Goal: Feedback & Contribution: Leave review/rating

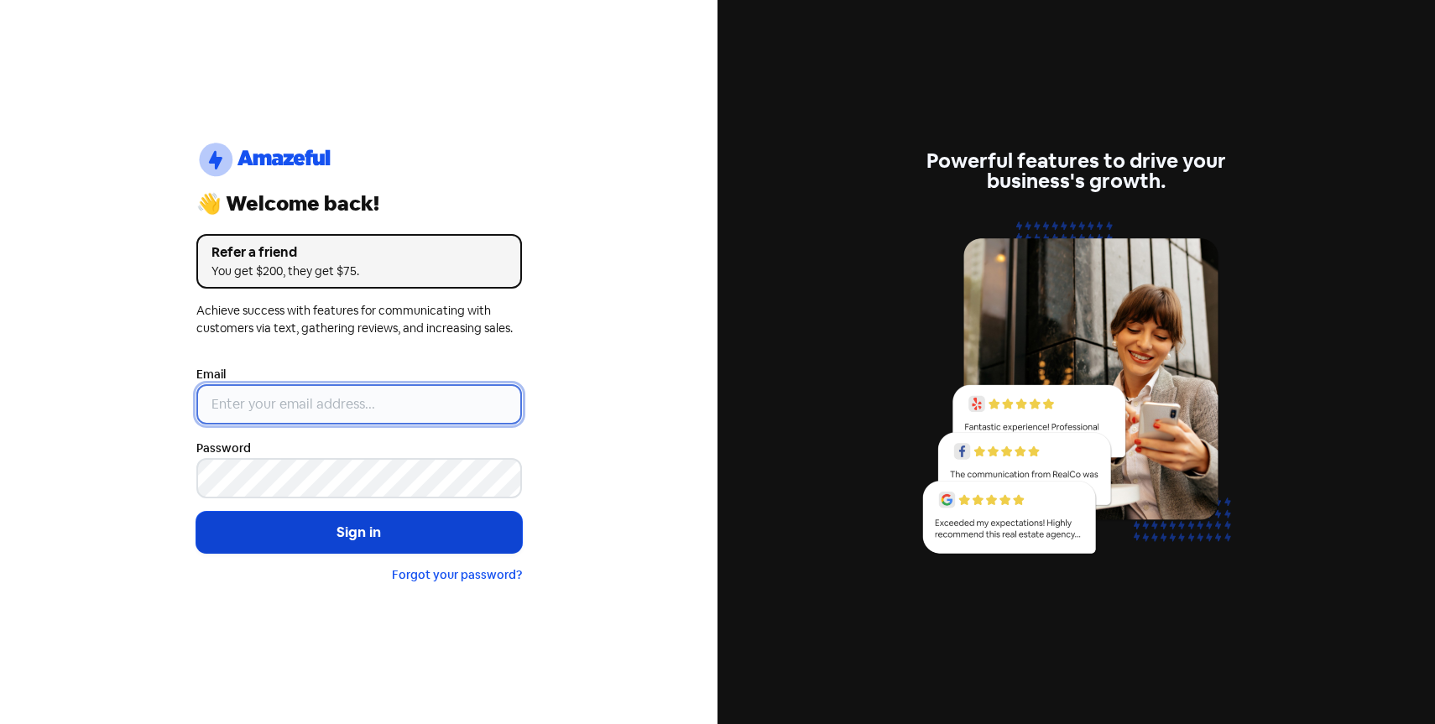
type input "[EMAIL_ADDRESS][DOMAIN_NAME]"
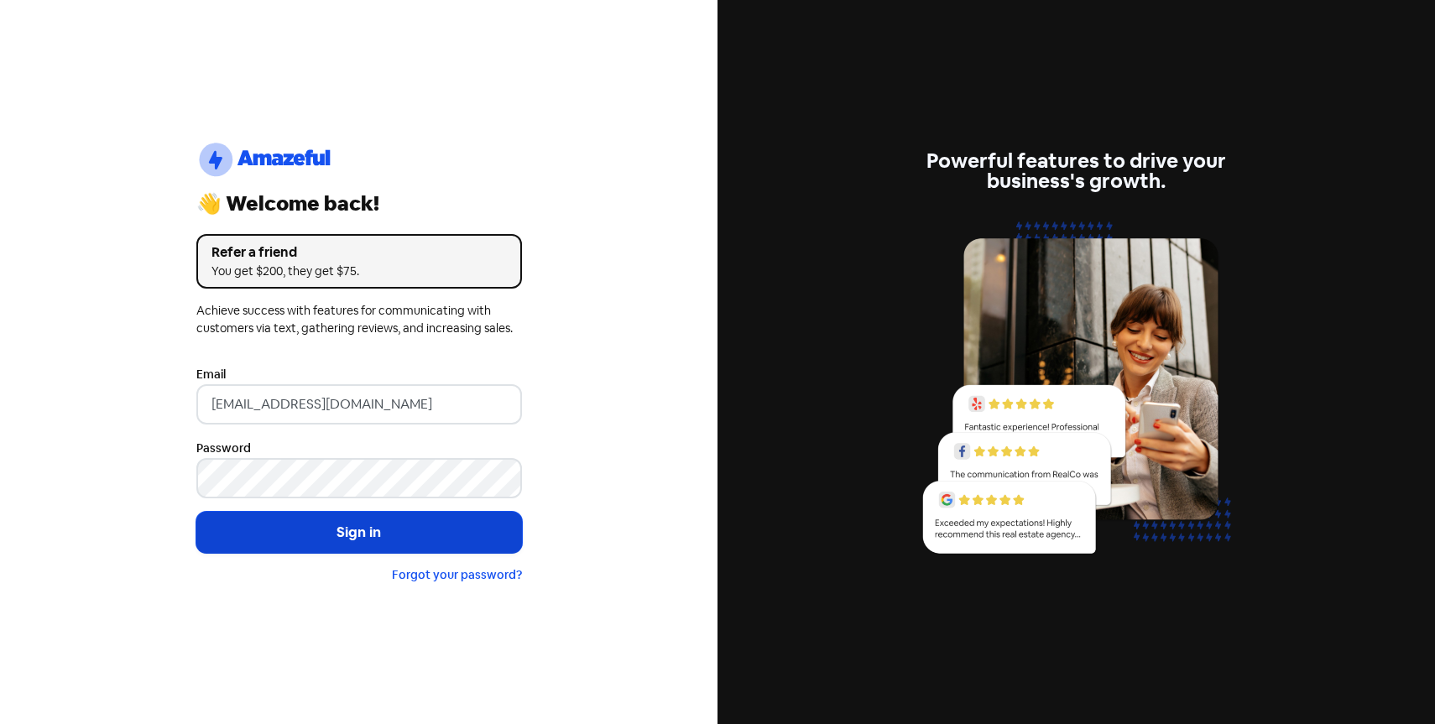
click at [344, 525] on button "Sign in" at bounding box center [359, 533] width 326 height 42
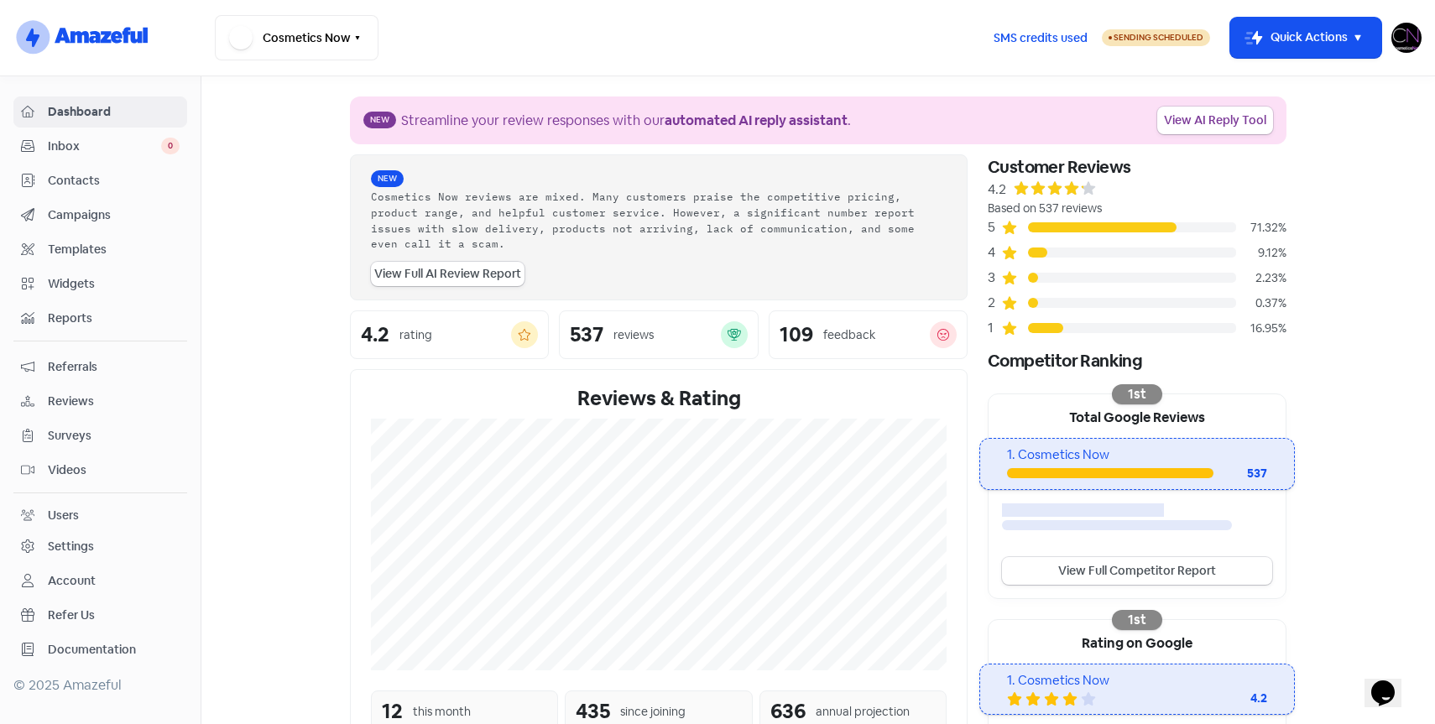
click at [104, 214] on span "Campaigns" at bounding box center [114, 215] width 132 height 18
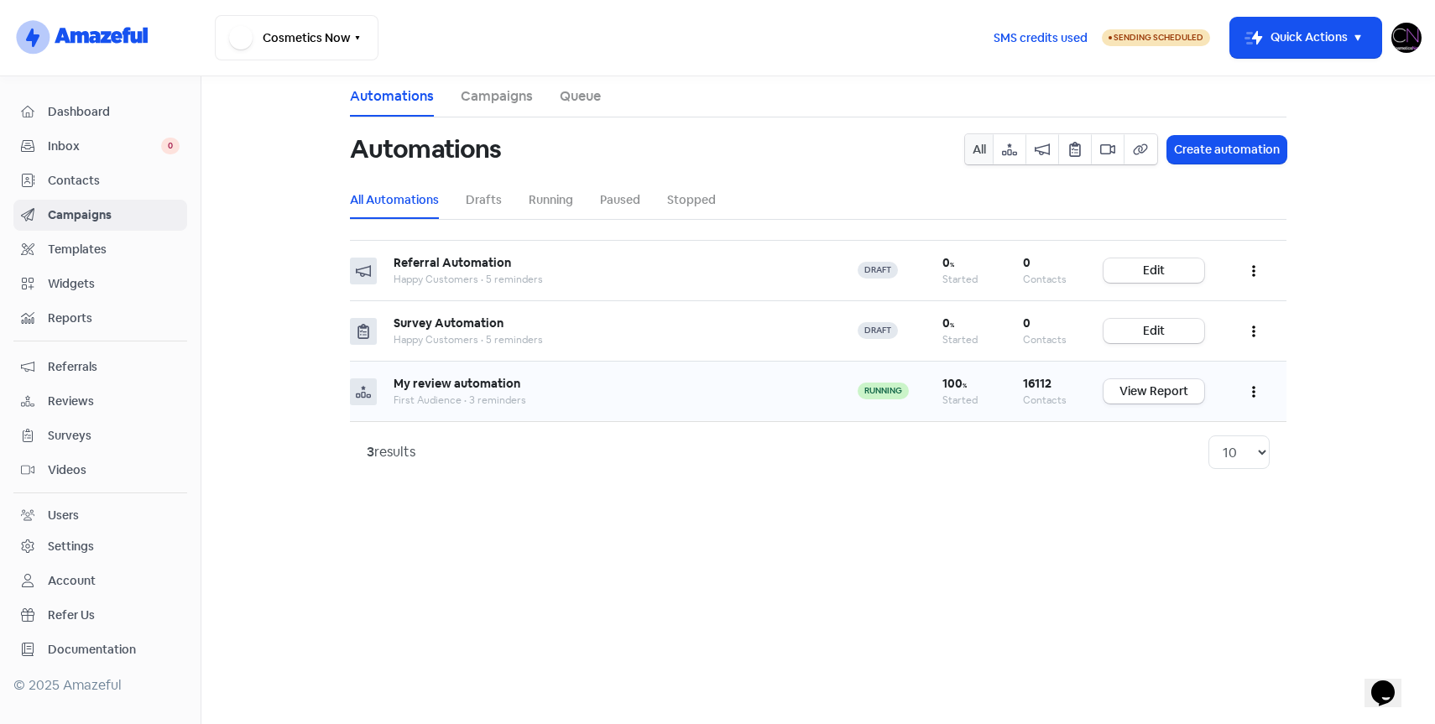
click at [1252, 387] on icon "button" at bounding box center [1253, 391] width 3 height 13
click at [1172, 435] on button "Edit" at bounding box center [1202, 434] width 133 height 34
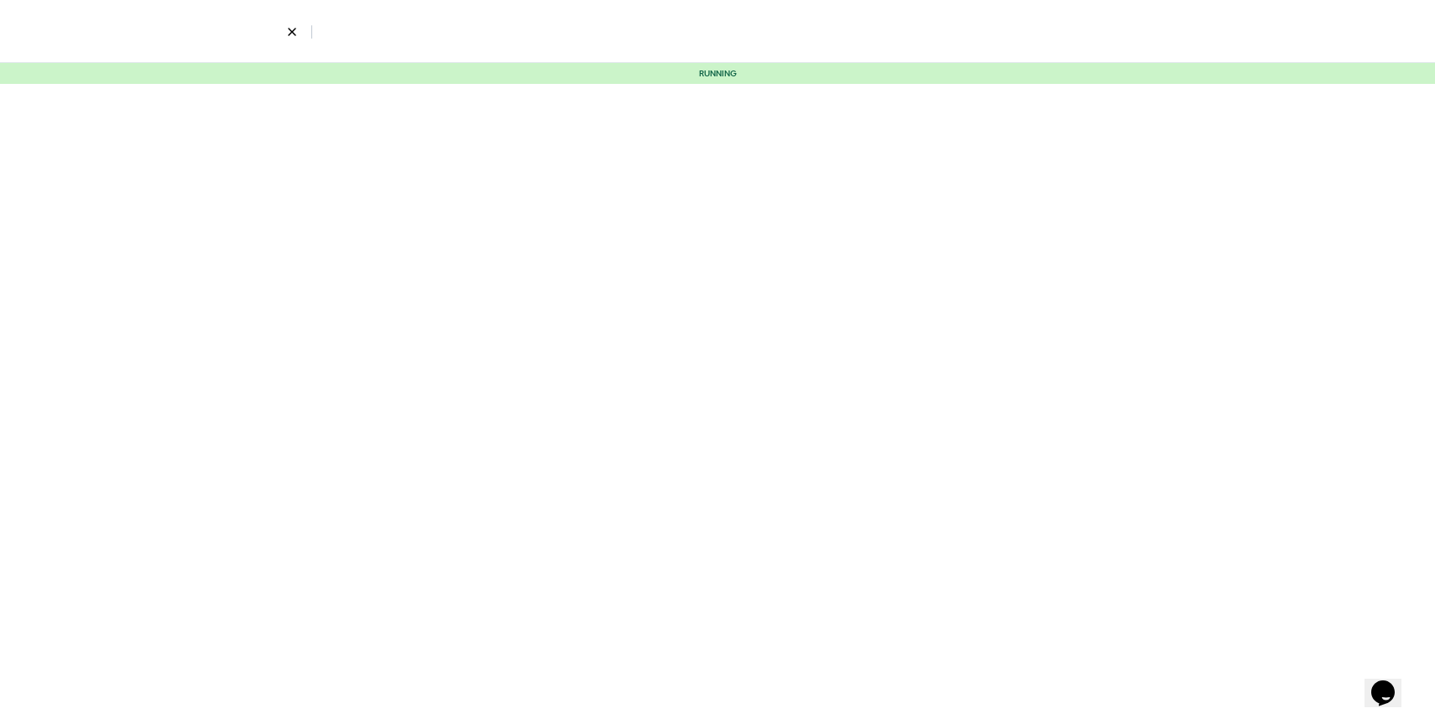
select select "2120"
select select "1015"
select select "1"
select select "5"
select select "9"
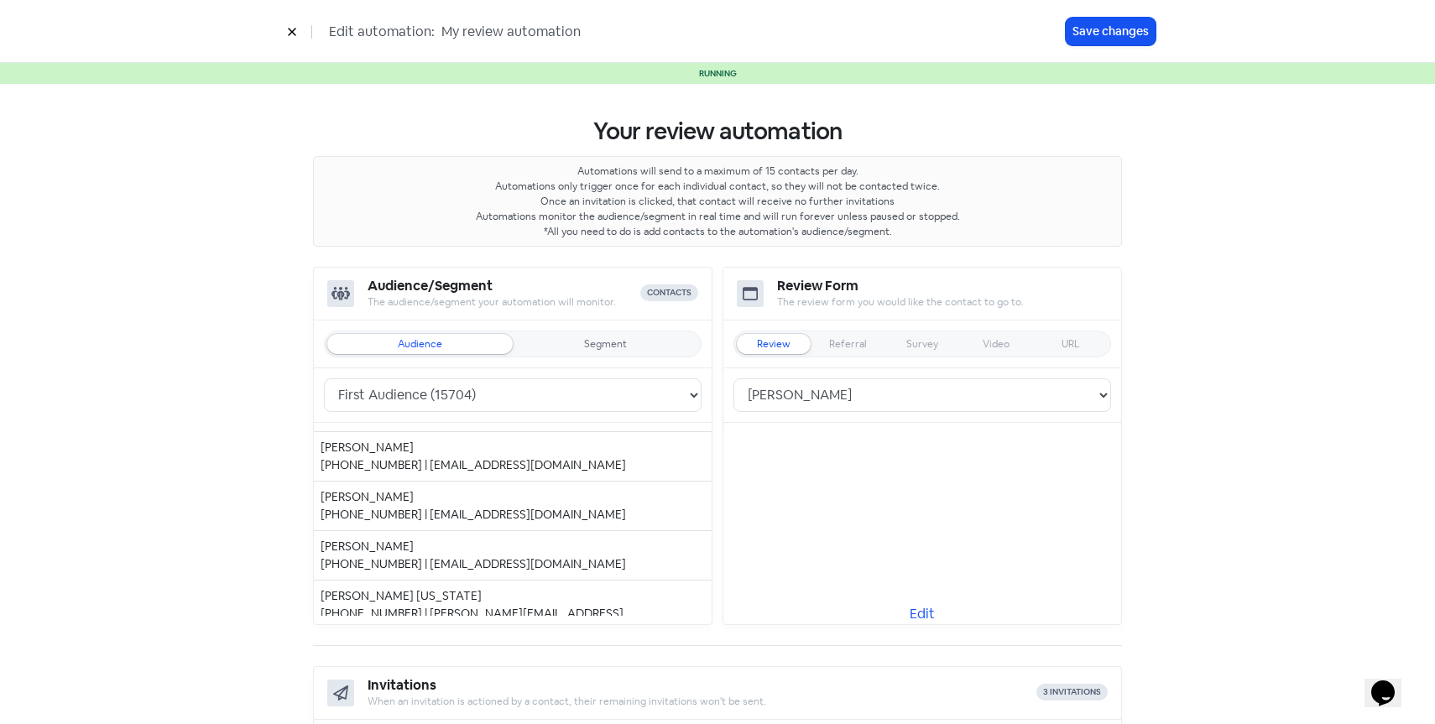
click at [290, 31] on icon at bounding box center [292, 33] width 8 height 8
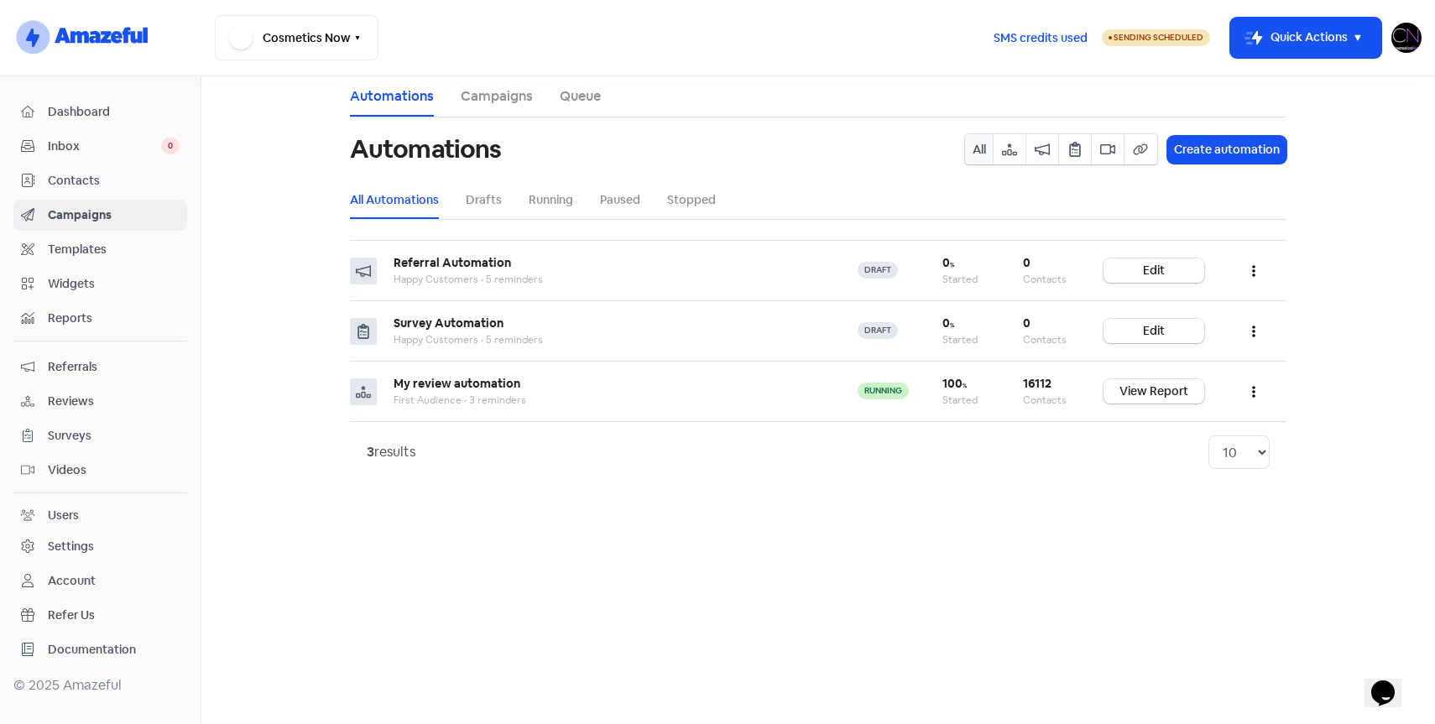
click at [493, 105] on link "Campaigns" at bounding box center [497, 96] width 72 height 20
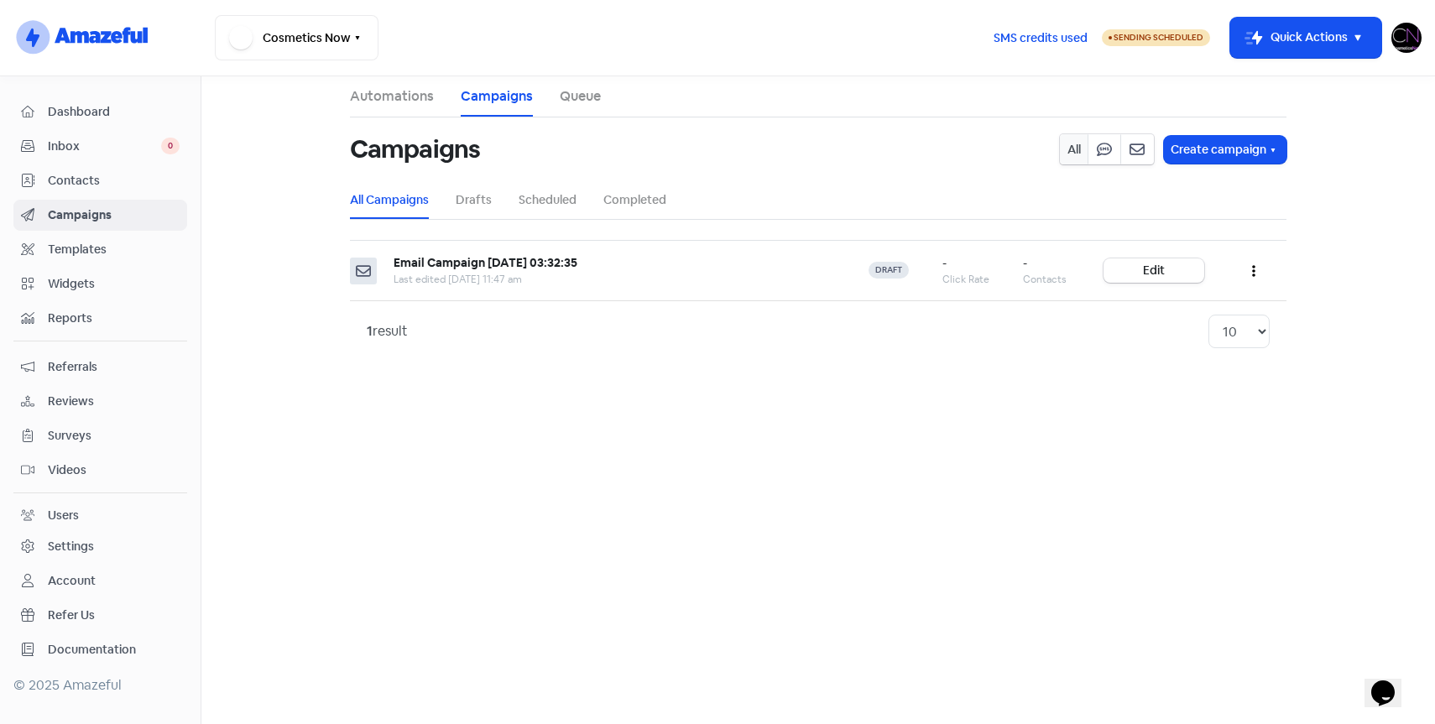
click at [578, 102] on link "Queue" at bounding box center [580, 96] width 41 height 20
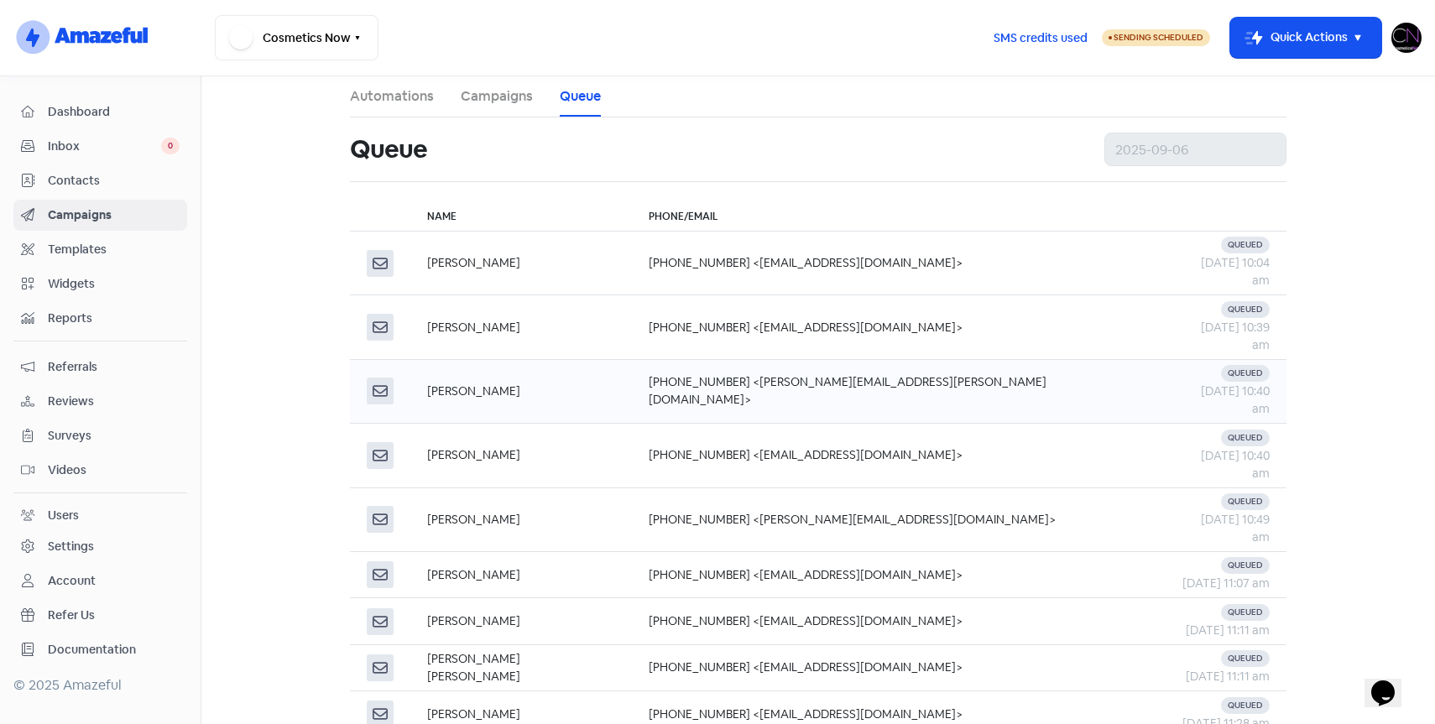
scroll to position [57, 0]
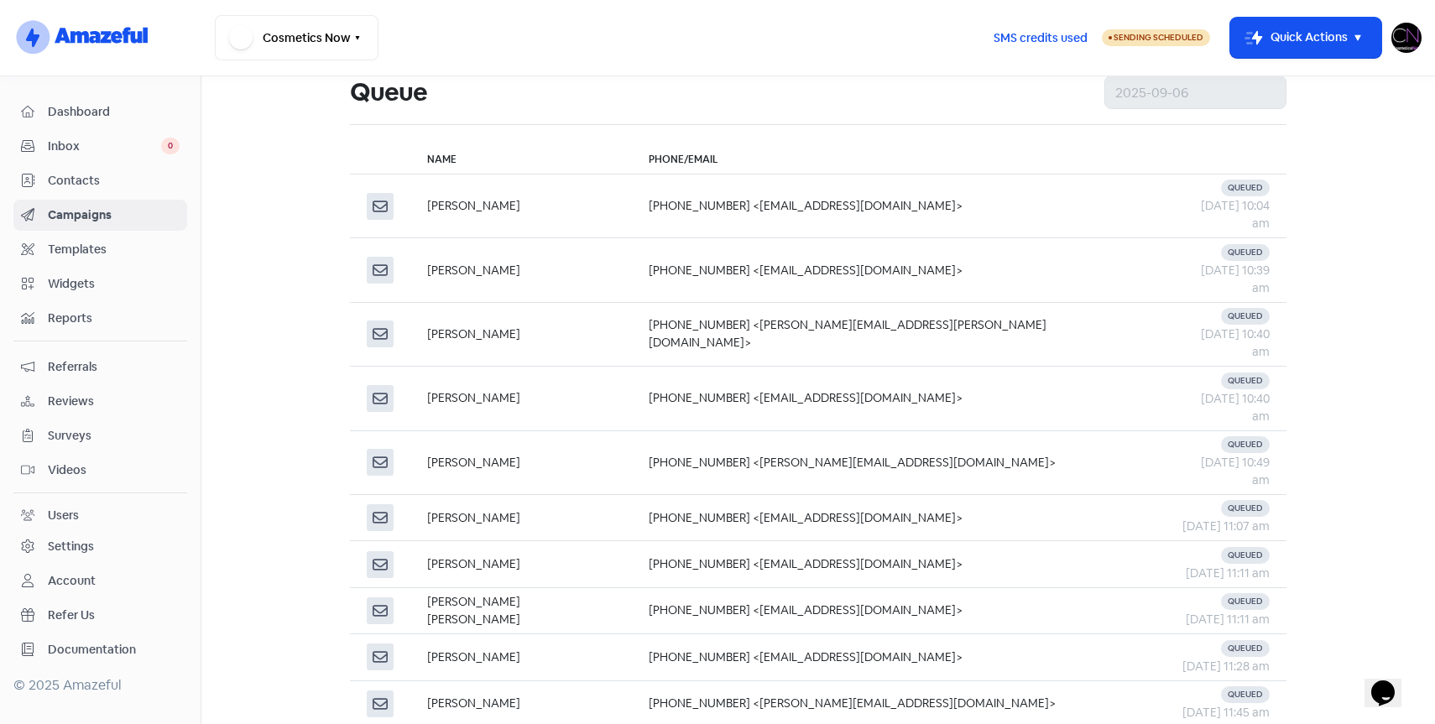
click at [69, 403] on span "Reviews" at bounding box center [114, 402] width 132 height 18
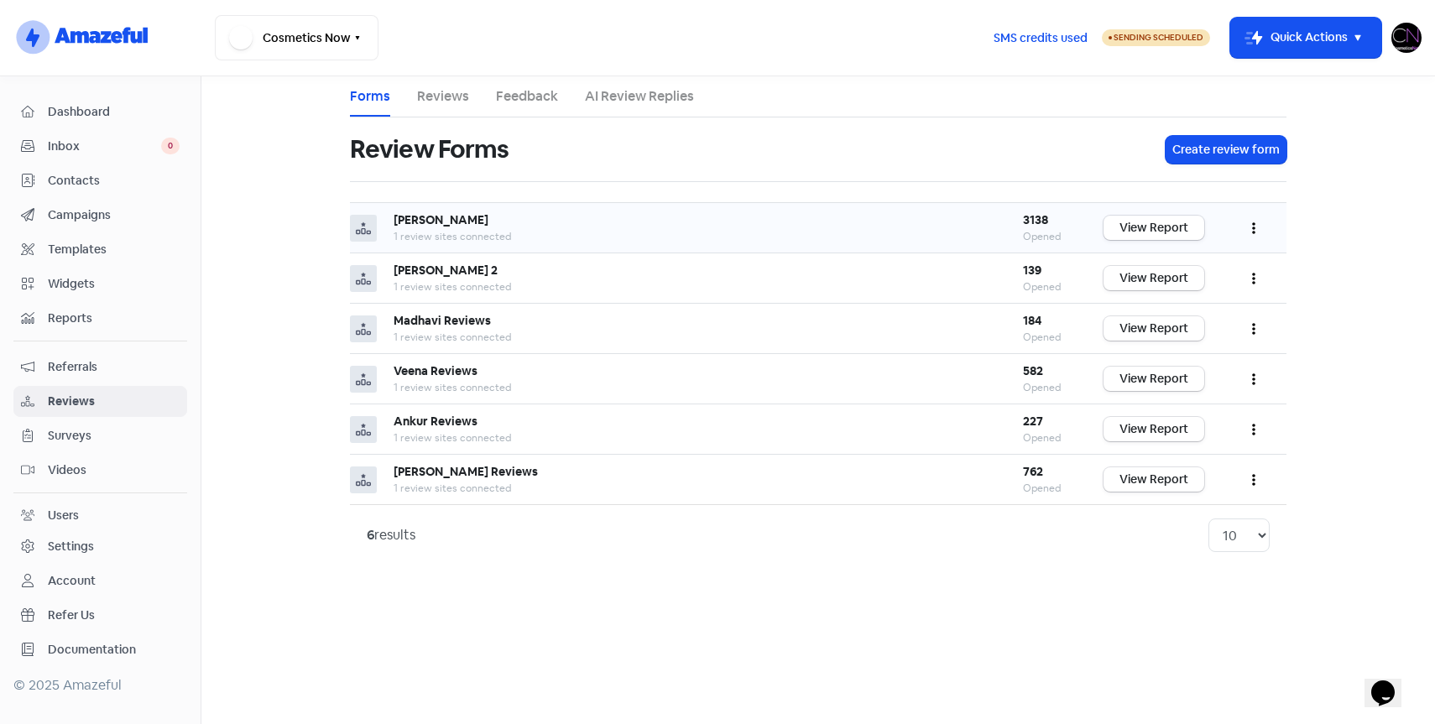
click at [1252, 226] on icon "button" at bounding box center [1253, 228] width 3 height 13
click at [1177, 307] on link "Edit" at bounding box center [1198, 304] width 141 height 34
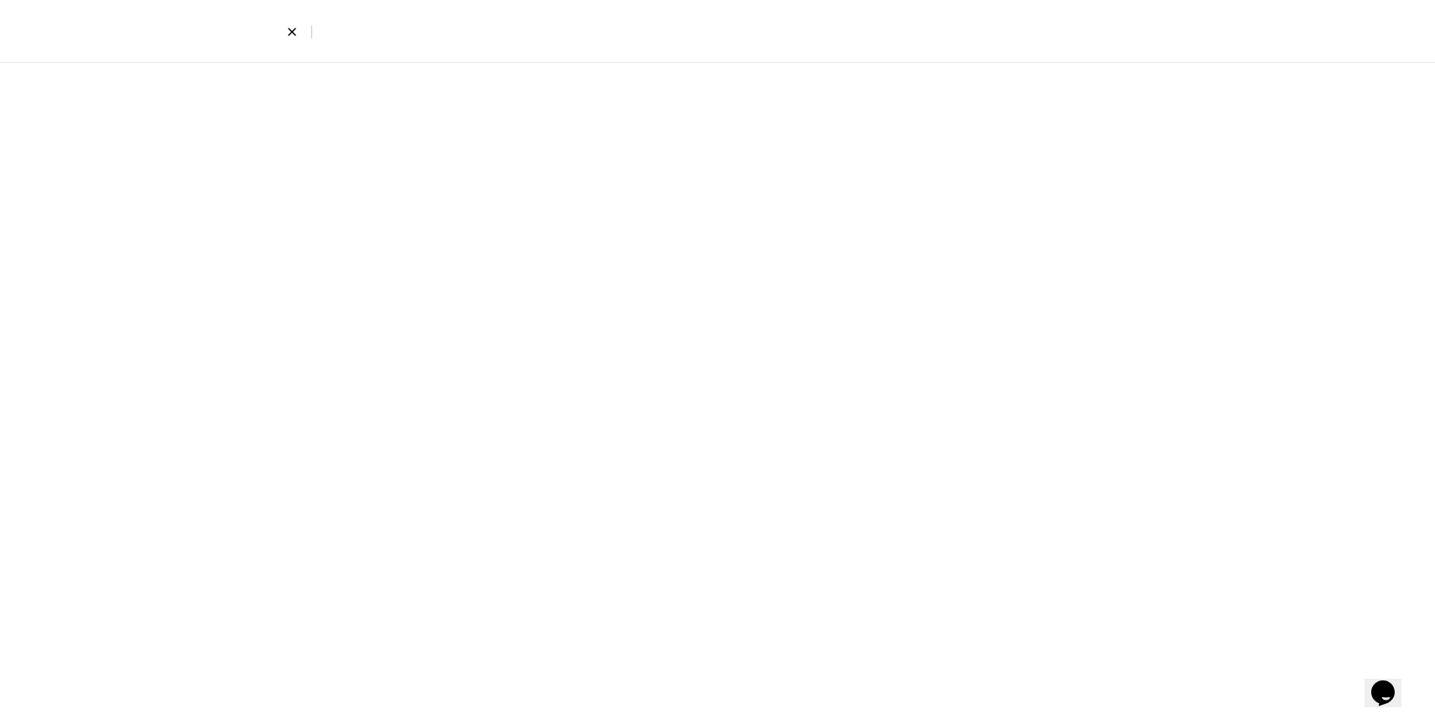
select select "7"
select select "4"
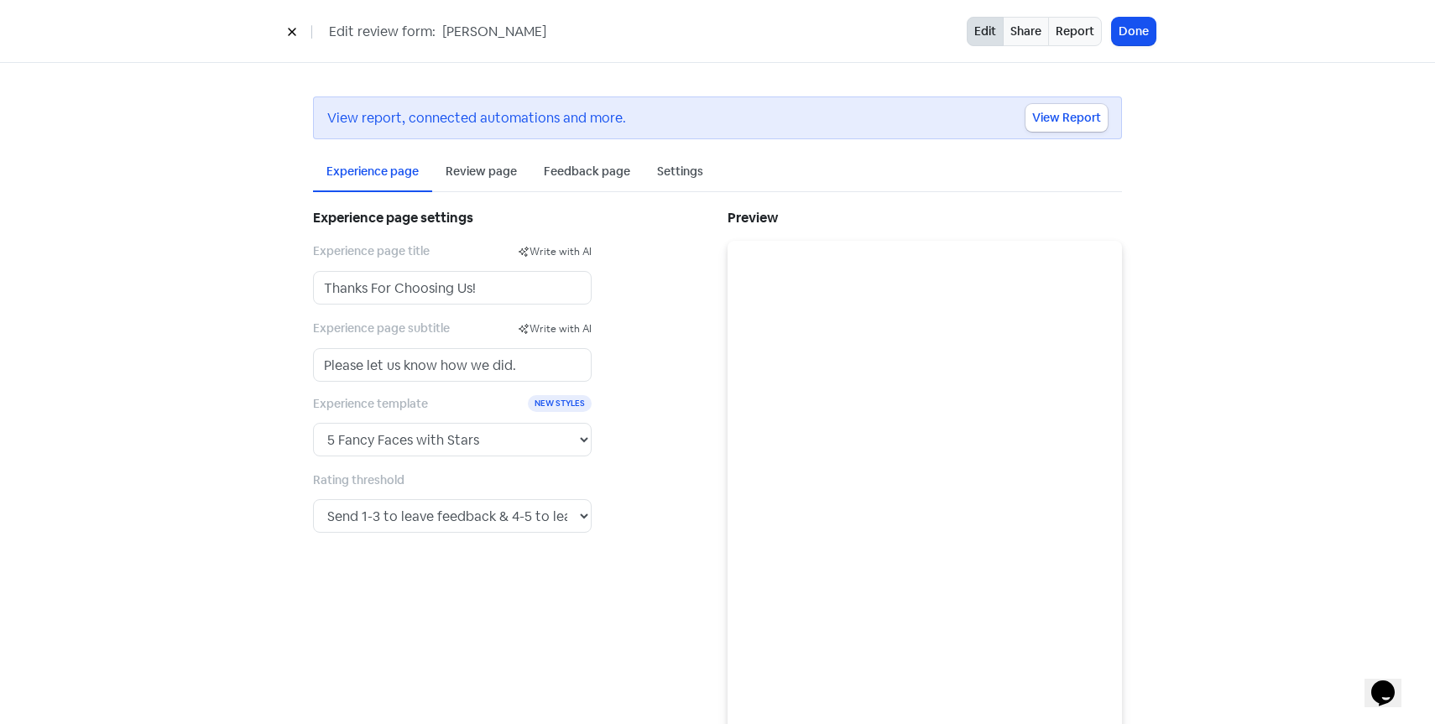
click at [679, 174] on div "Settings" at bounding box center [680, 172] width 46 height 18
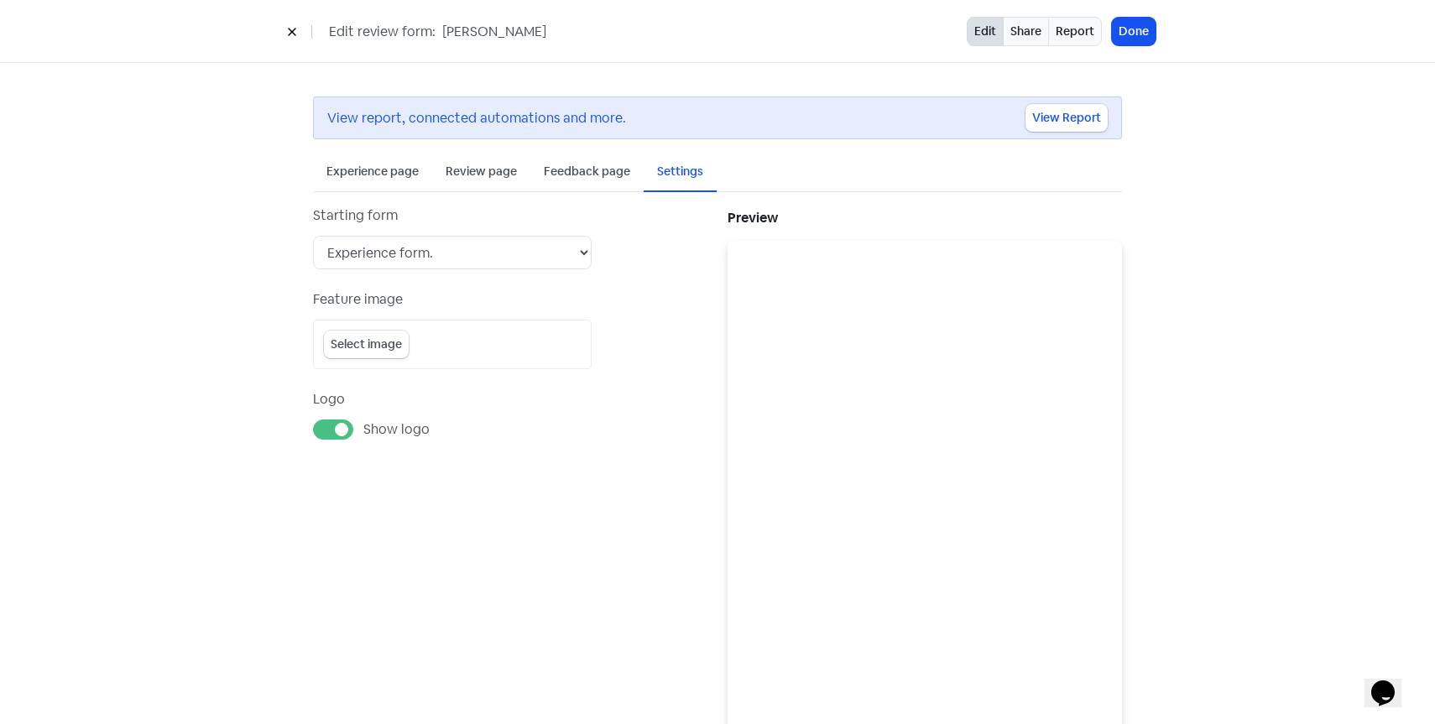
click at [287, 37] on icon at bounding box center [292, 32] width 10 height 10
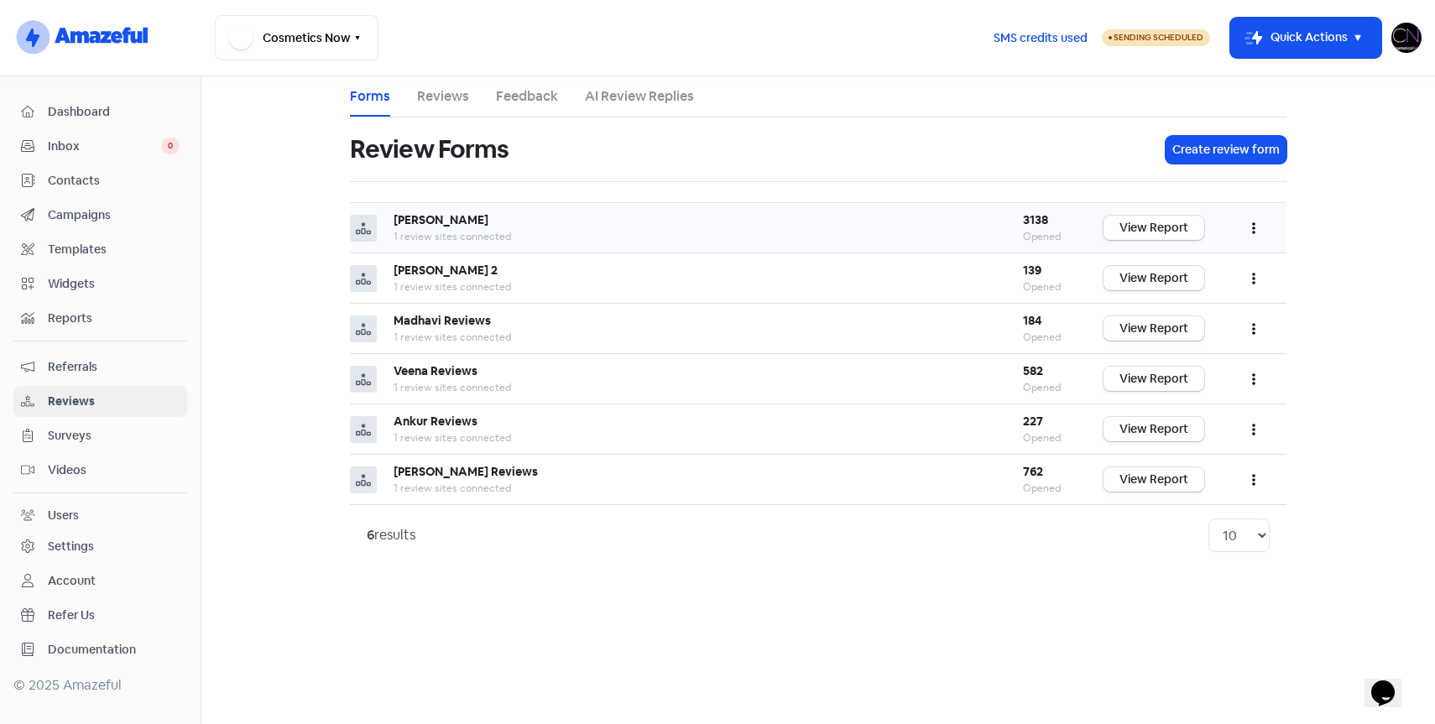
click at [1252, 229] on icon "button" at bounding box center [1253, 229] width 3 height 12
click at [1191, 302] on link "Edit" at bounding box center [1198, 304] width 141 height 34
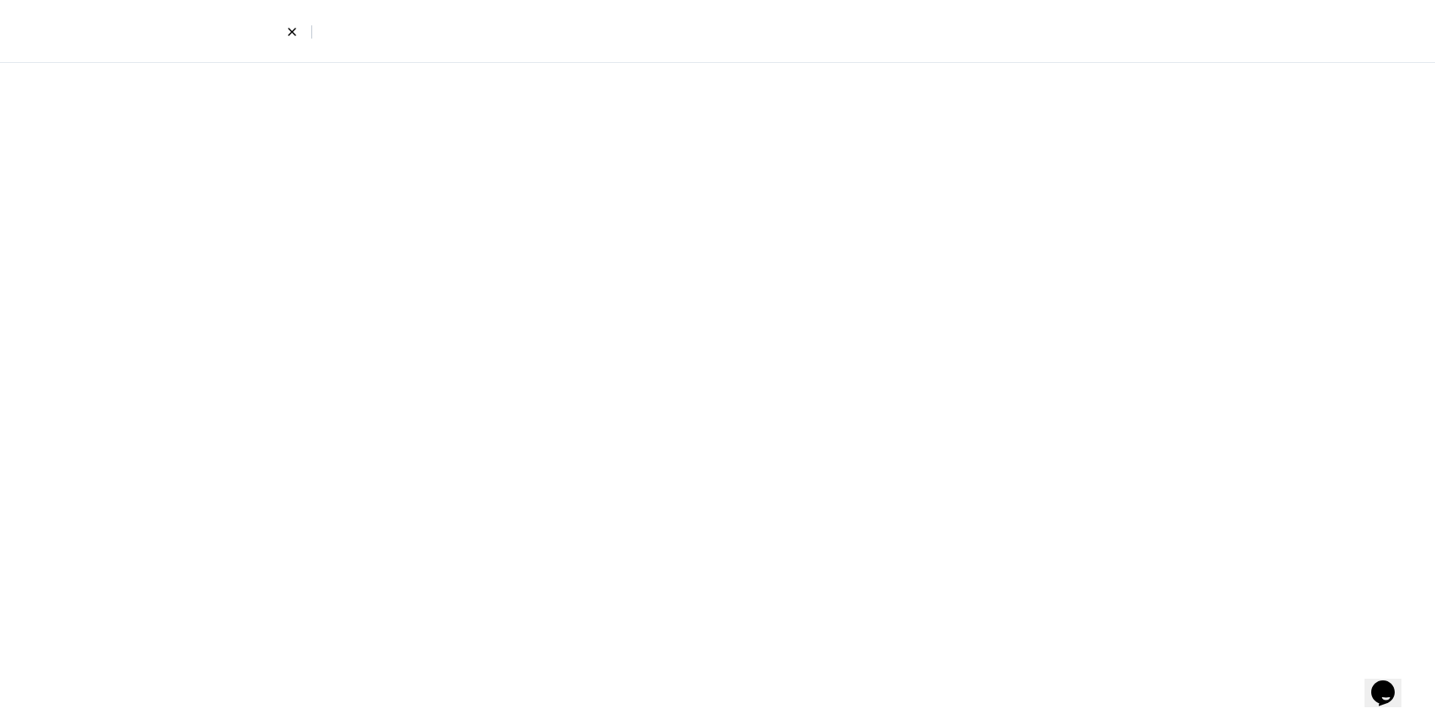
select select "7"
select select "4"
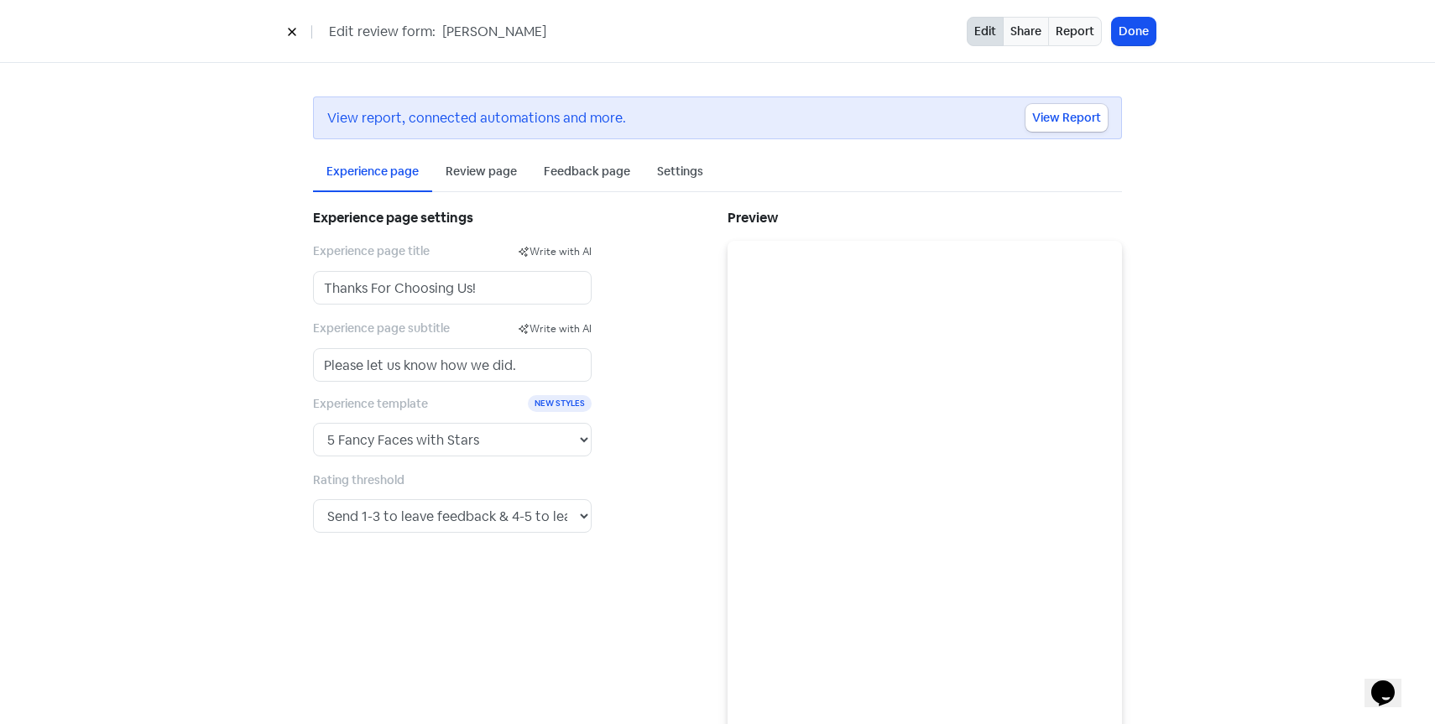
click at [486, 172] on div "Review page" at bounding box center [481, 172] width 71 height 18
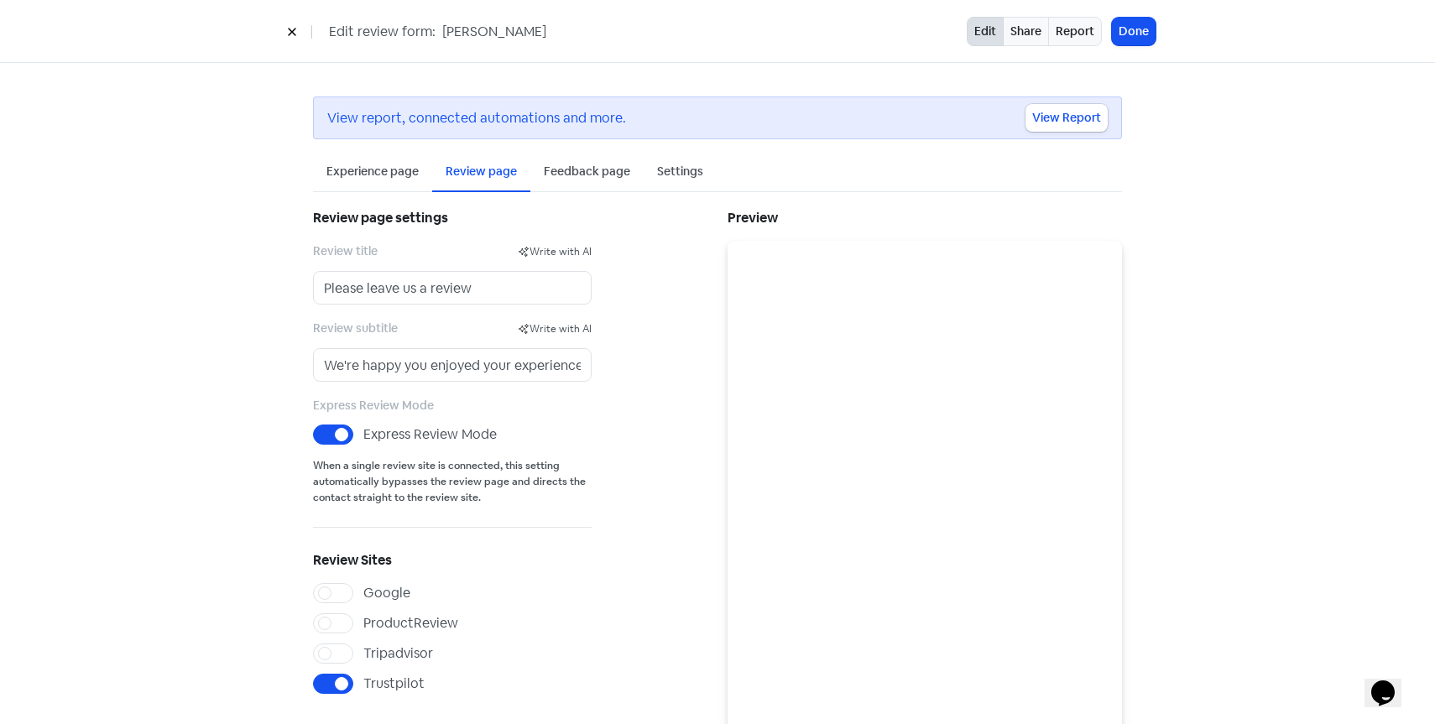
scroll to position [54, 0]
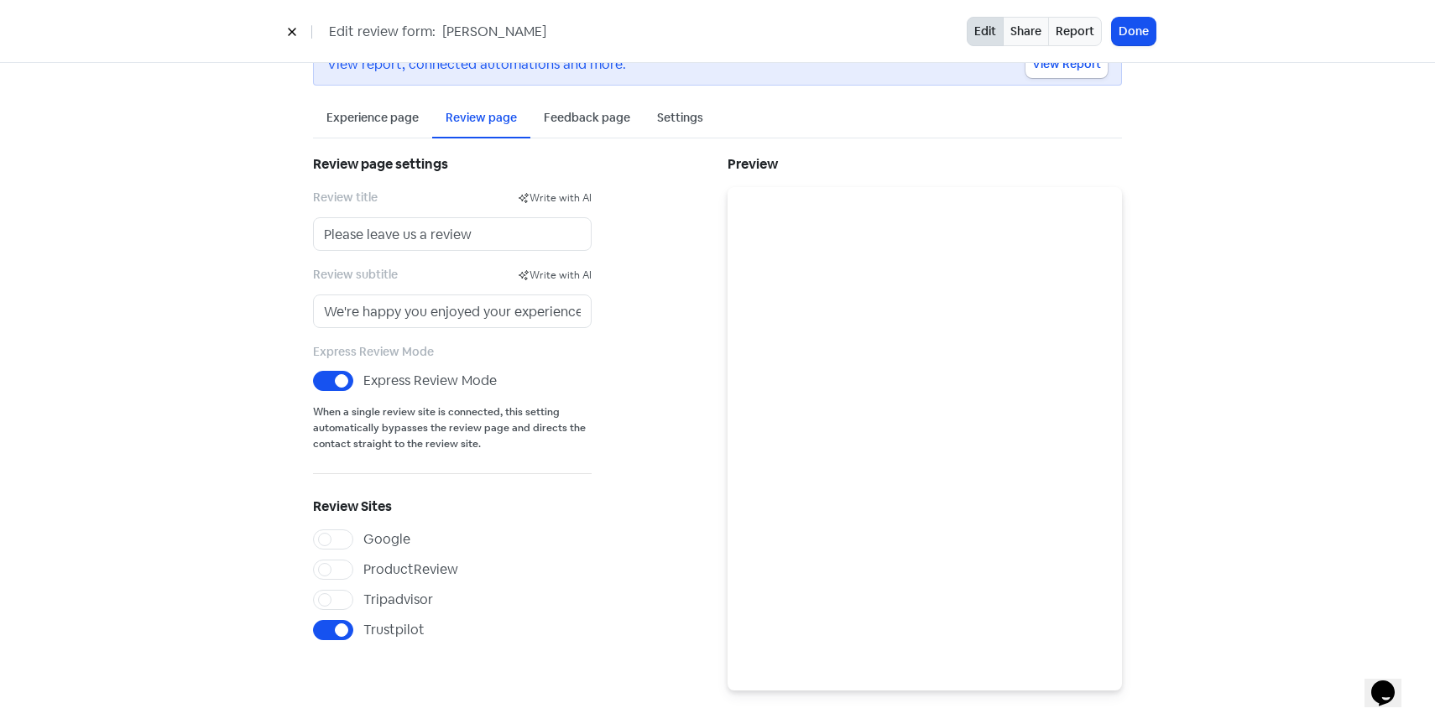
click at [295, 37] on icon at bounding box center [292, 32] width 10 height 10
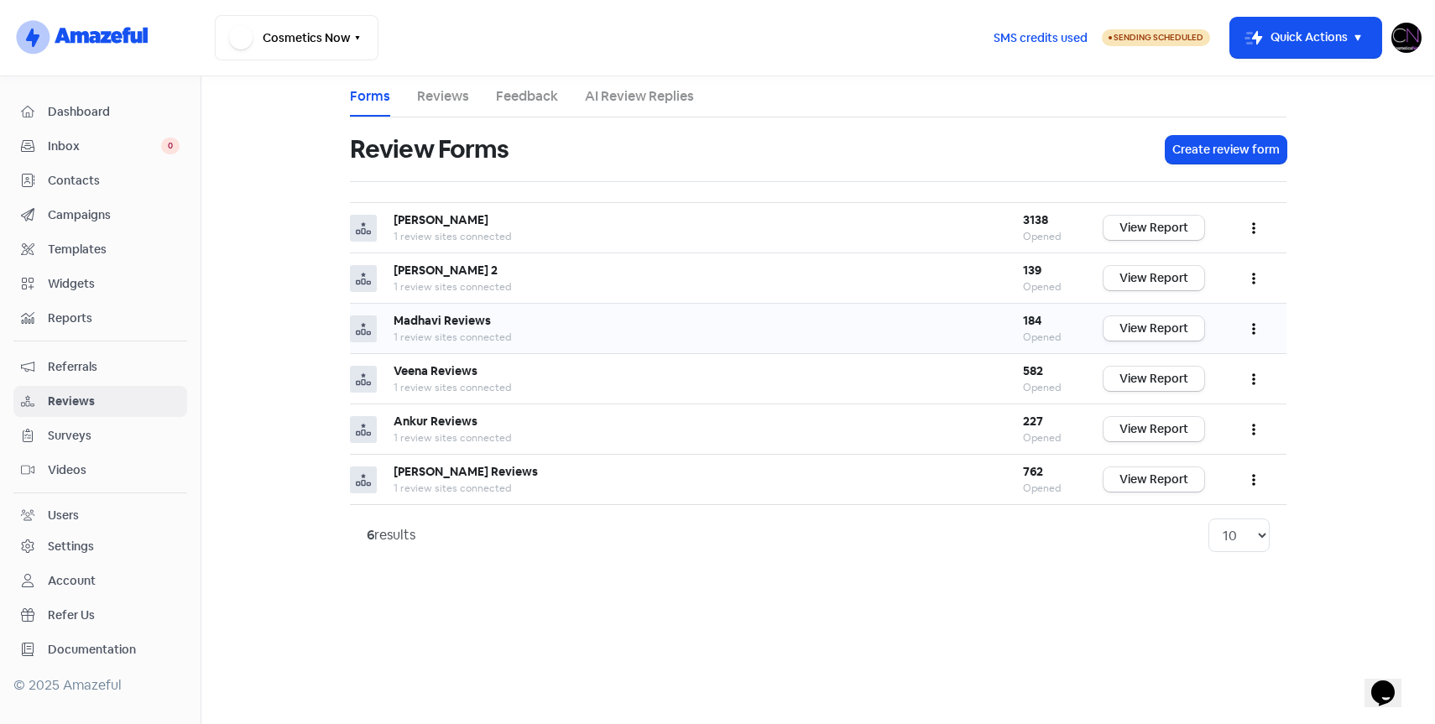
click at [1256, 331] on button "button" at bounding box center [1254, 328] width 32 height 39
click at [1186, 399] on link "Edit" at bounding box center [1198, 405] width 141 height 34
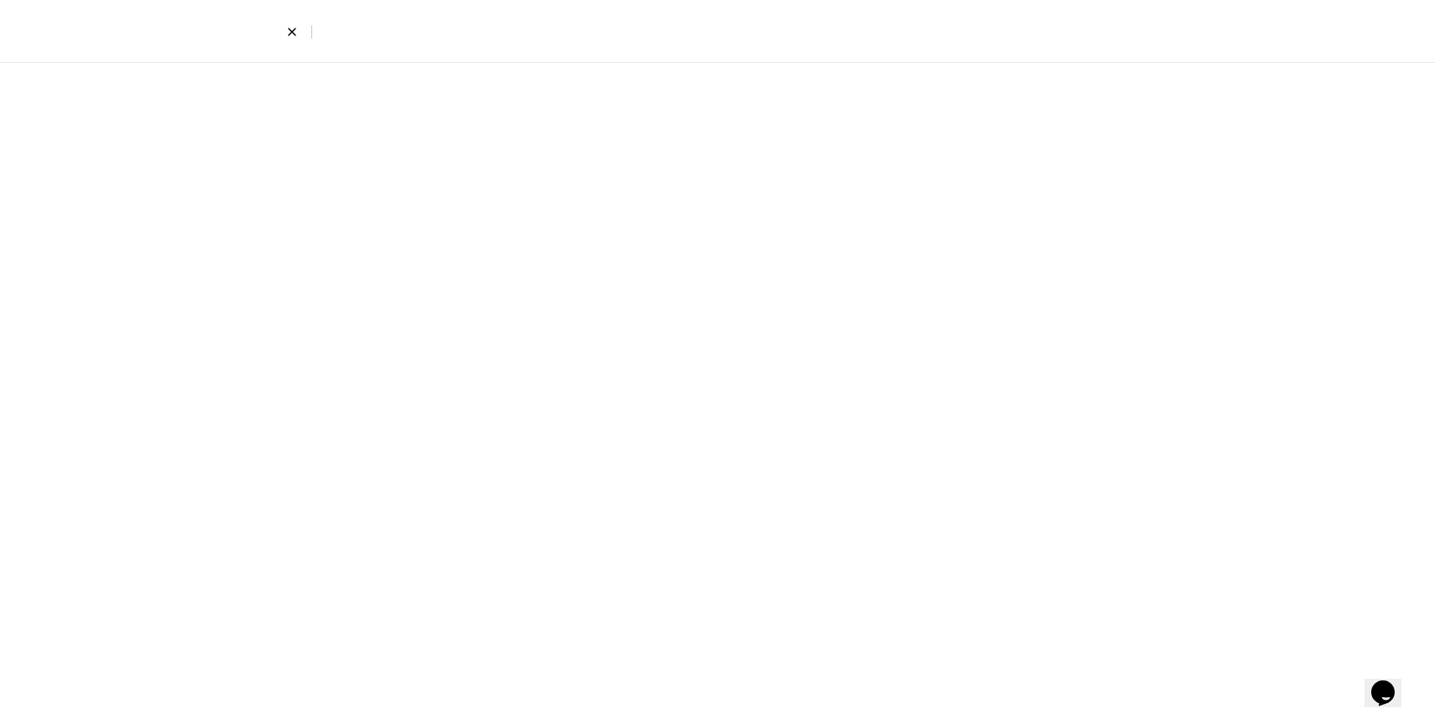
select select "7"
select select "4"
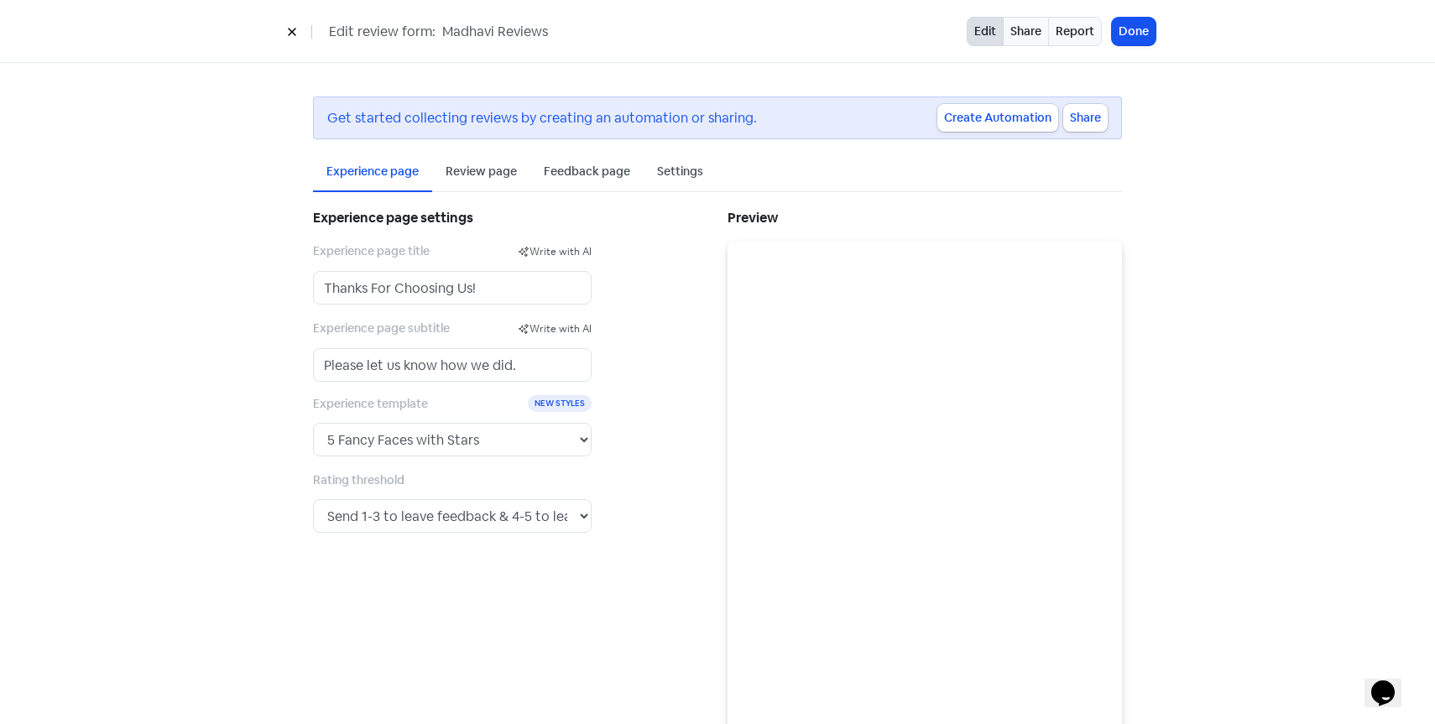
click at [475, 181] on div "Review page" at bounding box center [481, 172] width 98 height 39
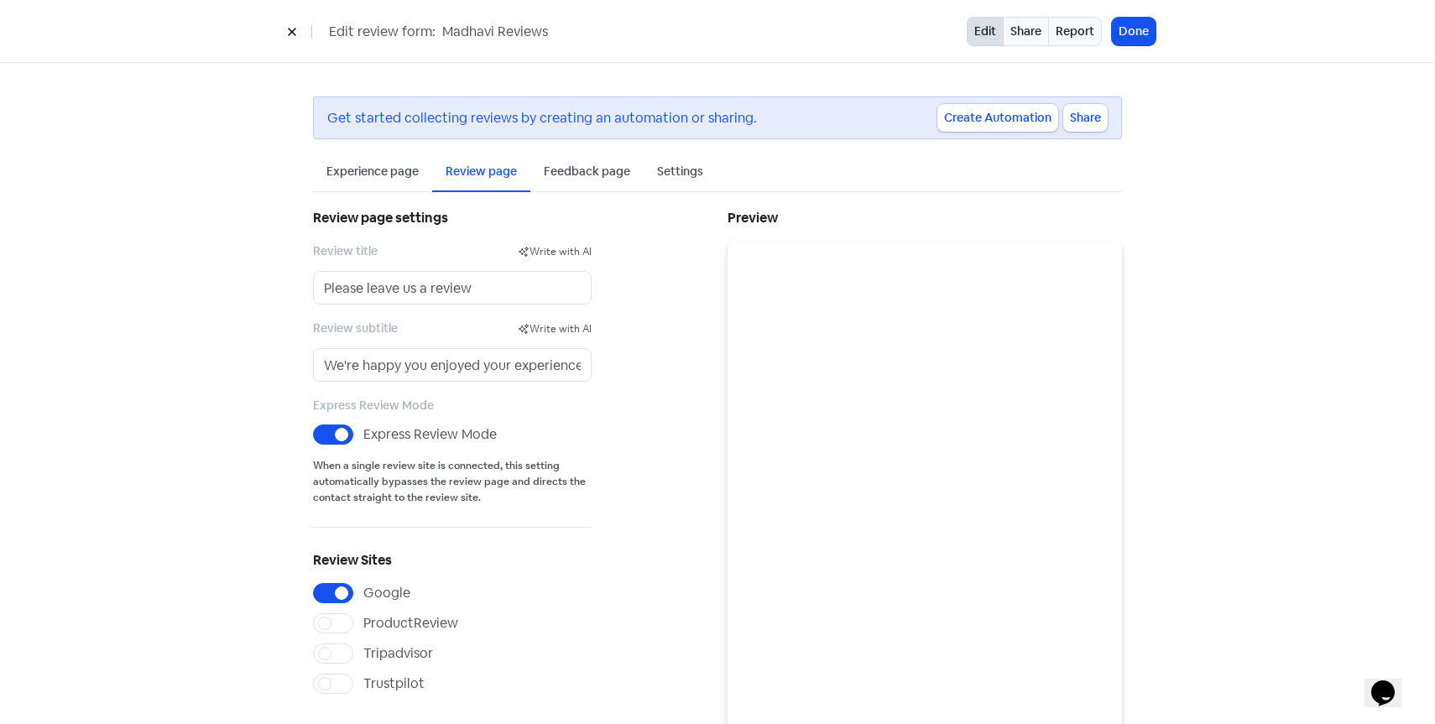
click at [363, 587] on label "Google" at bounding box center [386, 593] width 47 height 20
click at [363, 587] on input "Google" at bounding box center [368, 588] width 11 height 11
checkbox input "false"
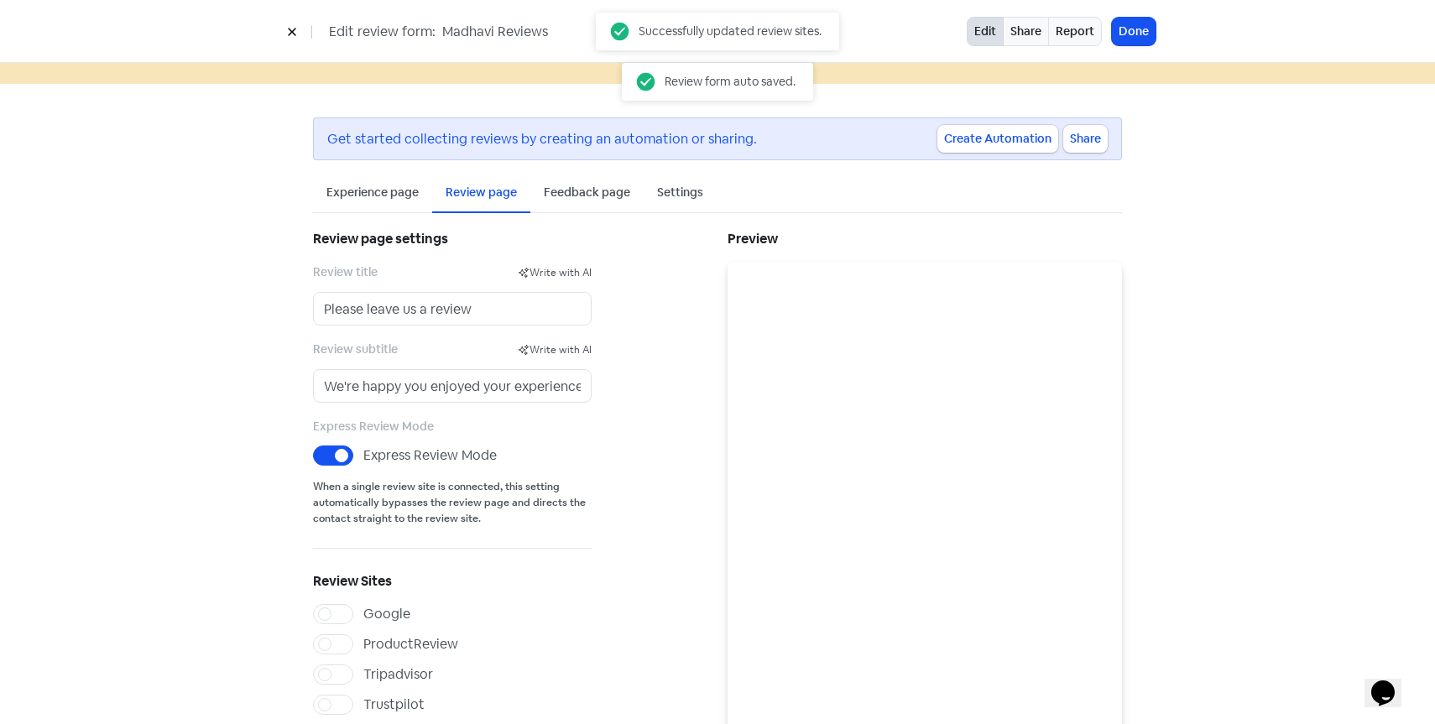
click at [363, 701] on label "Trustpilot" at bounding box center [393, 705] width 61 height 20
click at [363, 701] on input "Trustpilot" at bounding box center [368, 700] width 11 height 11
checkbox input "true"
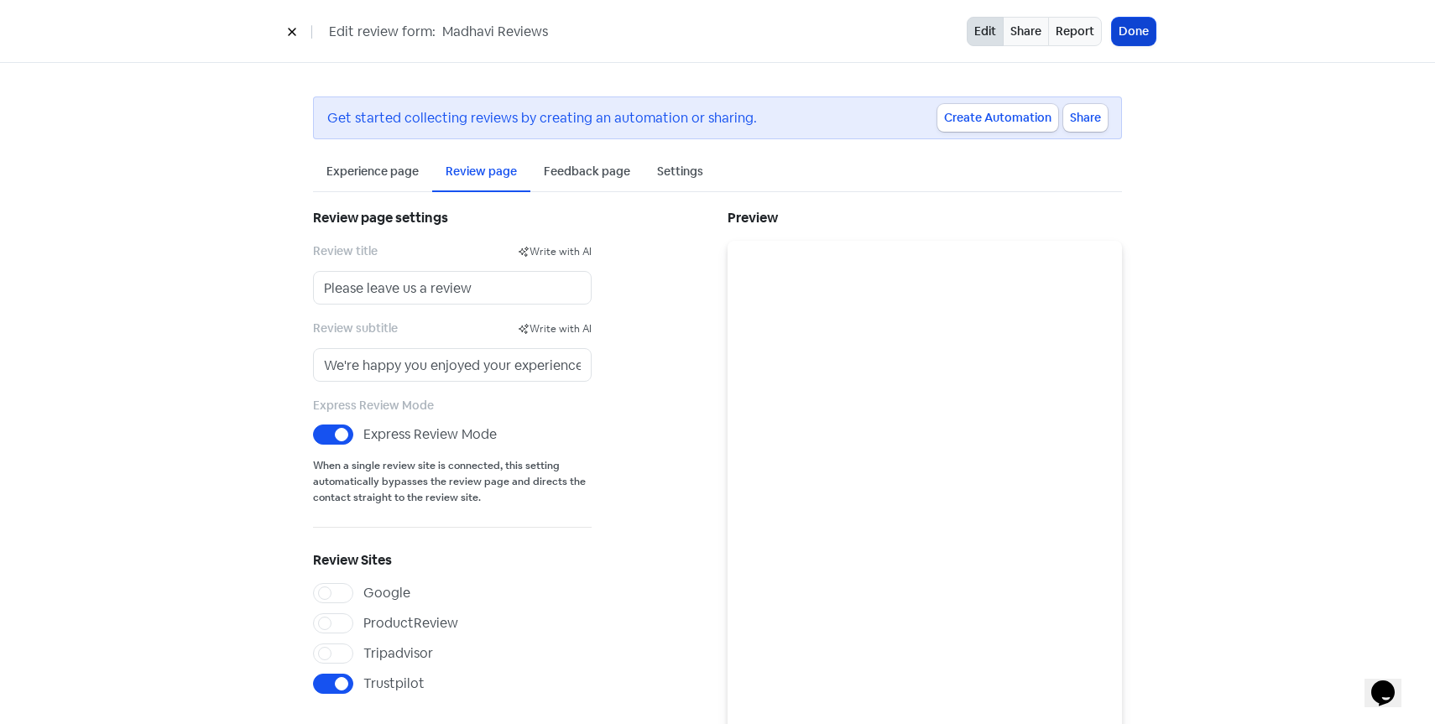
click at [1133, 30] on button "Done" at bounding box center [1134, 32] width 44 height 28
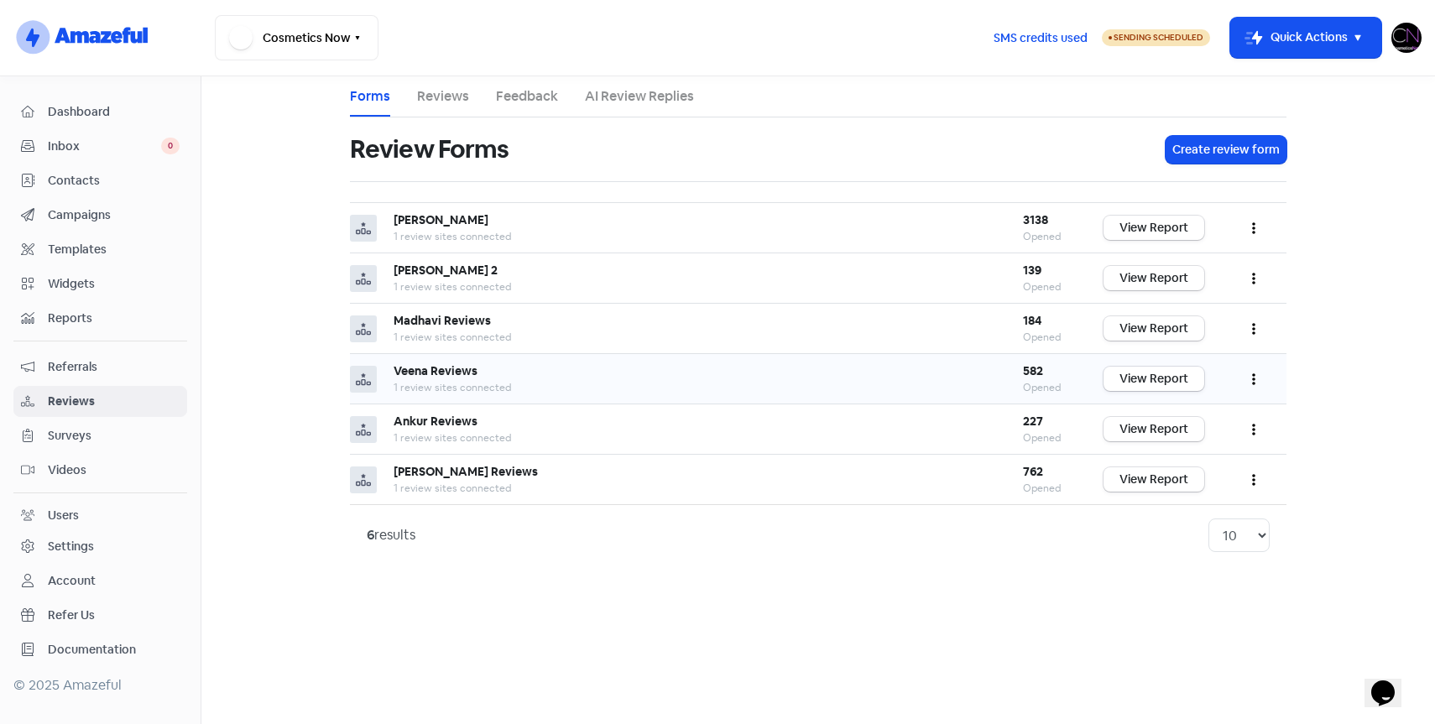
click at [1255, 378] on button "button" at bounding box center [1254, 378] width 32 height 39
click at [1199, 451] on link "Edit" at bounding box center [1198, 455] width 141 height 34
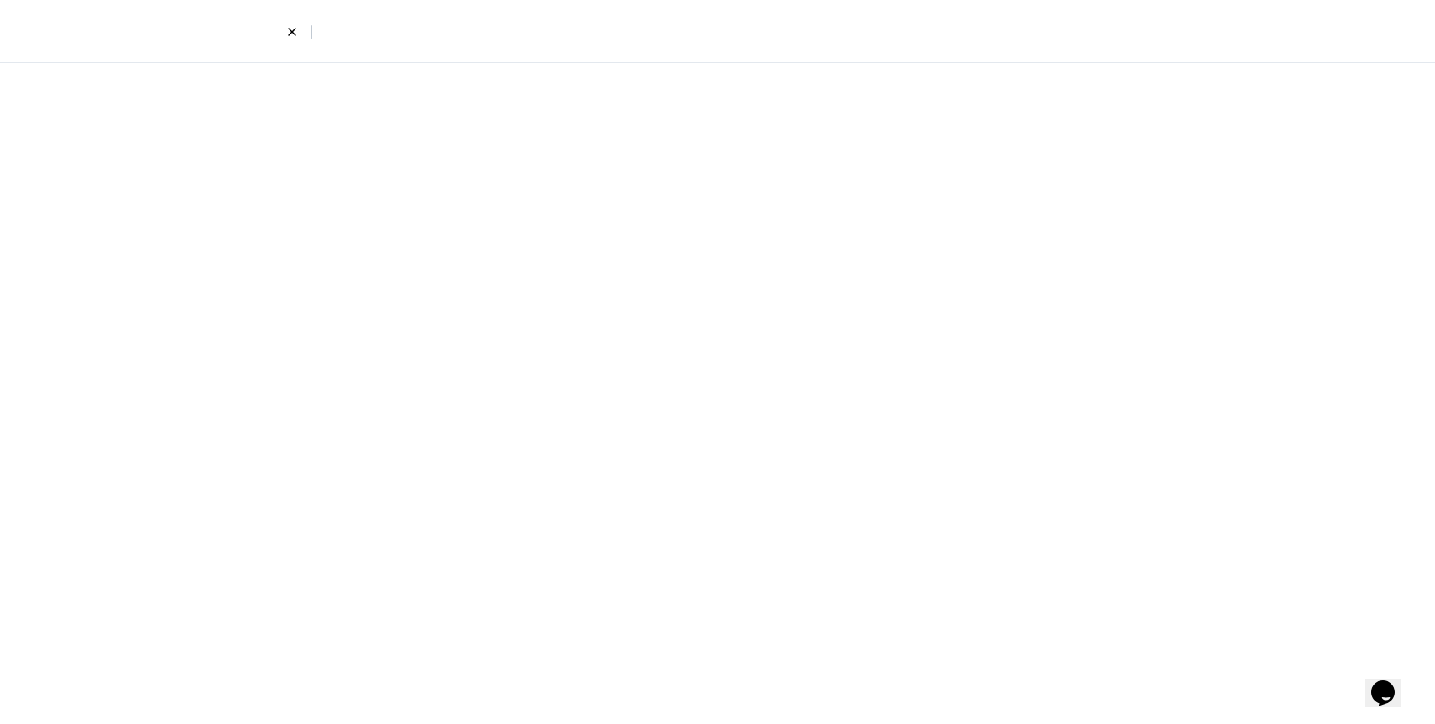
select select "7"
select select "3"
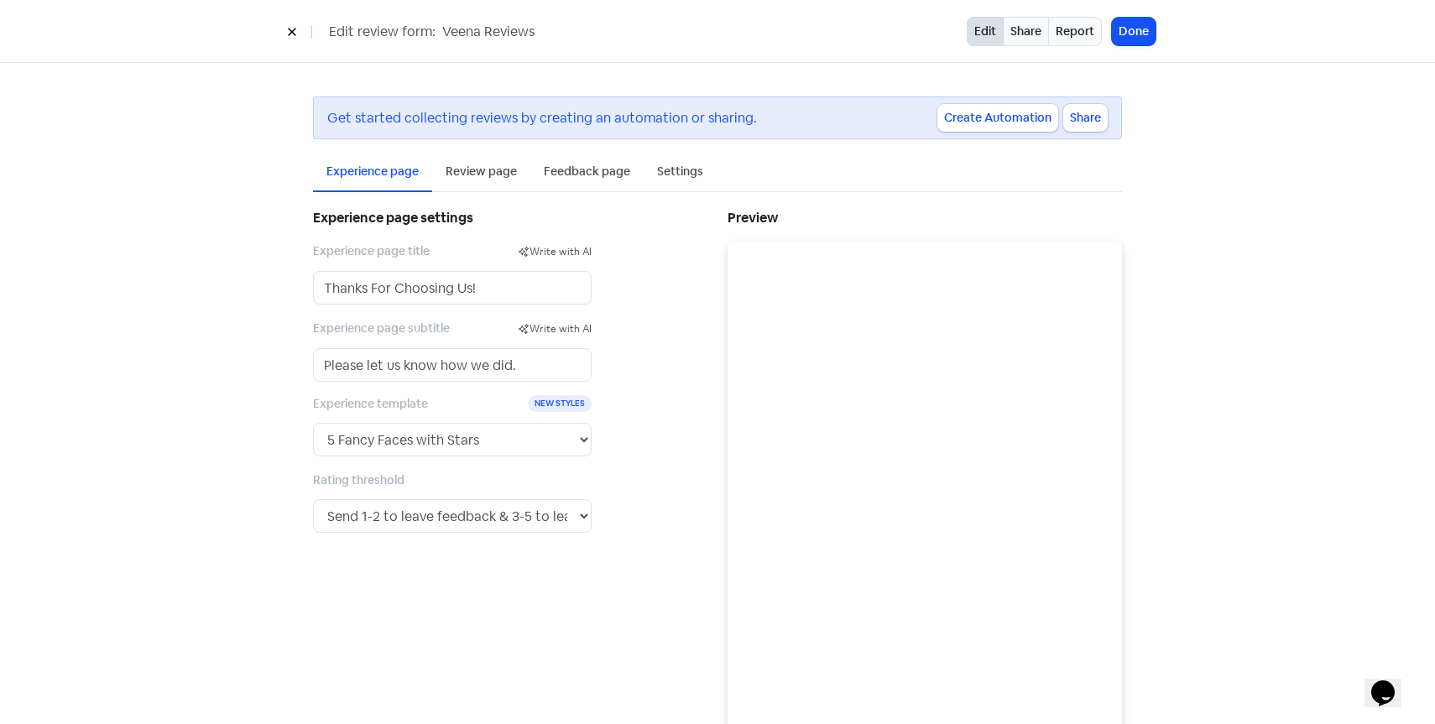
click at [482, 176] on div "Review page" at bounding box center [481, 172] width 71 height 18
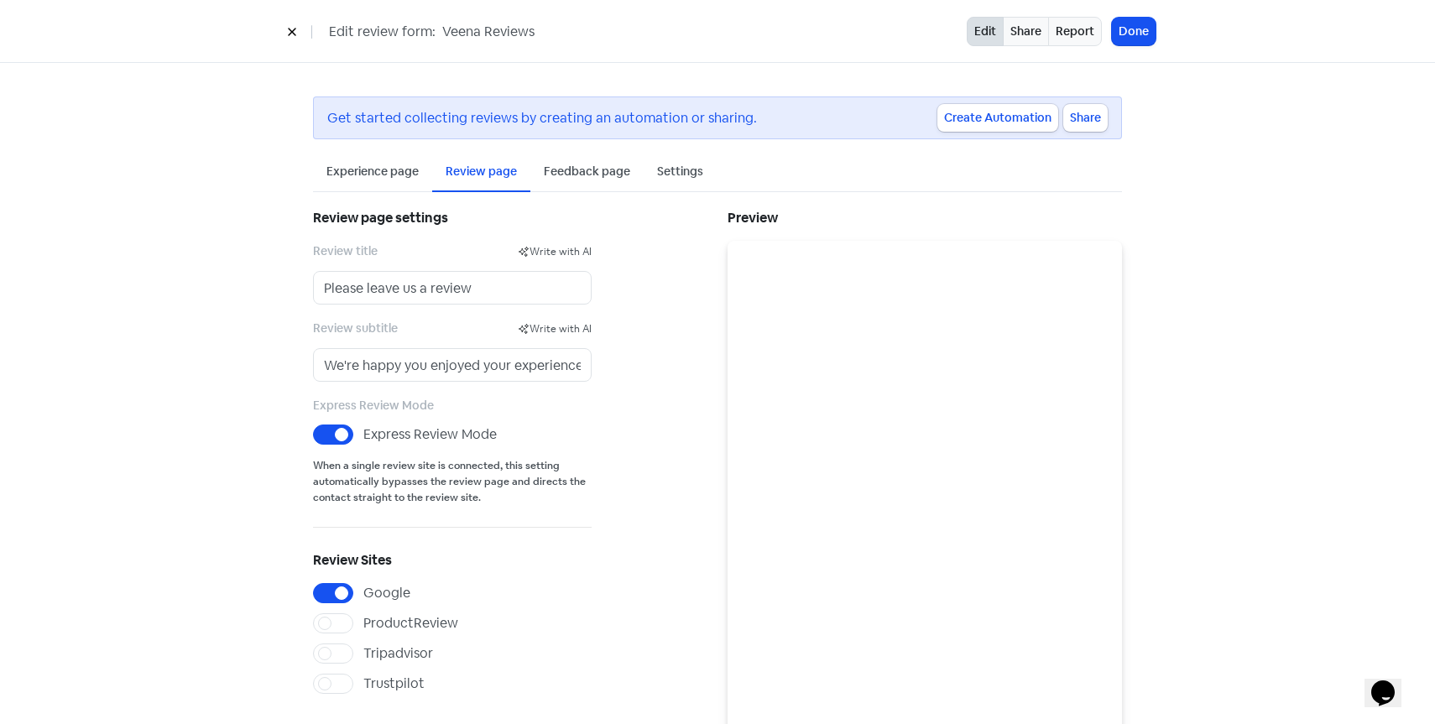
click at [363, 591] on label "Google" at bounding box center [386, 593] width 47 height 20
click at [363, 591] on input "Google" at bounding box center [368, 588] width 11 height 11
checkbox input "false"
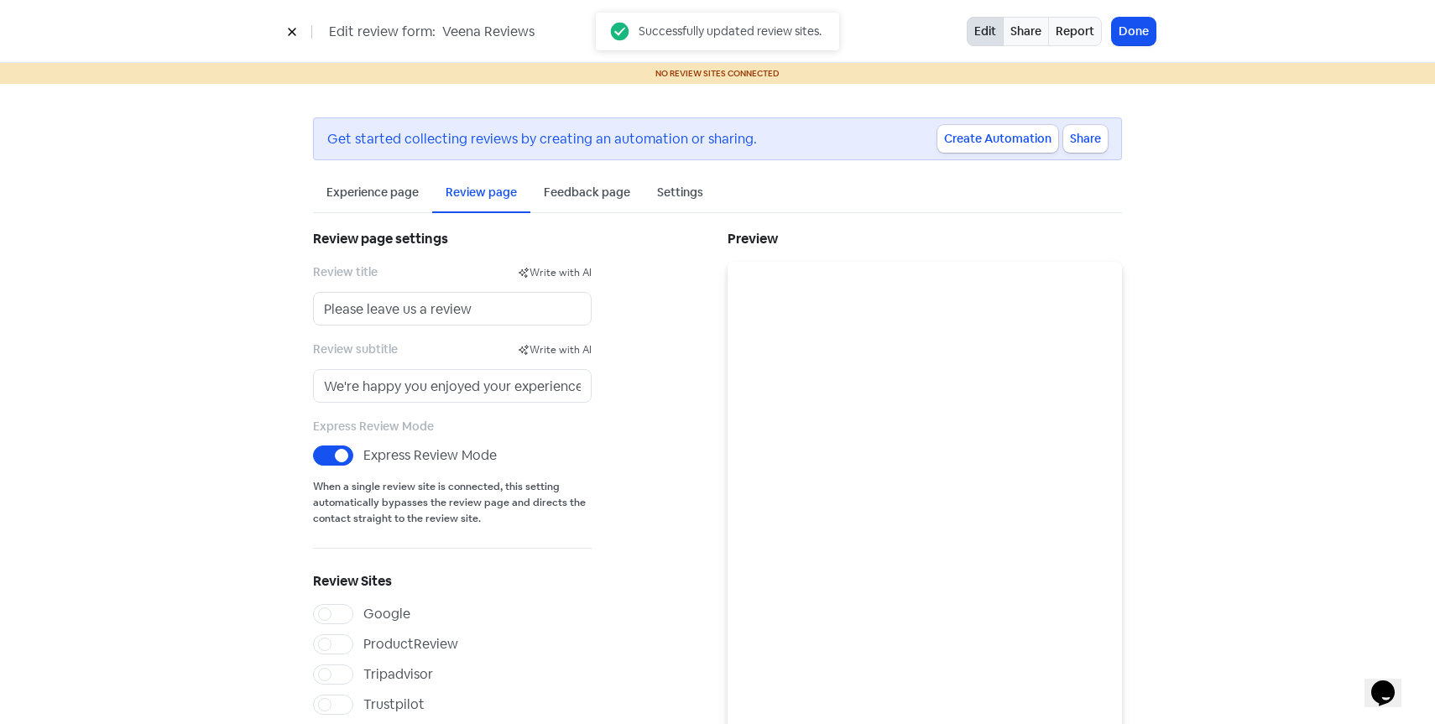
click at [363, 699] on label "Trustpilot" at bounding box center [393, 705] width 61 height 20
click at [363, 699] on input "Trustpilot" at bounding box center [368, 700] width 11 height 11
checkbox input "true"
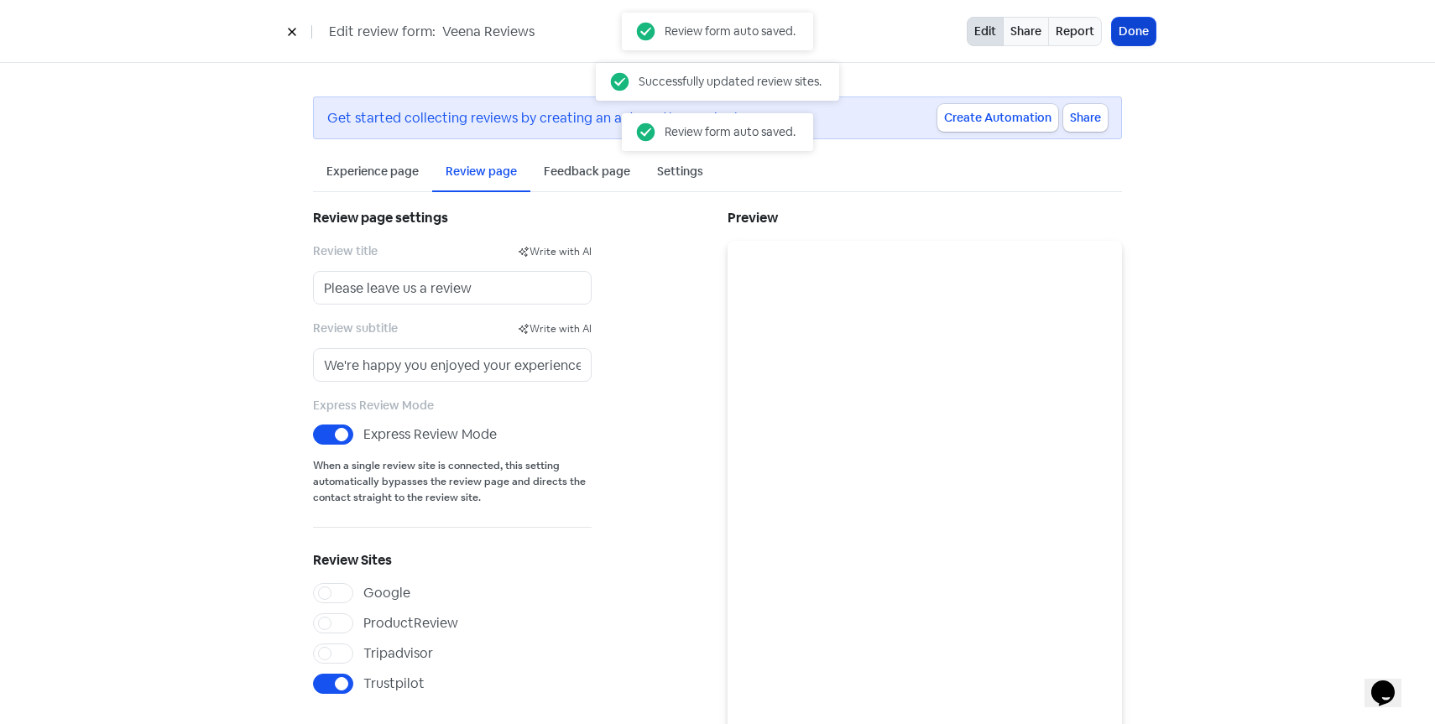
click at [1139, 38] on button "Done" at bounding box center [1134, 32] width 44 height 28
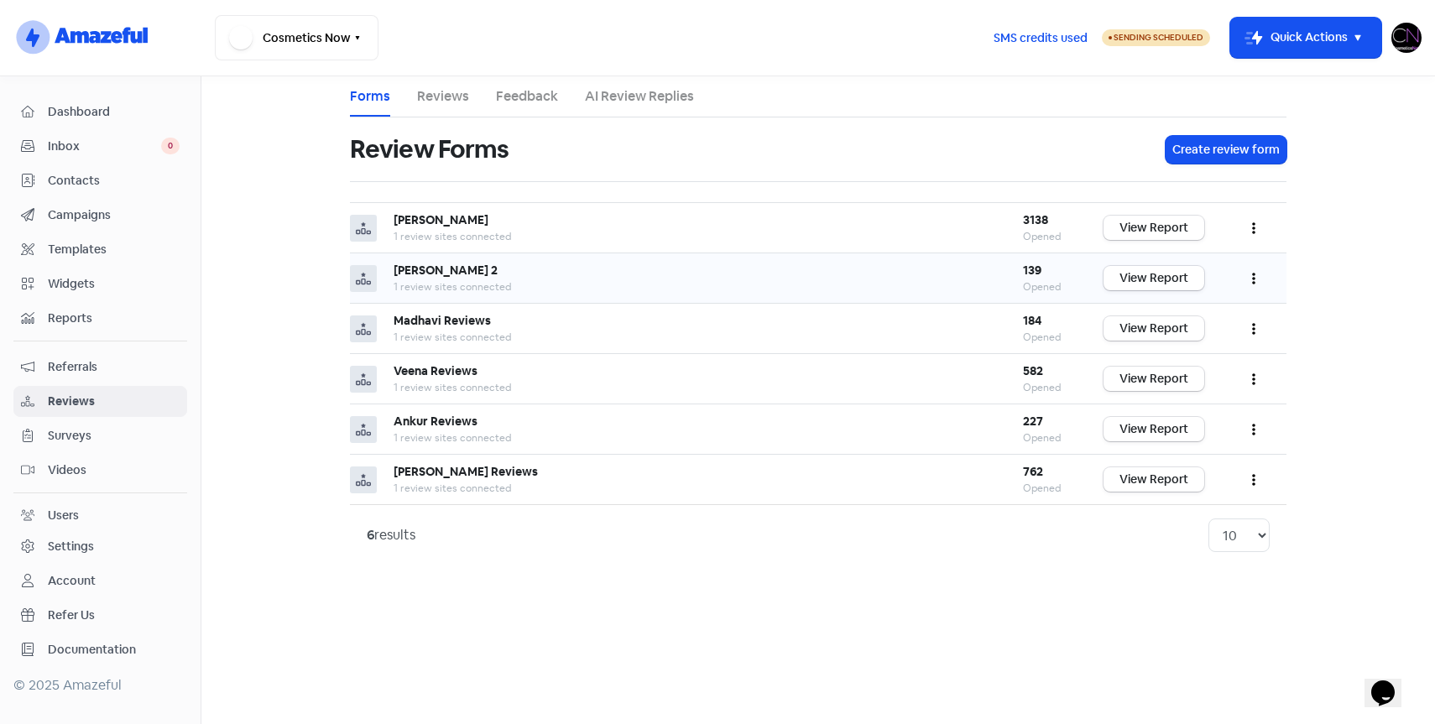
click at [1253, 272] on button "button" at bounding box center [1254, 277] width 32 height 39
click at [1192, 358] on link "Edit" at bounding box center [1198, 354] width 141 height 34
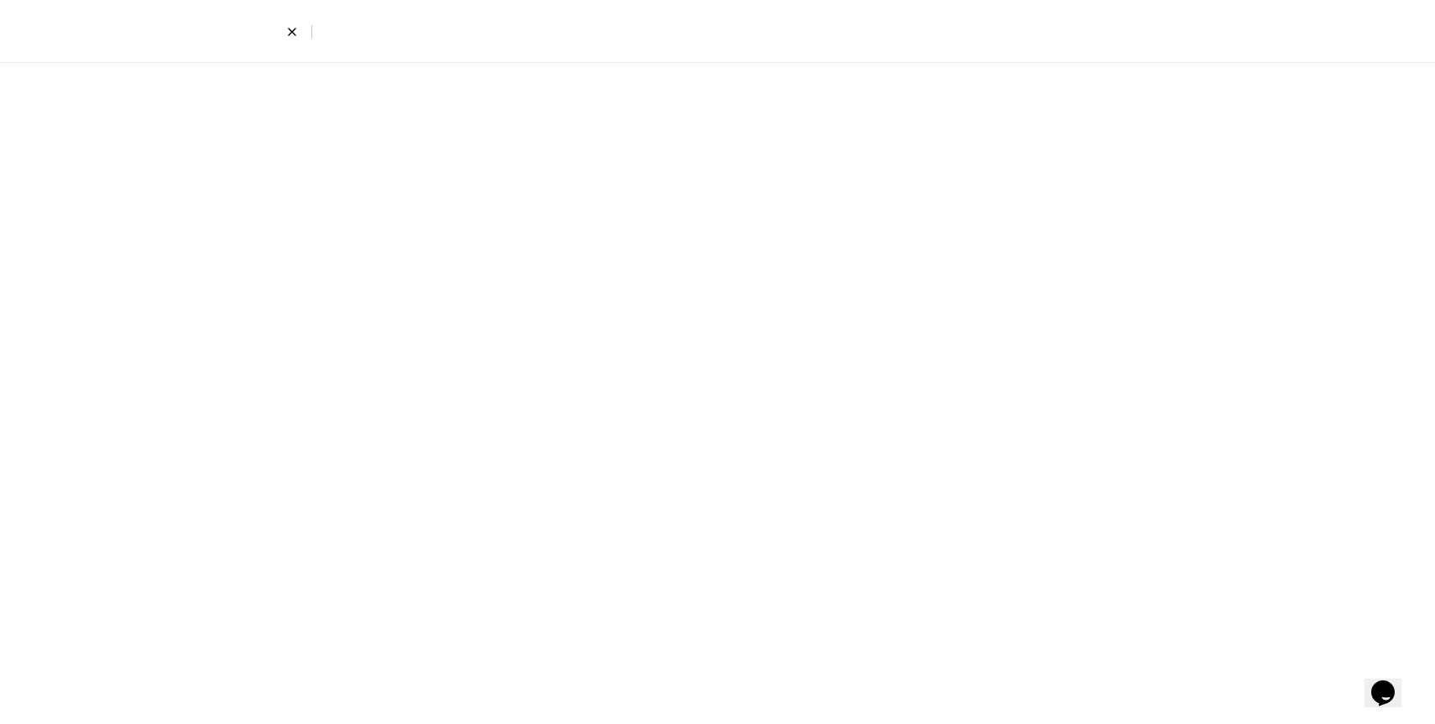
select select "7"
select select "4"
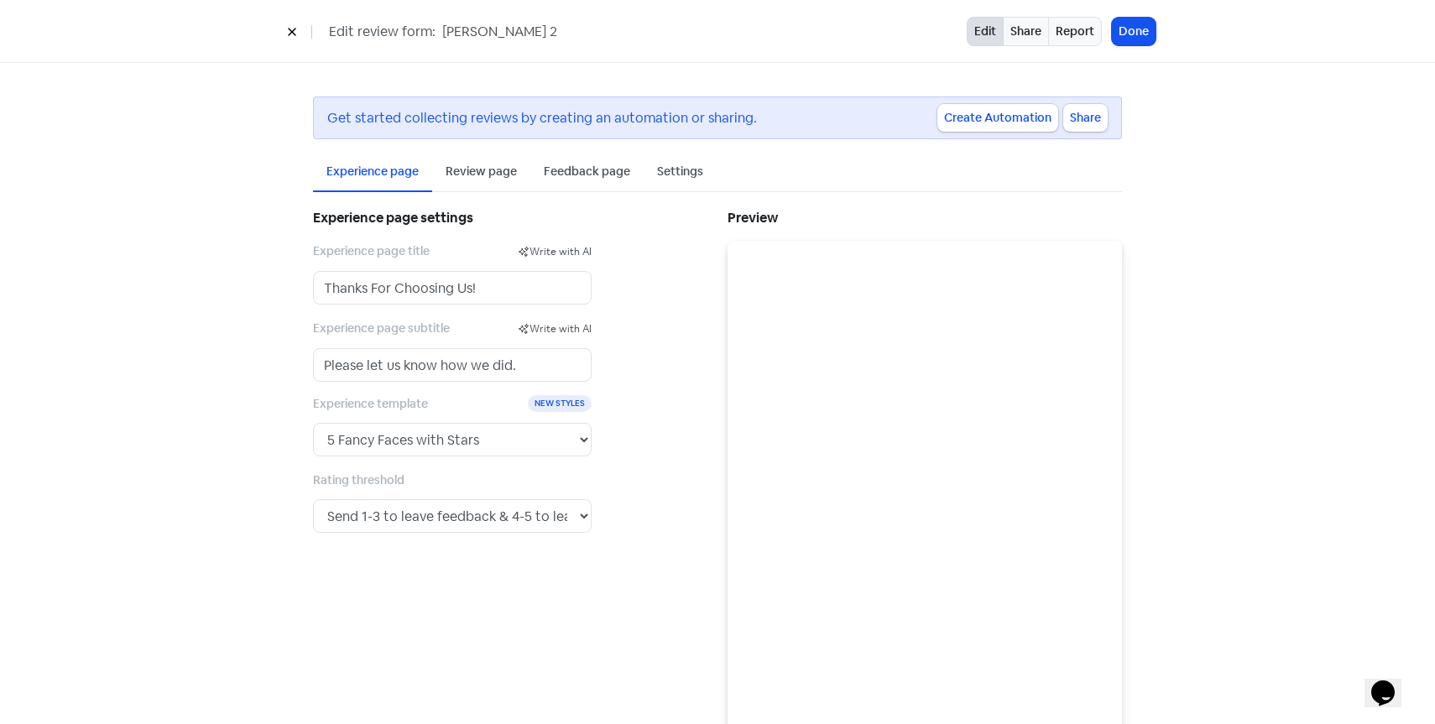
click at [462, 177] on div "Review page" at bounding box center [481, 172] width 71 height 18
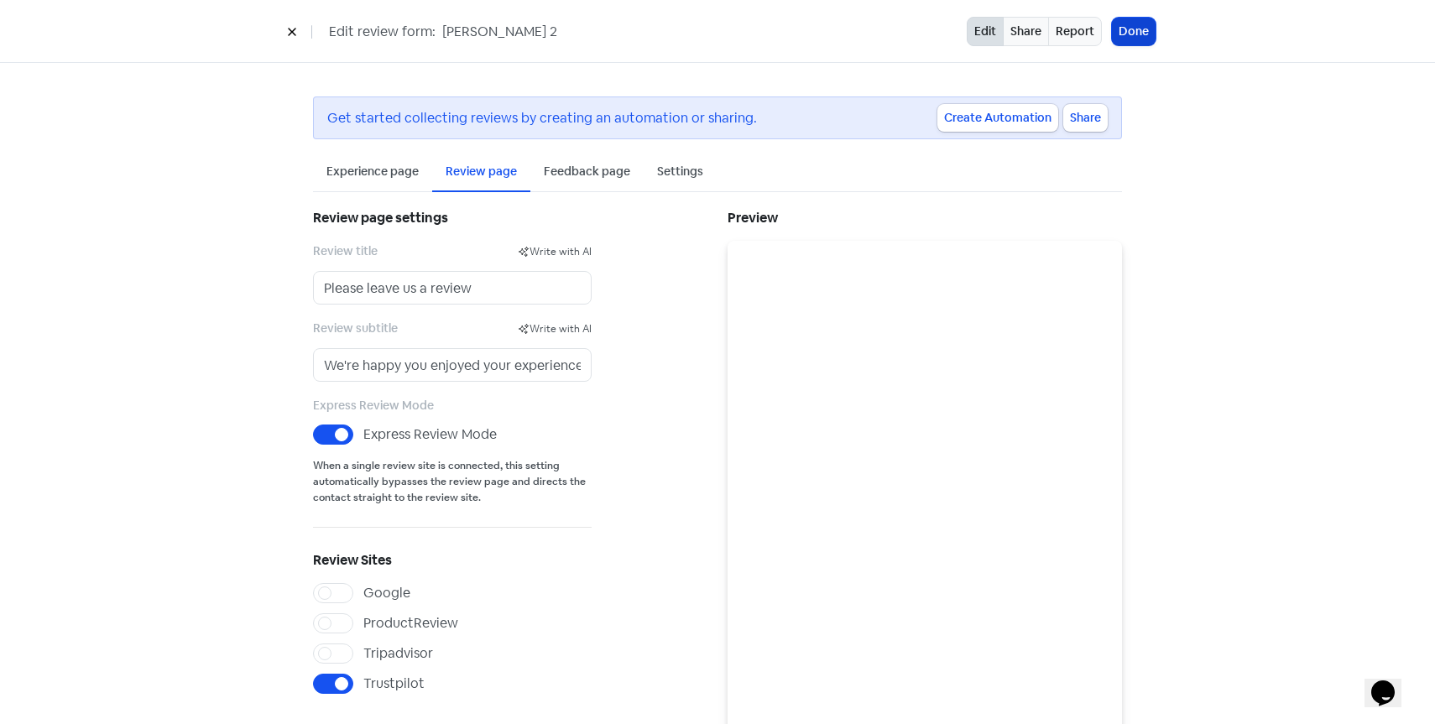
click at [1139, 27] on button "Done" at bounding box center [1134, 32] width 44 height 28
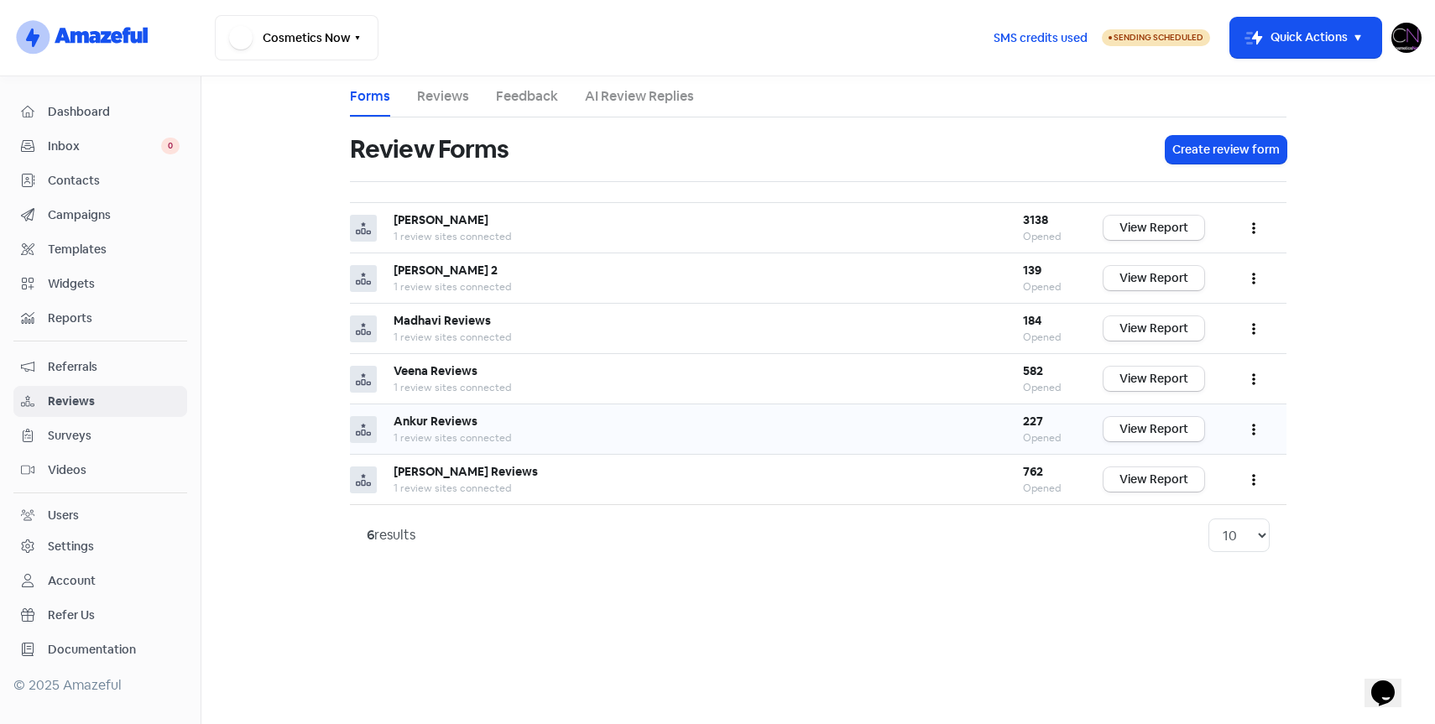
click at [1254, 425] on icon "button" at bounding box center [1253, 431] width 3 height 12
click at [1180, 500] on link "Edit" at bounding box center [1198, 505] width 141 height 34
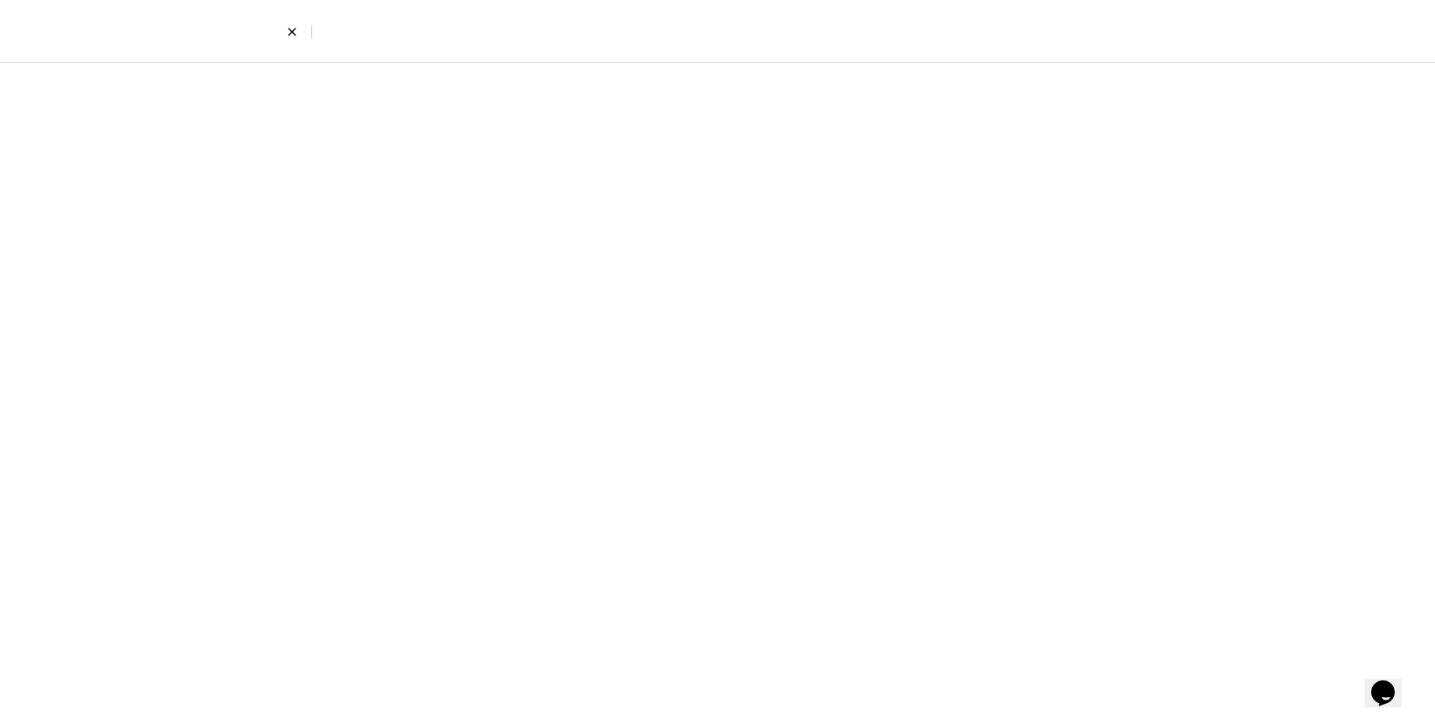
select select "7"
select select "4"
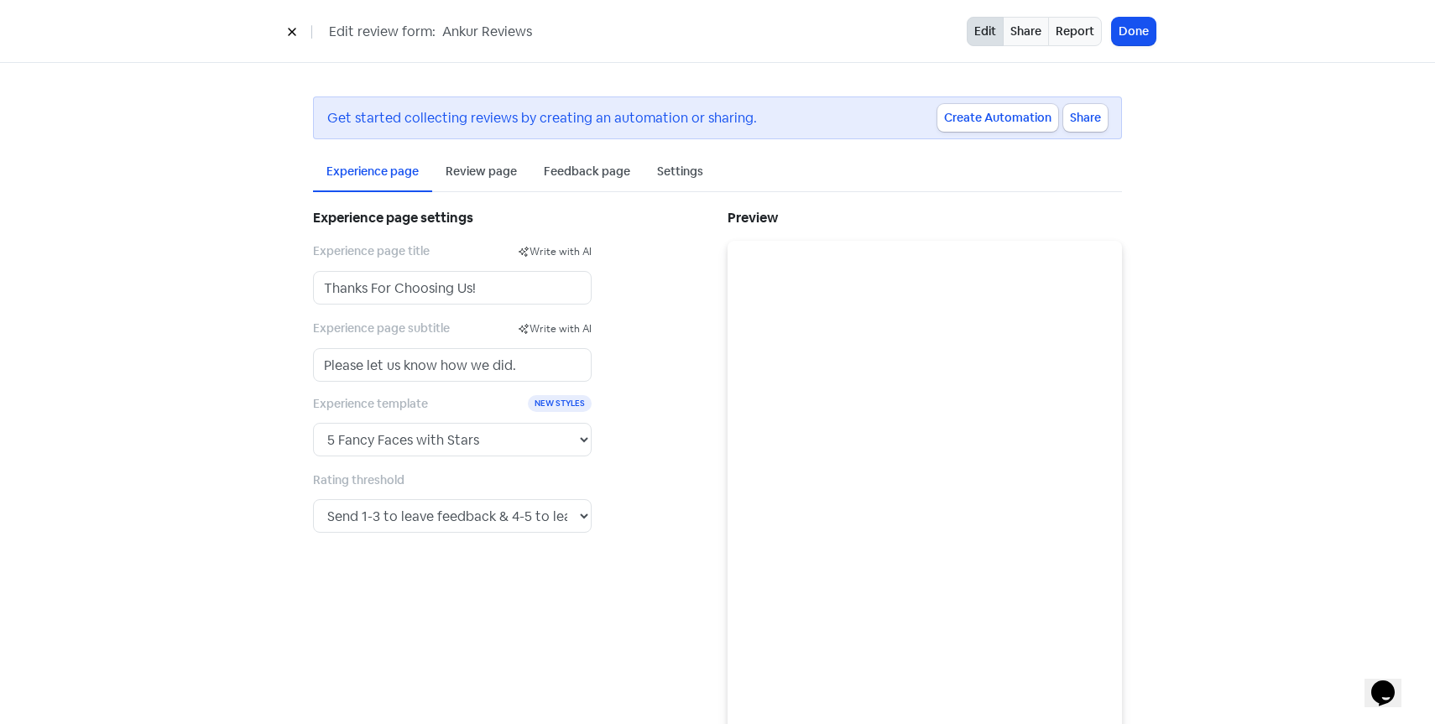
click at [496, 173] on div "Review page" at bounding box center [481, 172] width 71 height 18
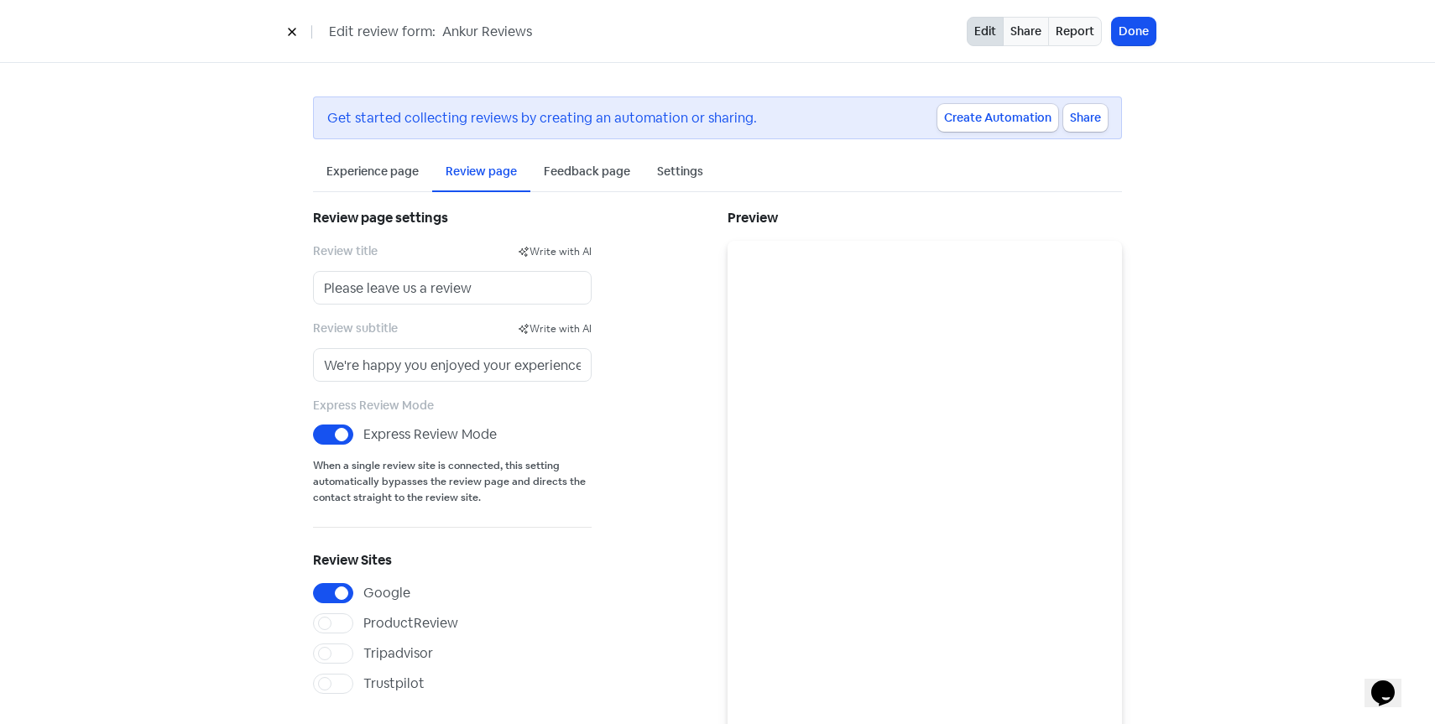
click at [363, 601] on label "Google" at bounding box center [386, 593] width 47 height 20
click at [363, 594] on input "Google" at bounding box center [368, 588] width 11 height 11
checkbox input "false"
click at [363, 680] on label "Trustpilot" at bounding box center [393, 684] width 61 height 20
click at [363, 680] on input "Trustpilot" at bounding box center [368, 679] width 11 height 11
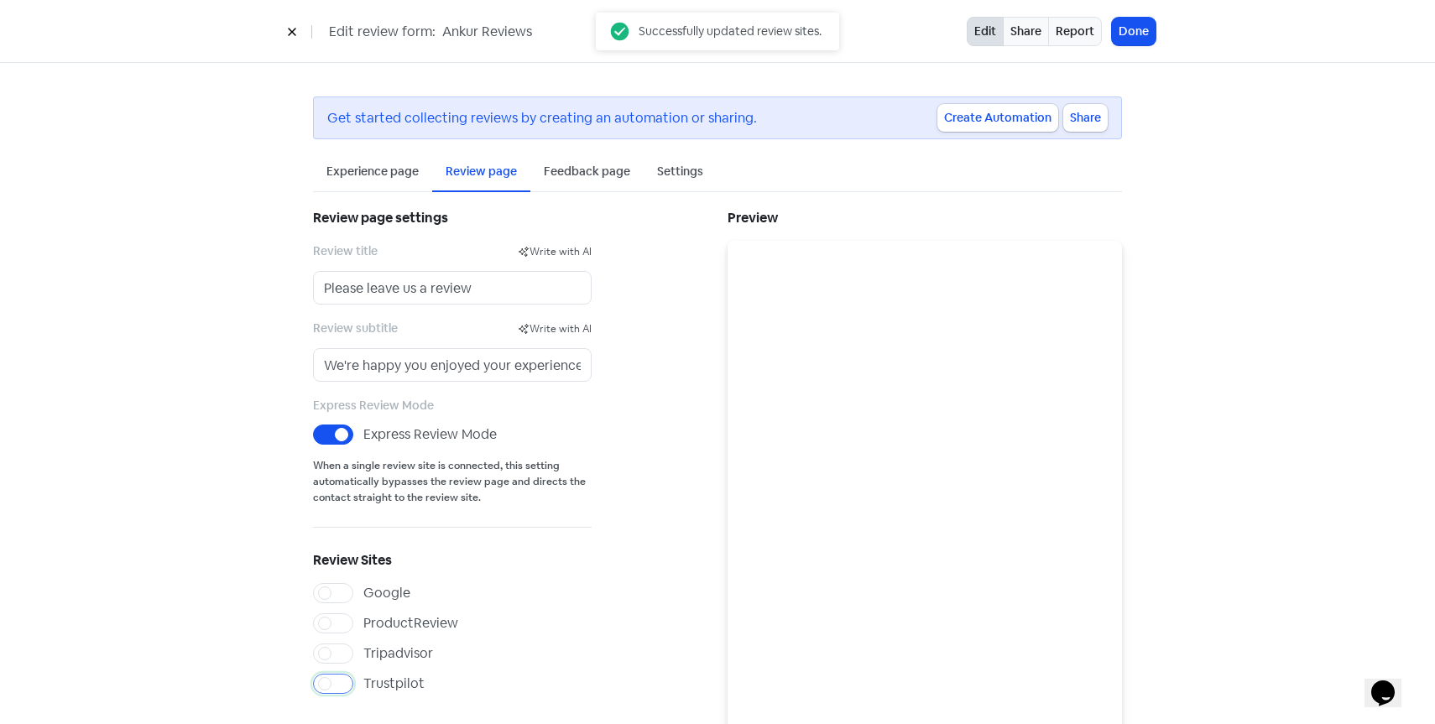
checkbox input "true"
click at [1139, 31] on button "Done" at bounding box center [1134, 32] width 44 height 28
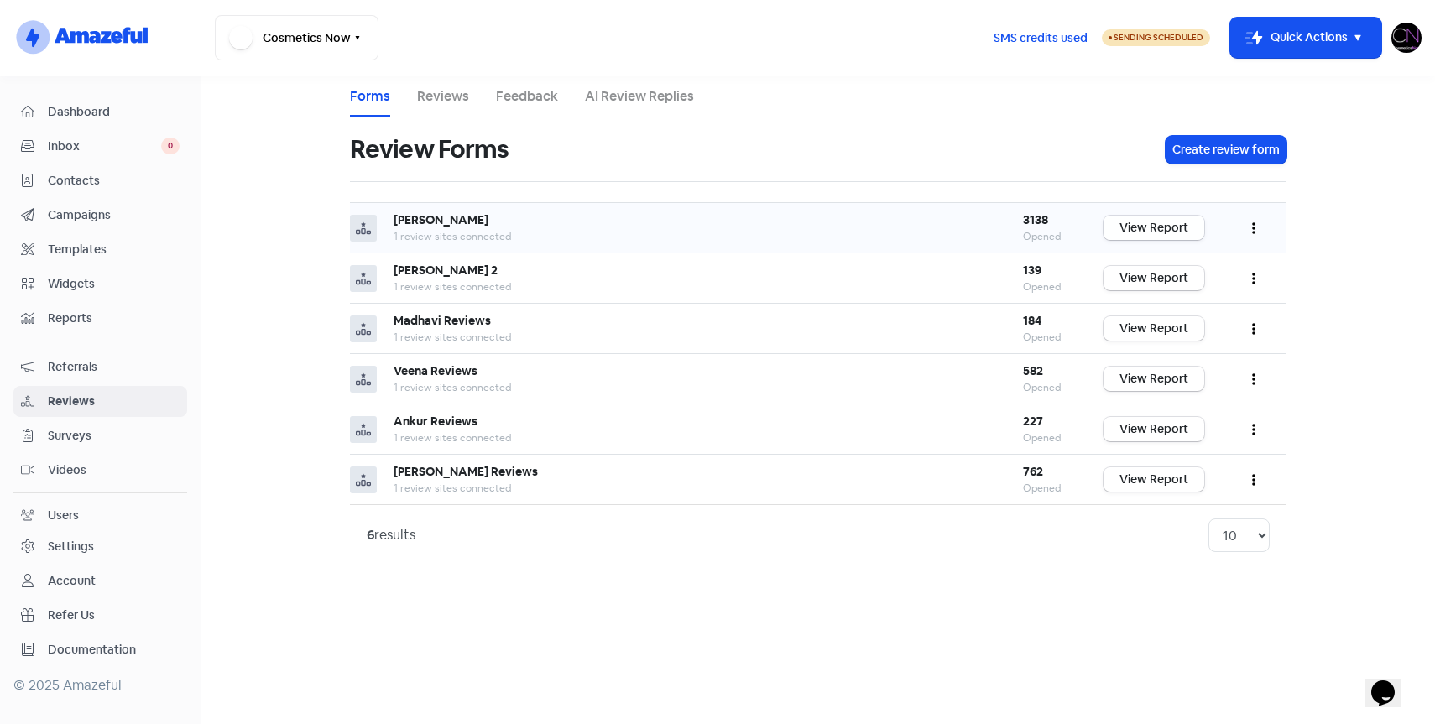
click at [1138, 227] on link "View Report" at bounding box center [1153, 228] width 101 height 24
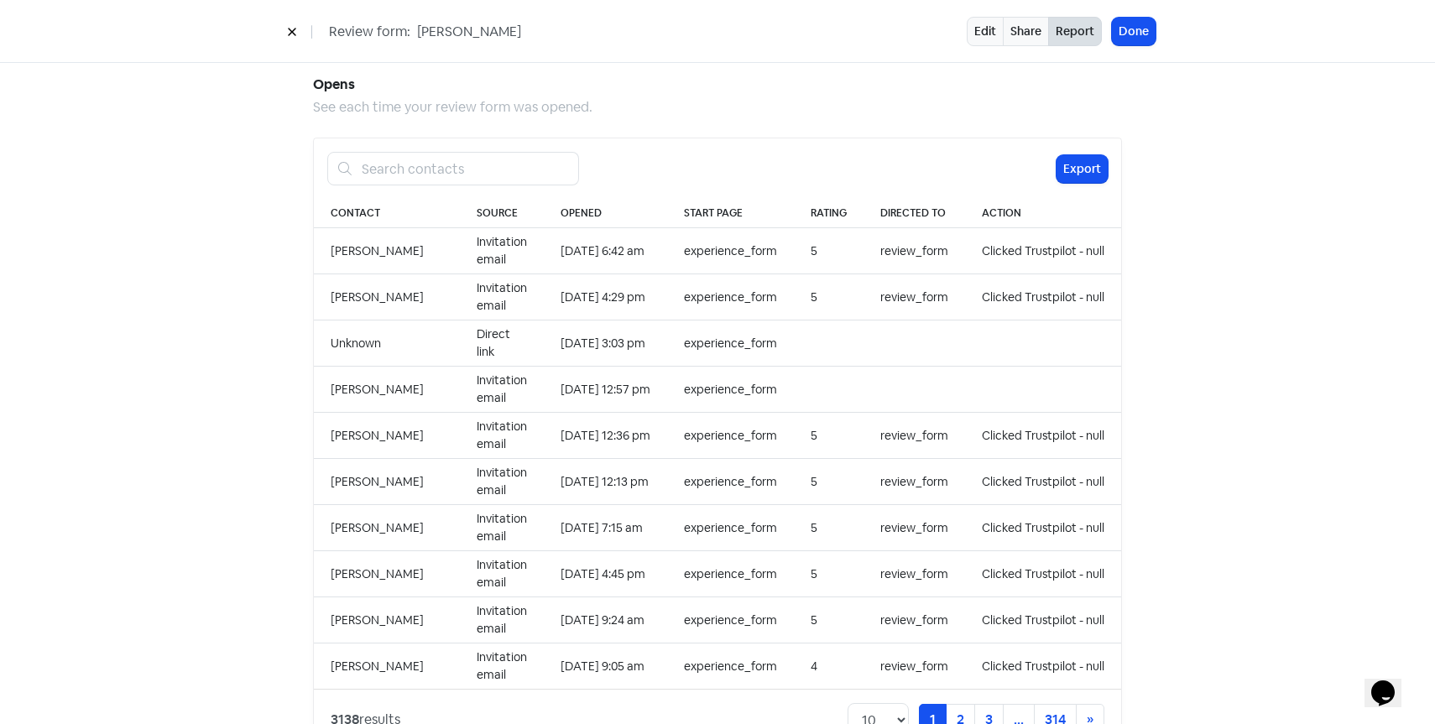
scroll to position [1666, 0]
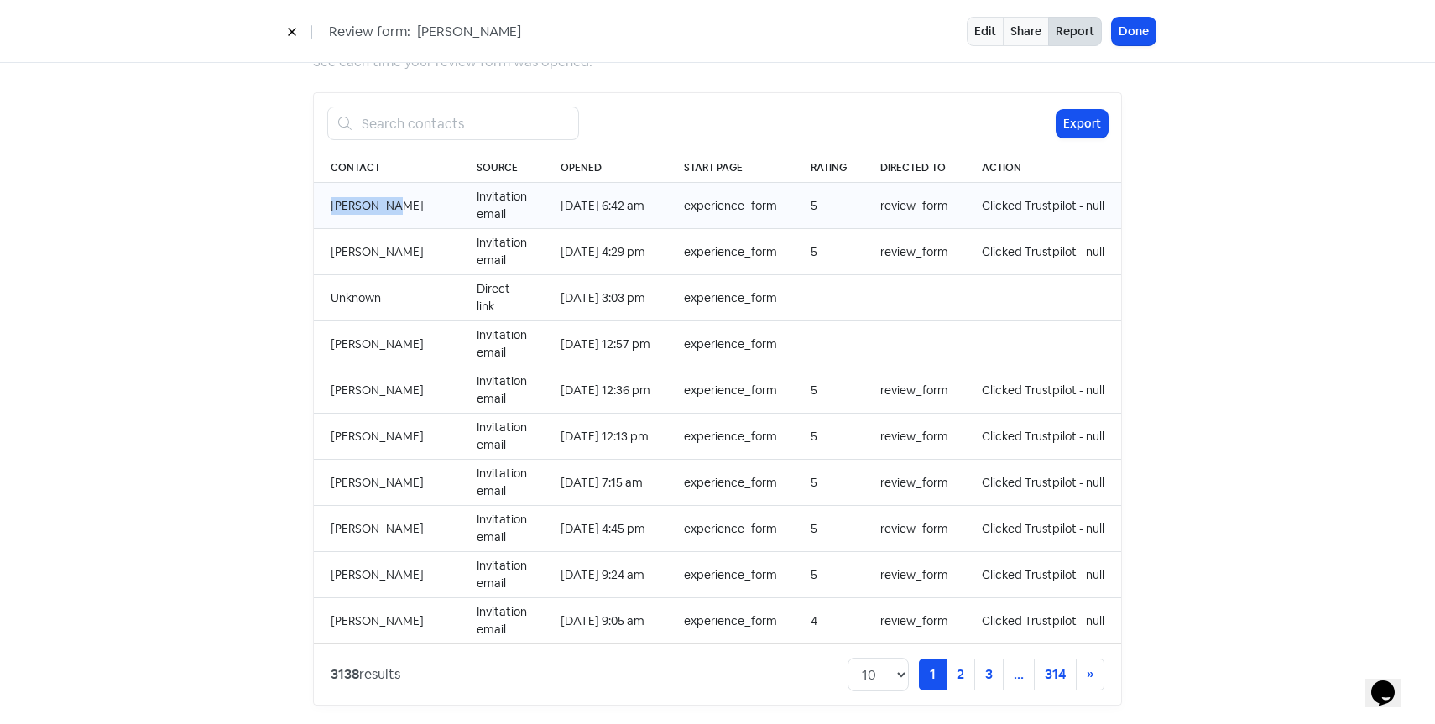
drag, startPoint x: 399, startPoint y: 190, endPoint x: 320, endPoint y: 190, distance: 78.9
click at [320, 190] on td "[PERSON_NAME]" at bounding box center [387, 206] width 146 height 46
copy td "[PERSON_NAME]"
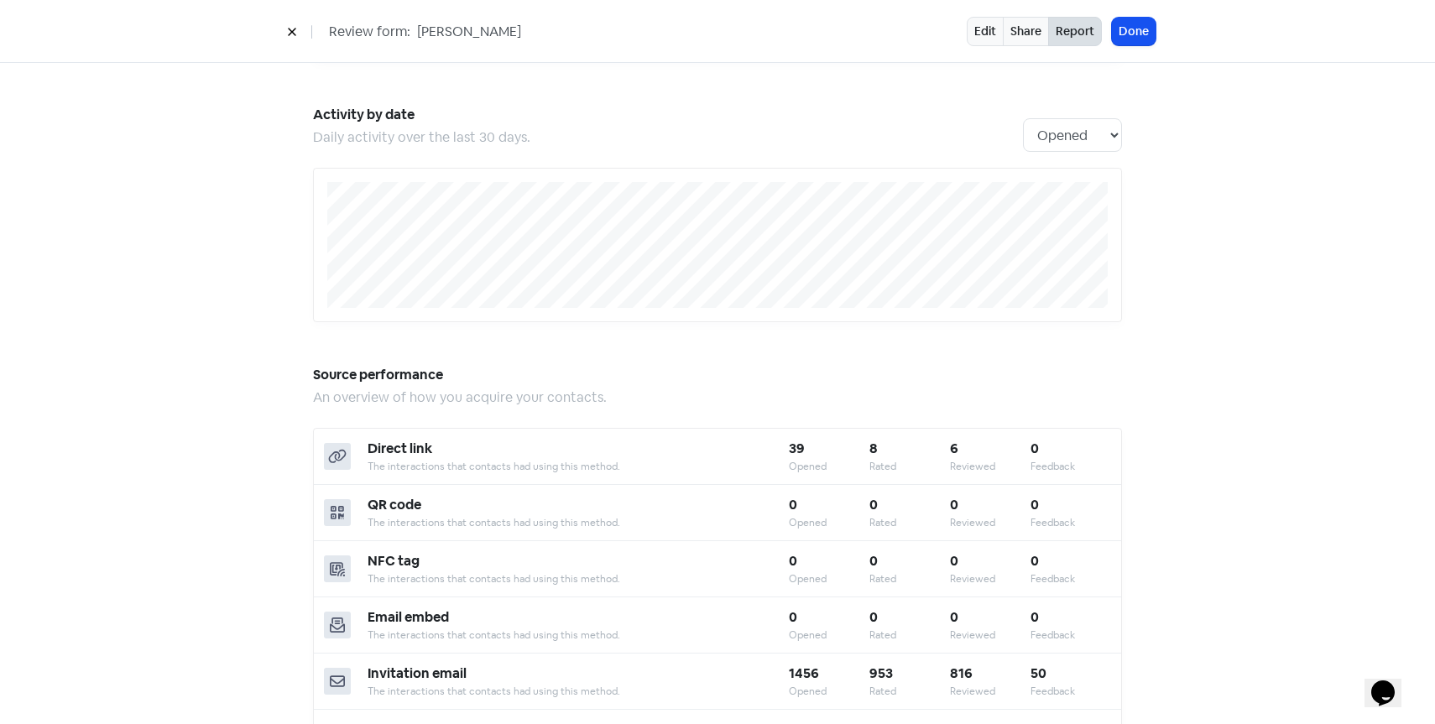
scroll to position [0, 0]
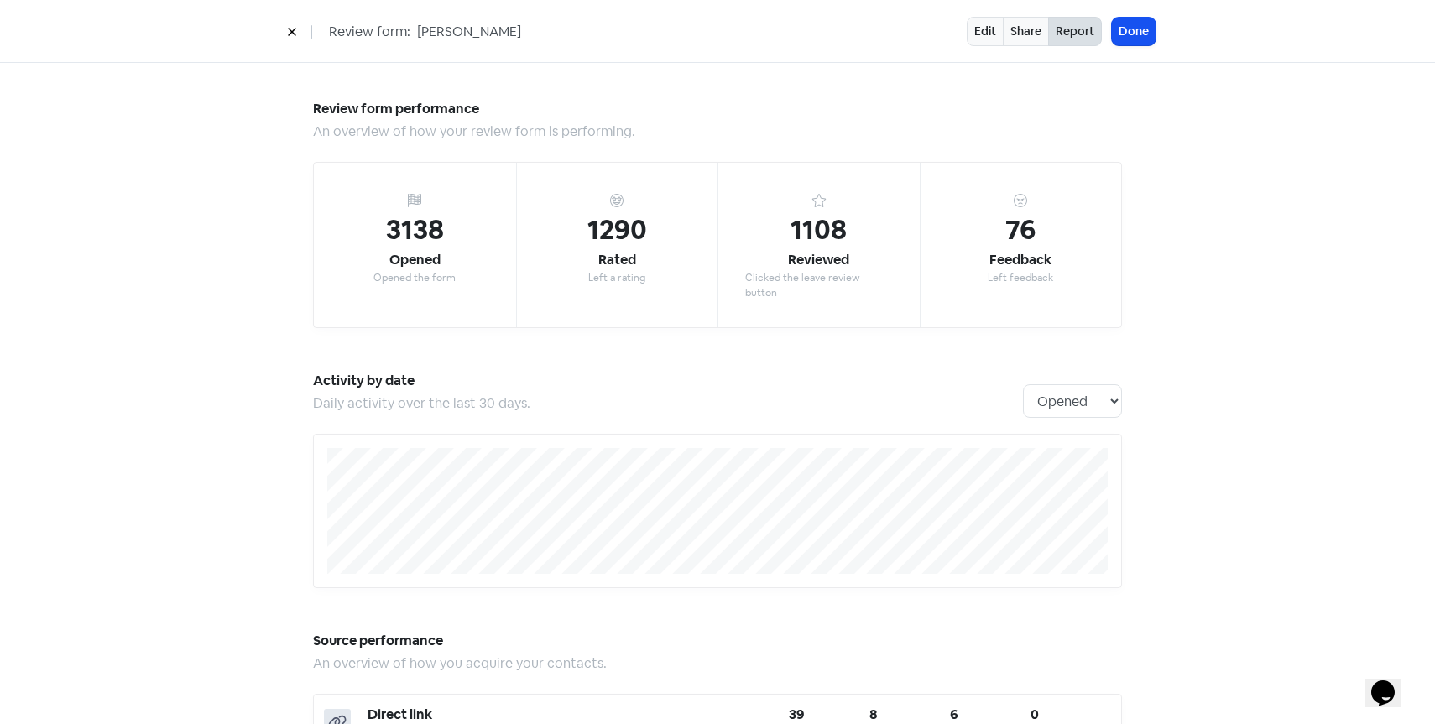
click at [290, 36] on icon at bounding box center [292, 32] width 10 height 10
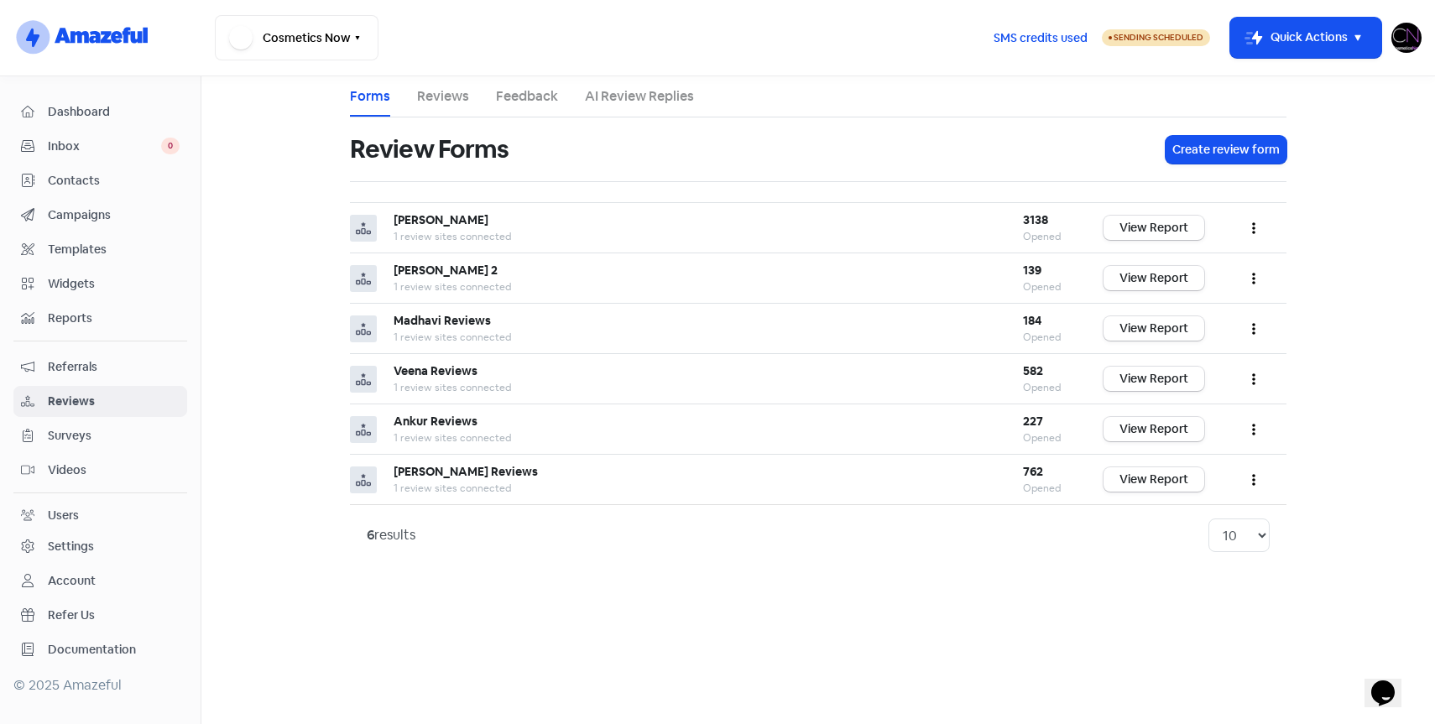
click at [444, 103] on link "Reviews" at bounding box center [443, 96] width 52 height 20
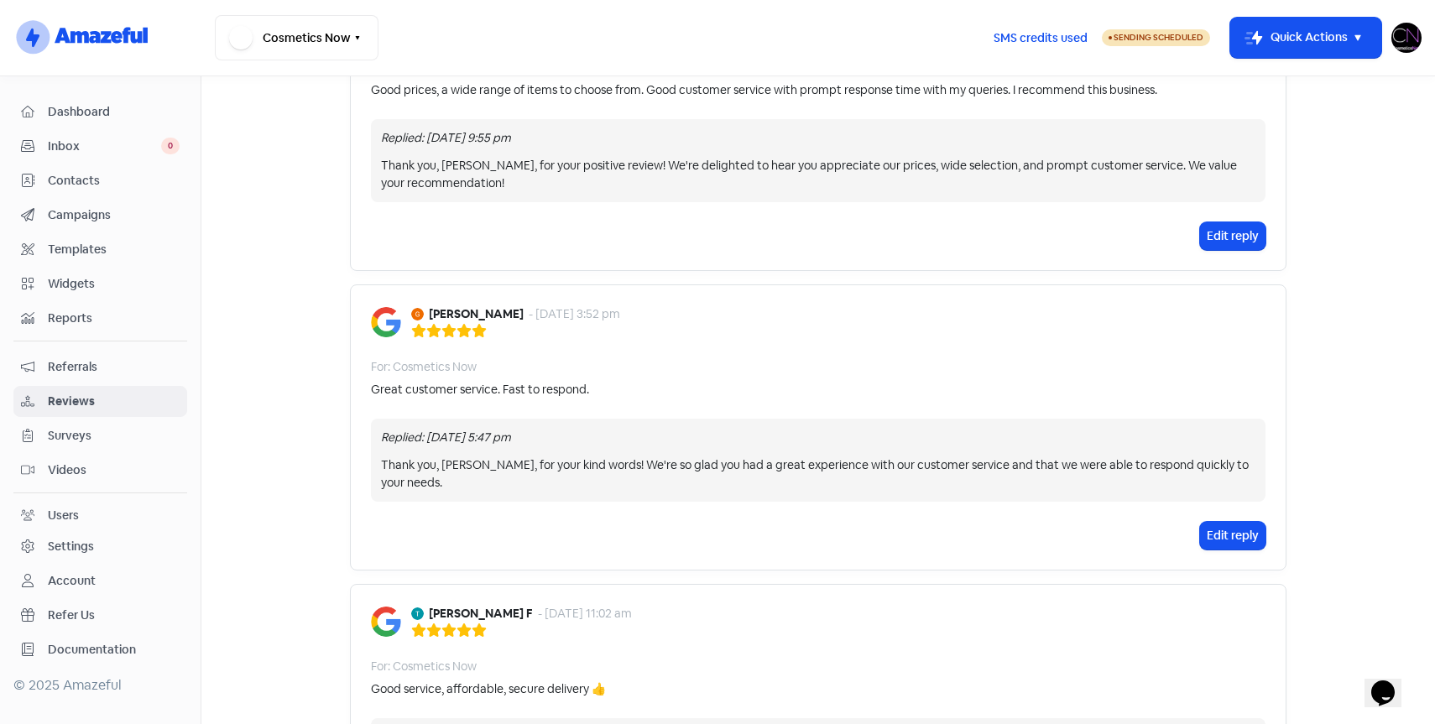
scroll to position [858, 0]
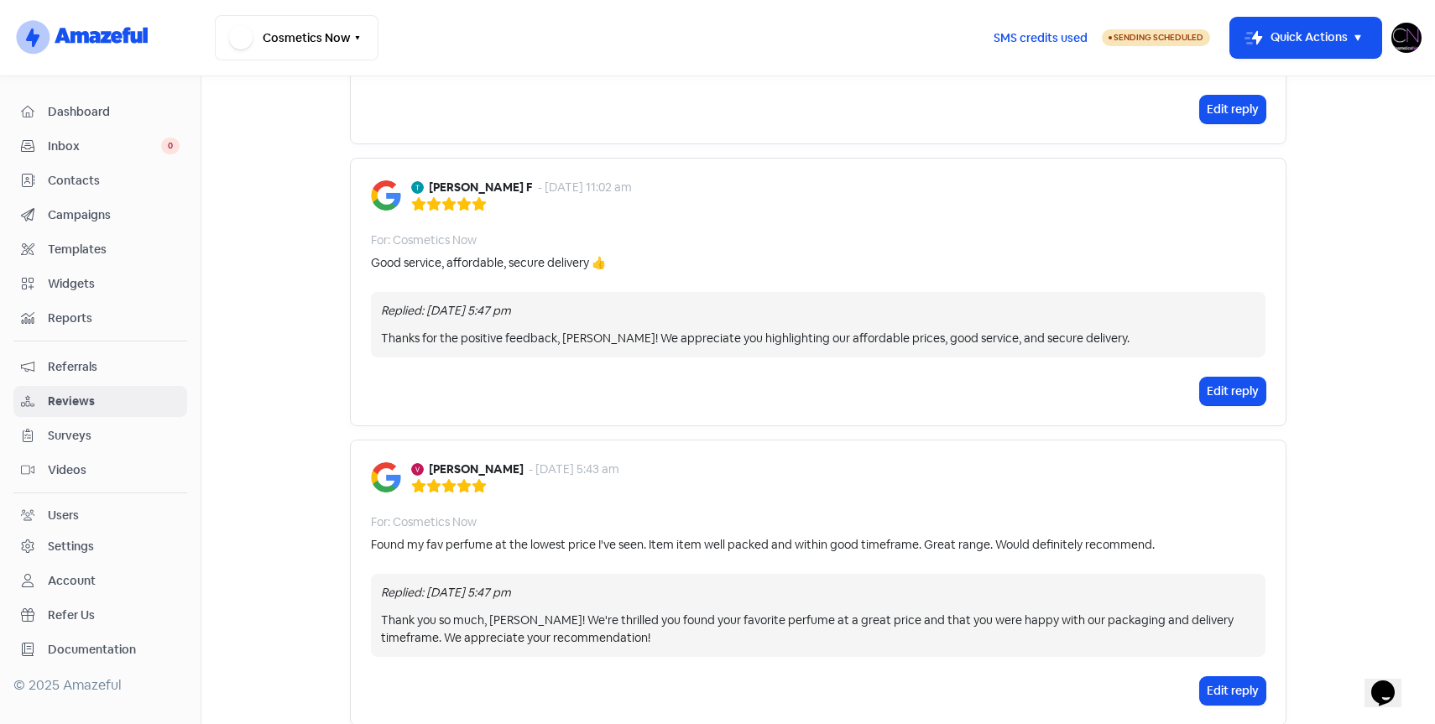
click at [77, 401] on span "Reviews" at bounding box center [114, 402] width 132 height 18
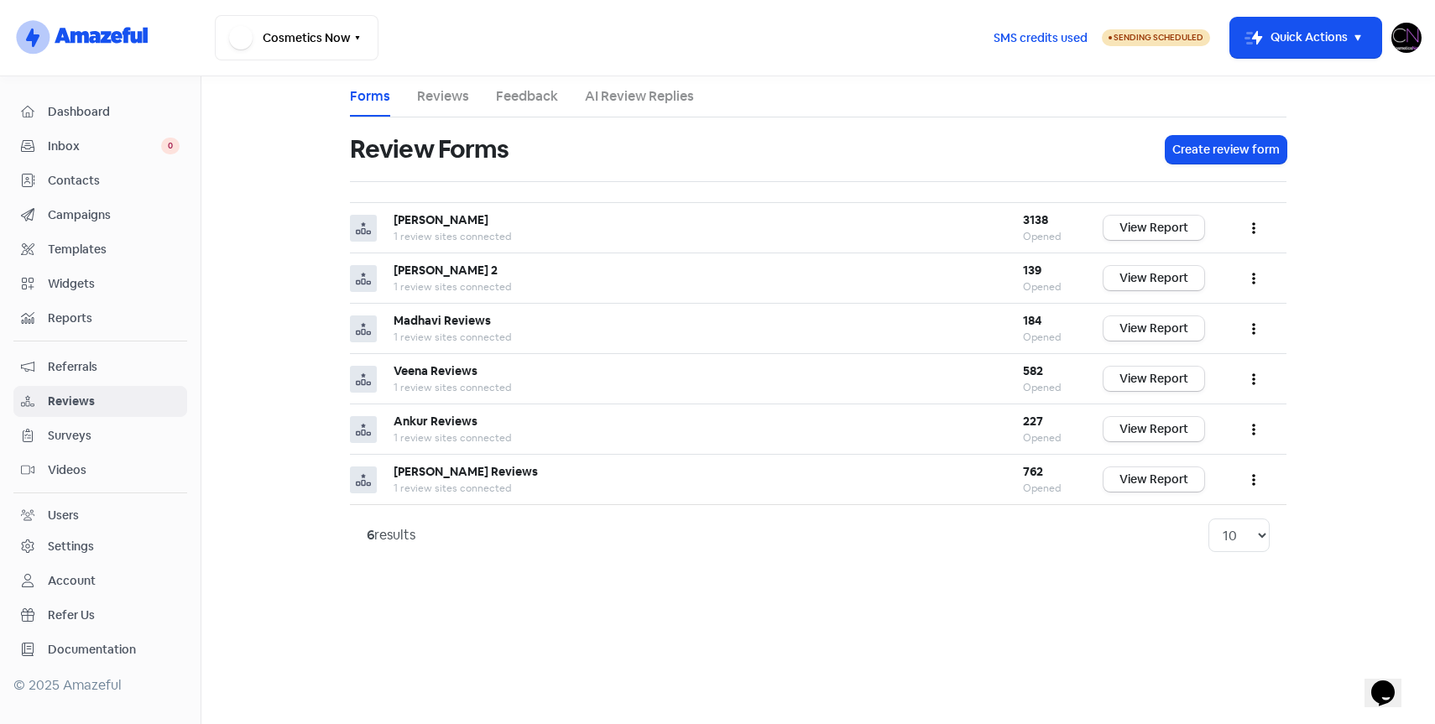
click at [443, 104] on link "Reviews" at bounding box center [443, 96] width 52 height 20
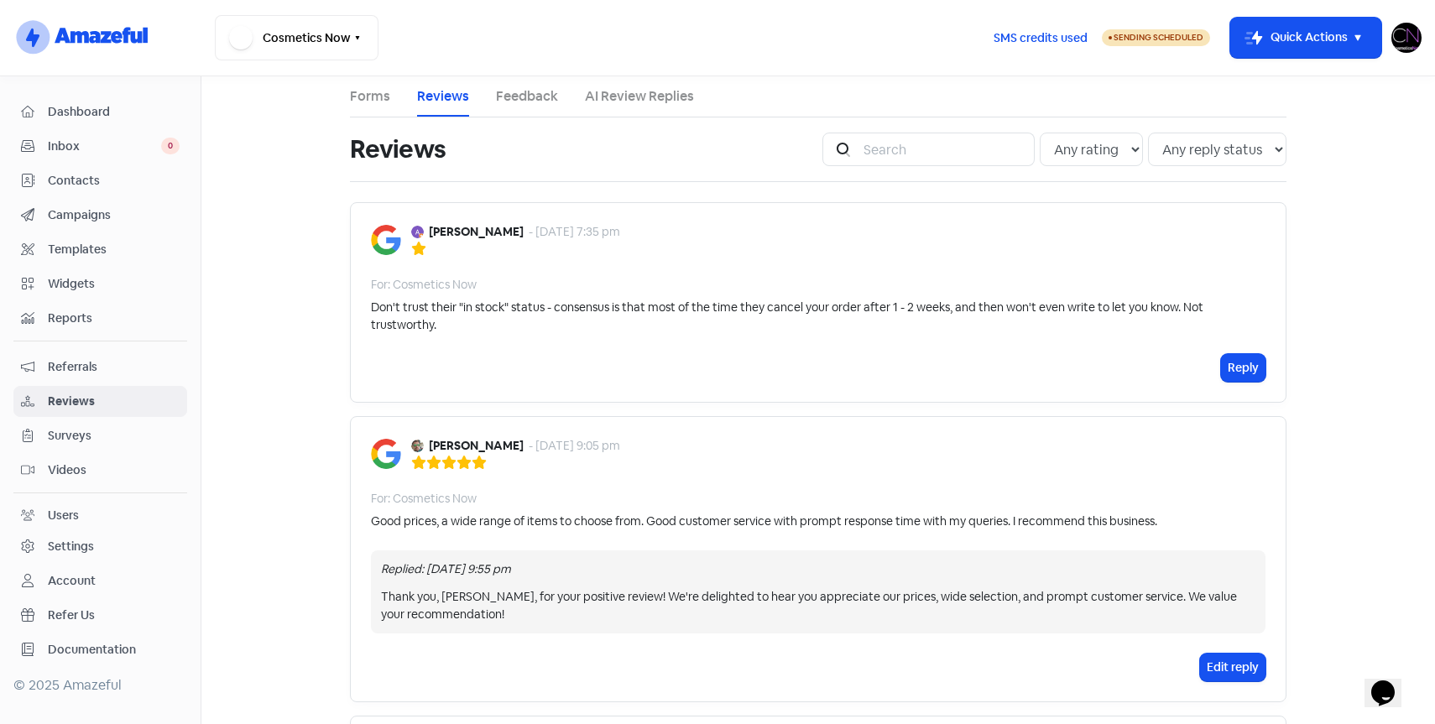
click at [124, 214] on span "Campaigns" at bounding box center [114, 215] width 132 height 18
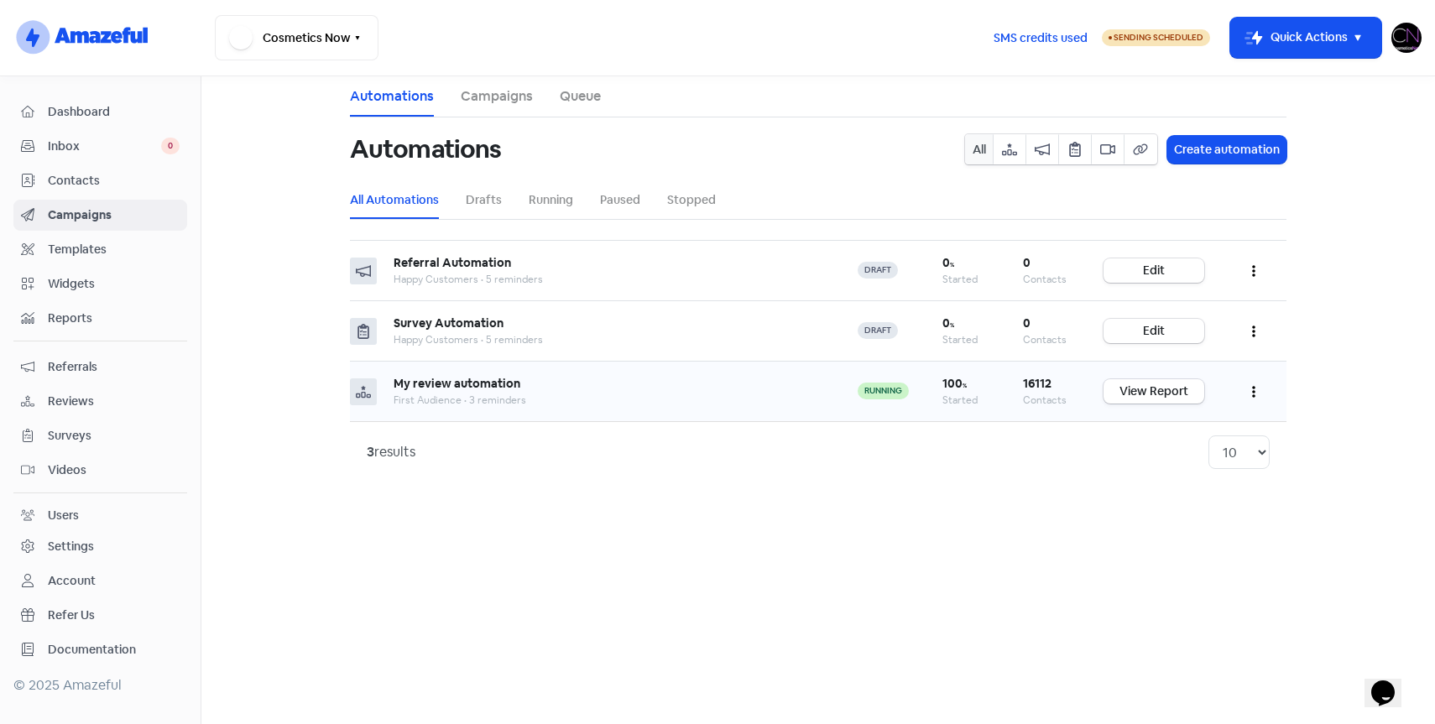
click at [1252, 394] on icon "button" at bounding box center [1253, 391] width 3 height 13
click at [1194, 434] on button "Edit" at bounding box center [1202, 434] width 133 height 34
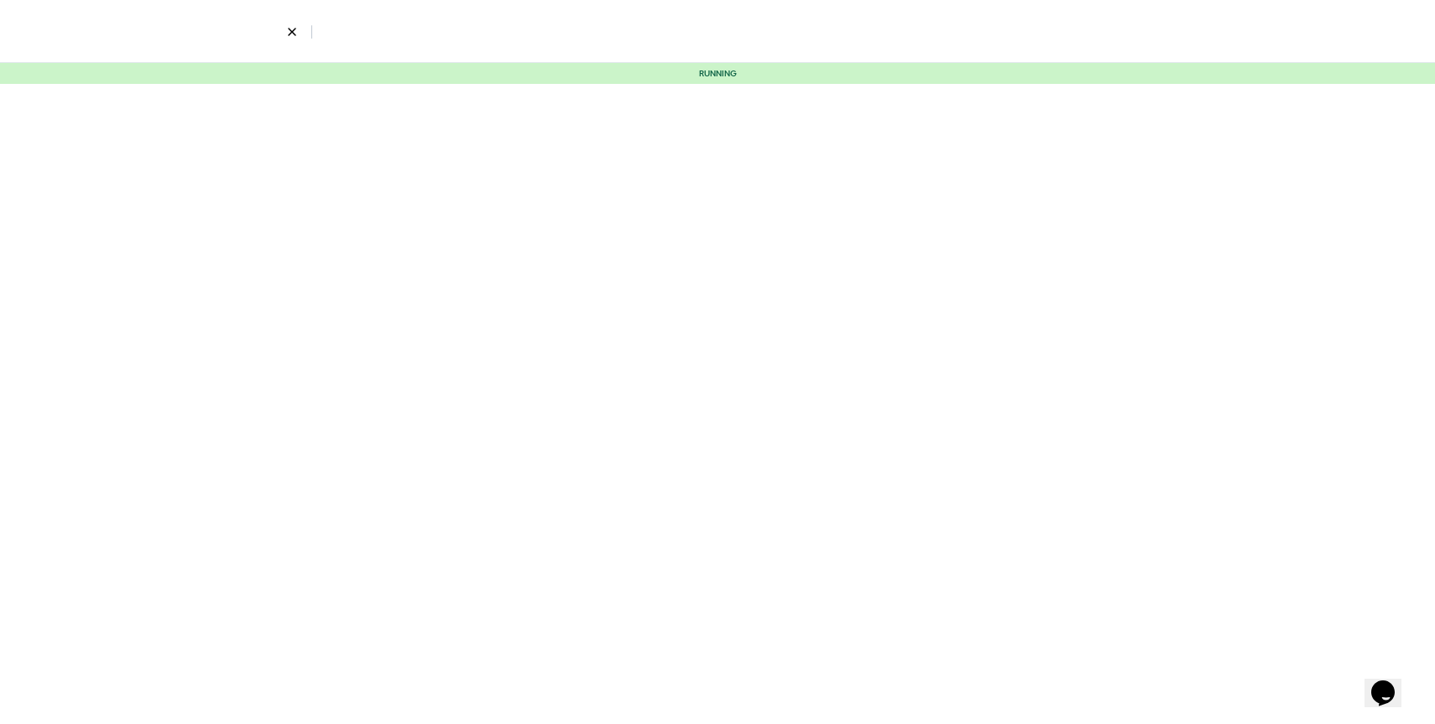
select select "2120"
select select "1015"
select select "1"
select select "5"
select select "9"
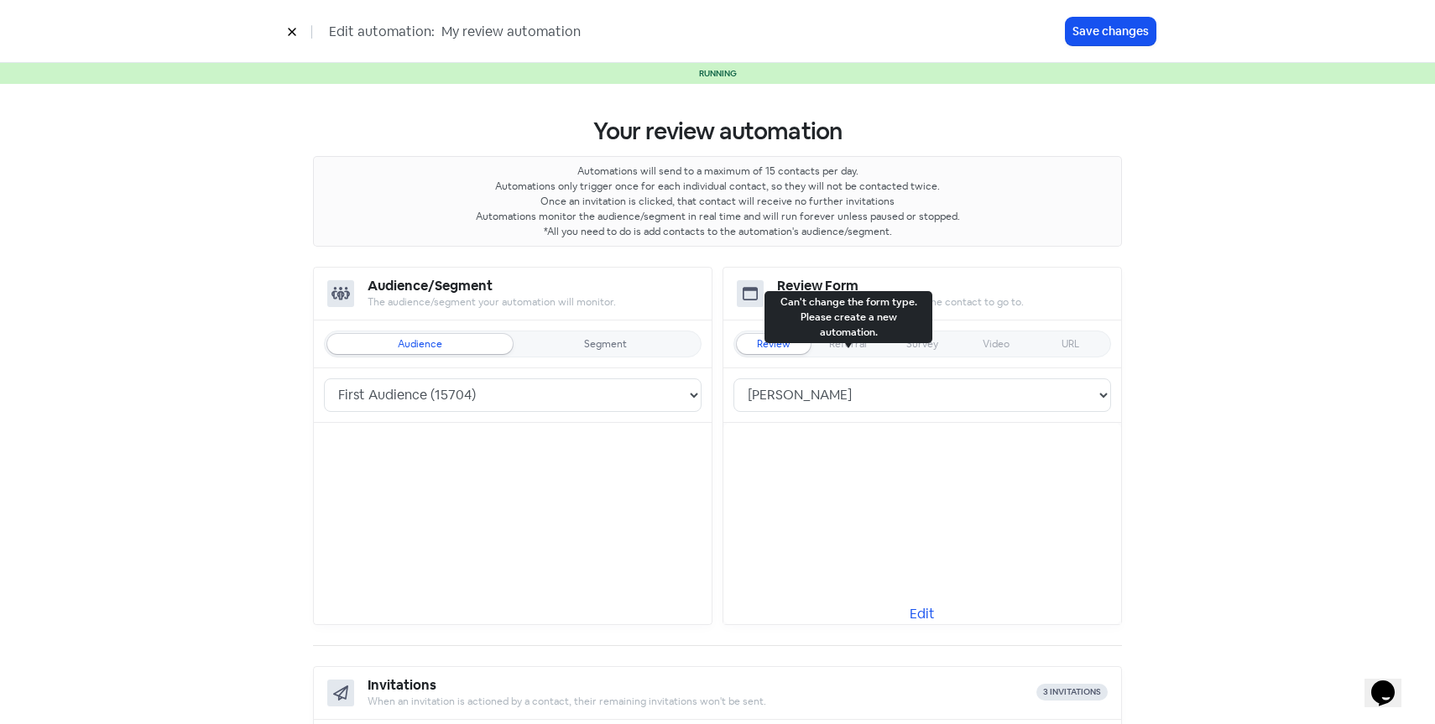
click at [295, 36] on icon at bounding box center [292, 32] width 10 height 10
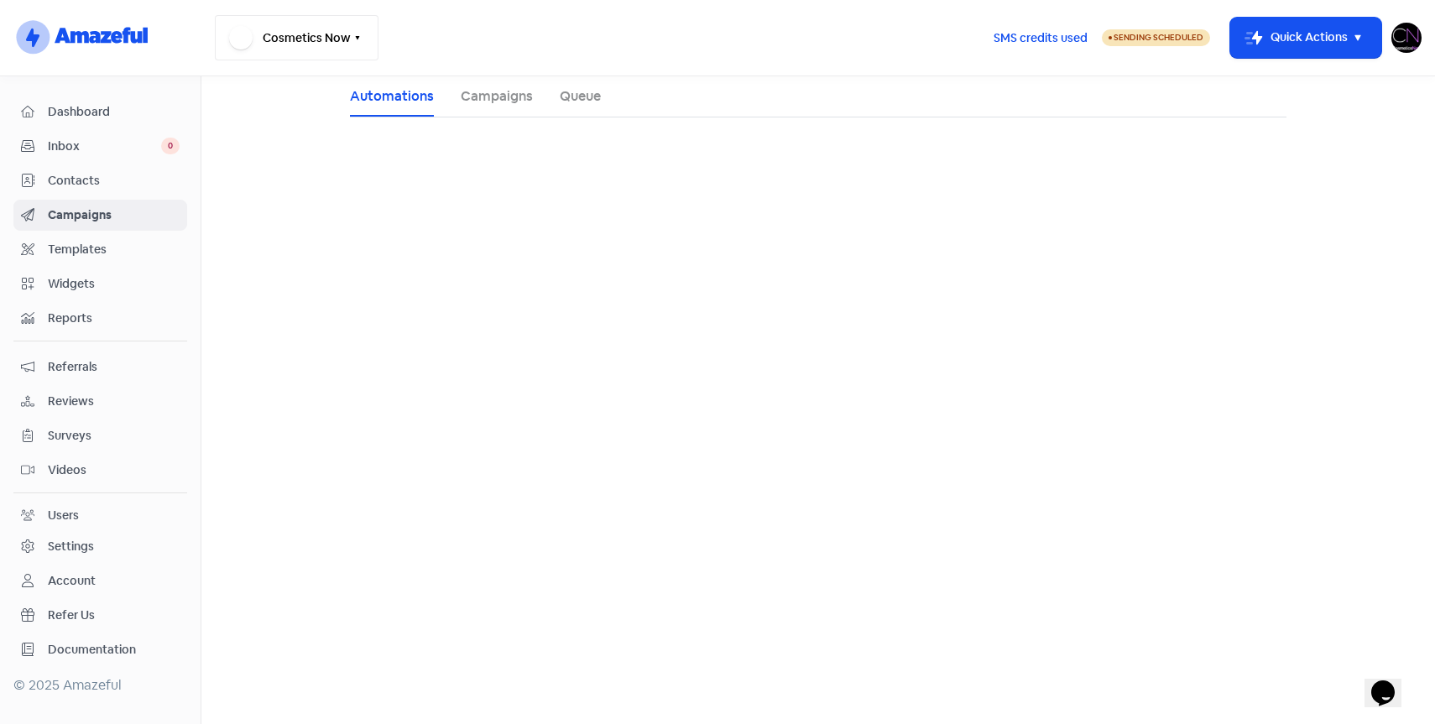
click at [292, 31] on button "Cosmetics Now" at bounding box center [297, 37] width 164 height 45
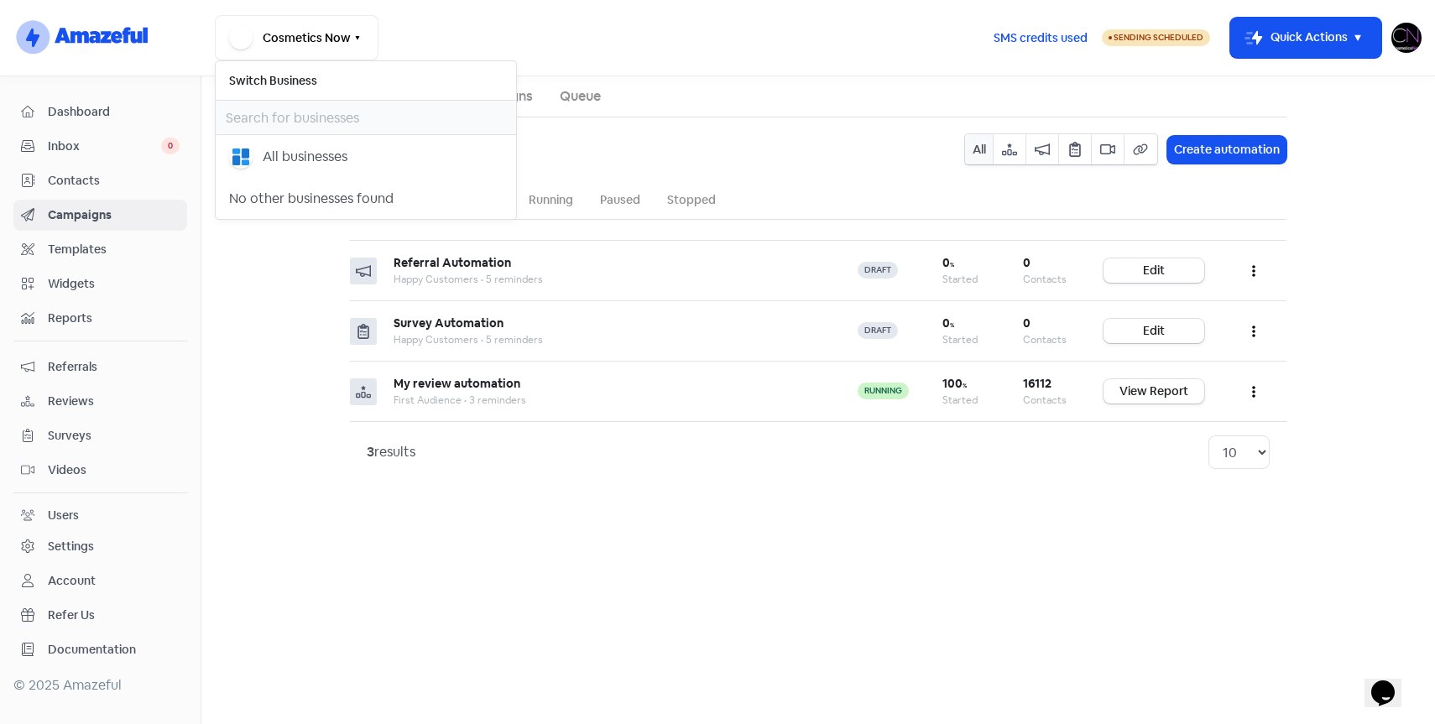
click at [95, 399] on span "Reviews" at bounding box center [114, 402] width 132 height 18
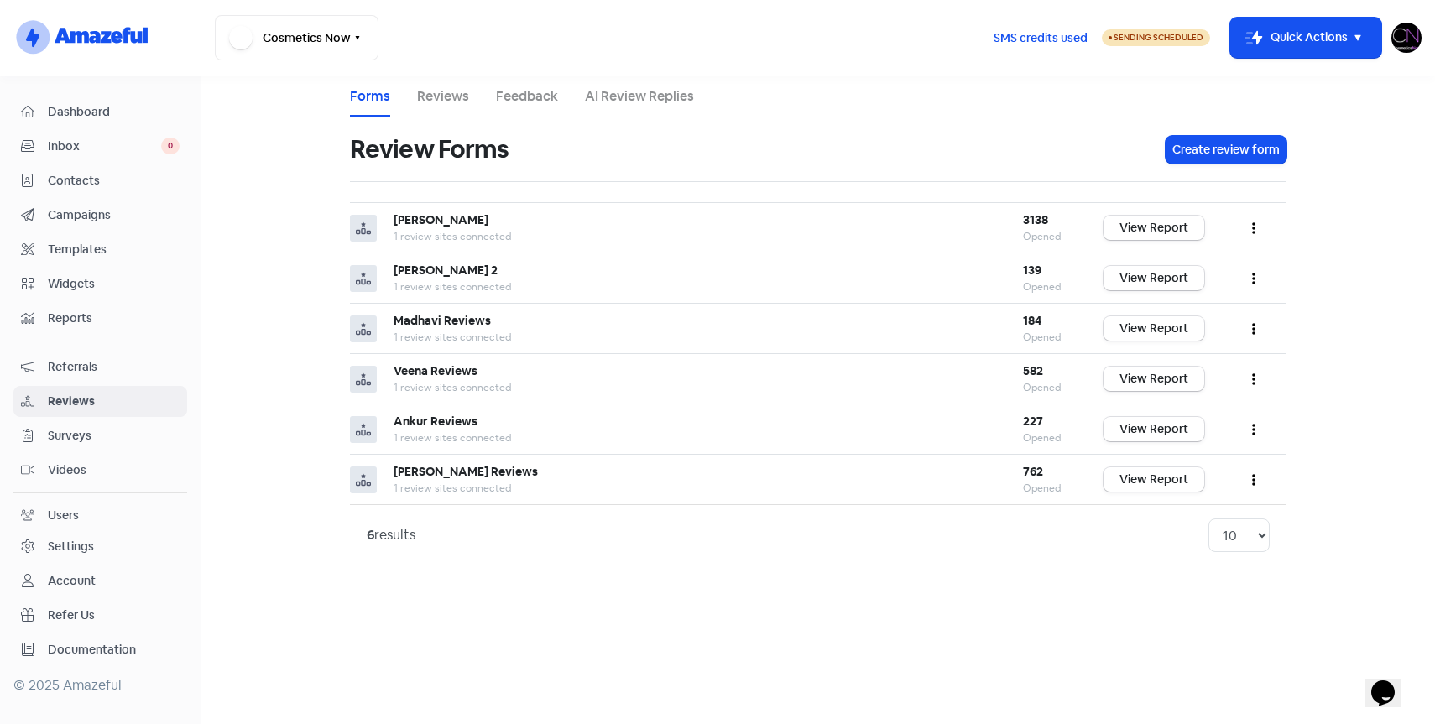
click at [446, 102] on link "Reviews" at bounding box center [443, 96] width 52 height 20
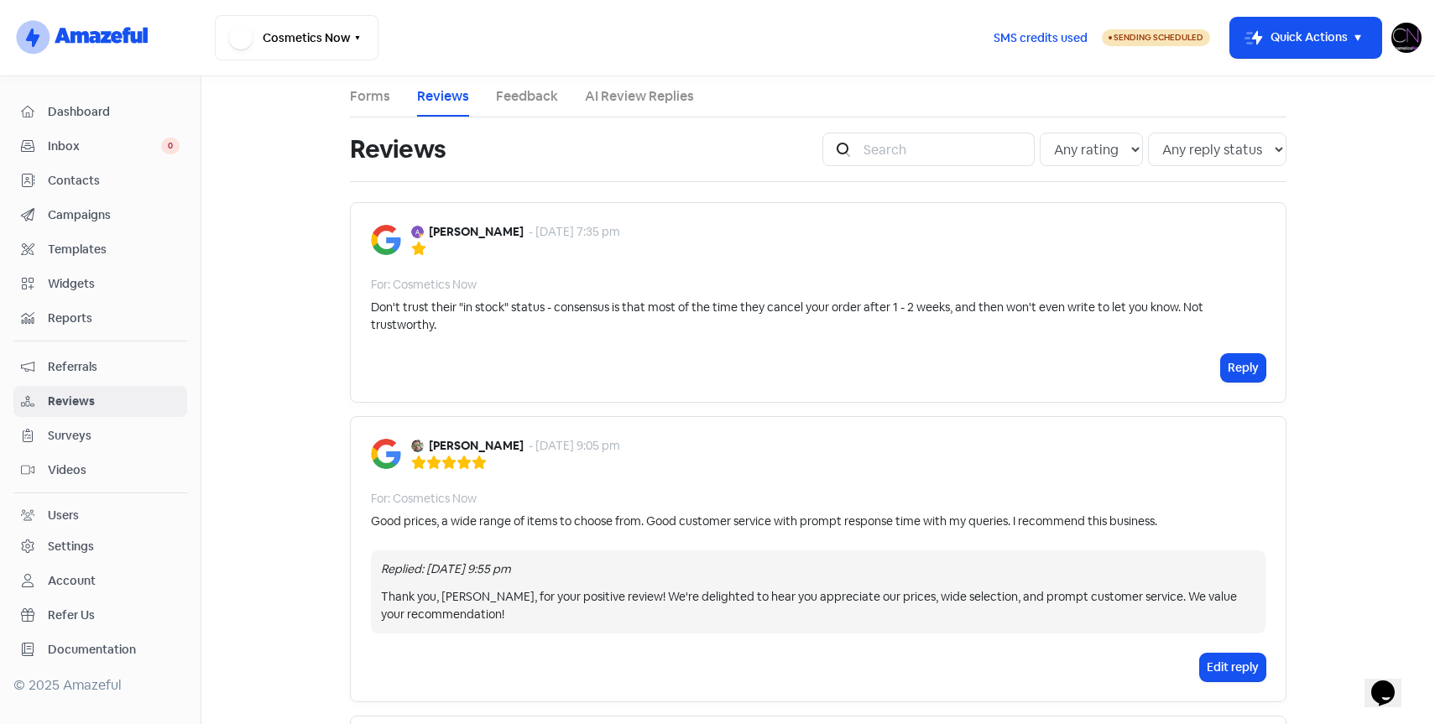
click at [369, 99] on link "Forms" at bounding box center [370, 96] width 40 height 20
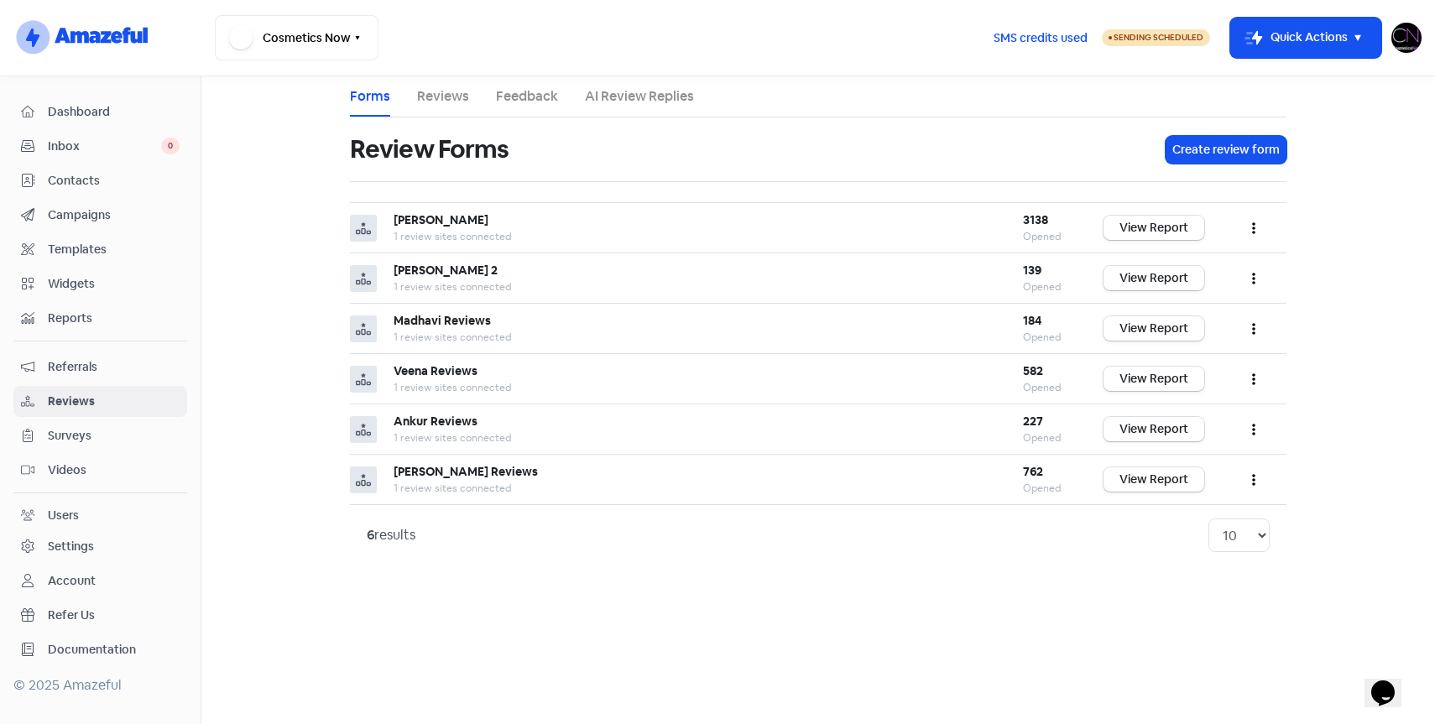
click at [96, 216] on span "Campaigns" at bounding box center [114, 215] width 132 height 18
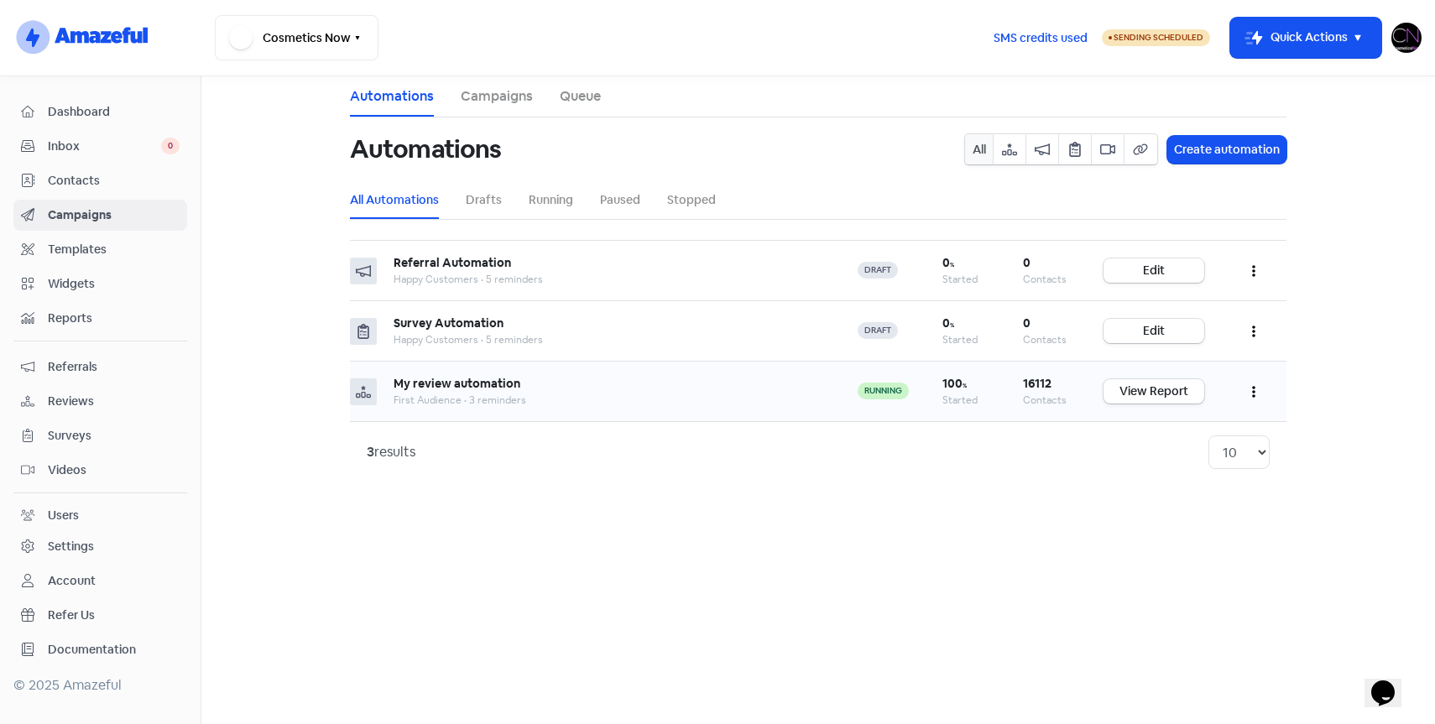
click at [1250, 394] on button "button" at bounding box center [1254, 391] width 32 height 39
click at [1209, 428] on button "Edit" at bounding box center [1202, 434] width 133 height 34
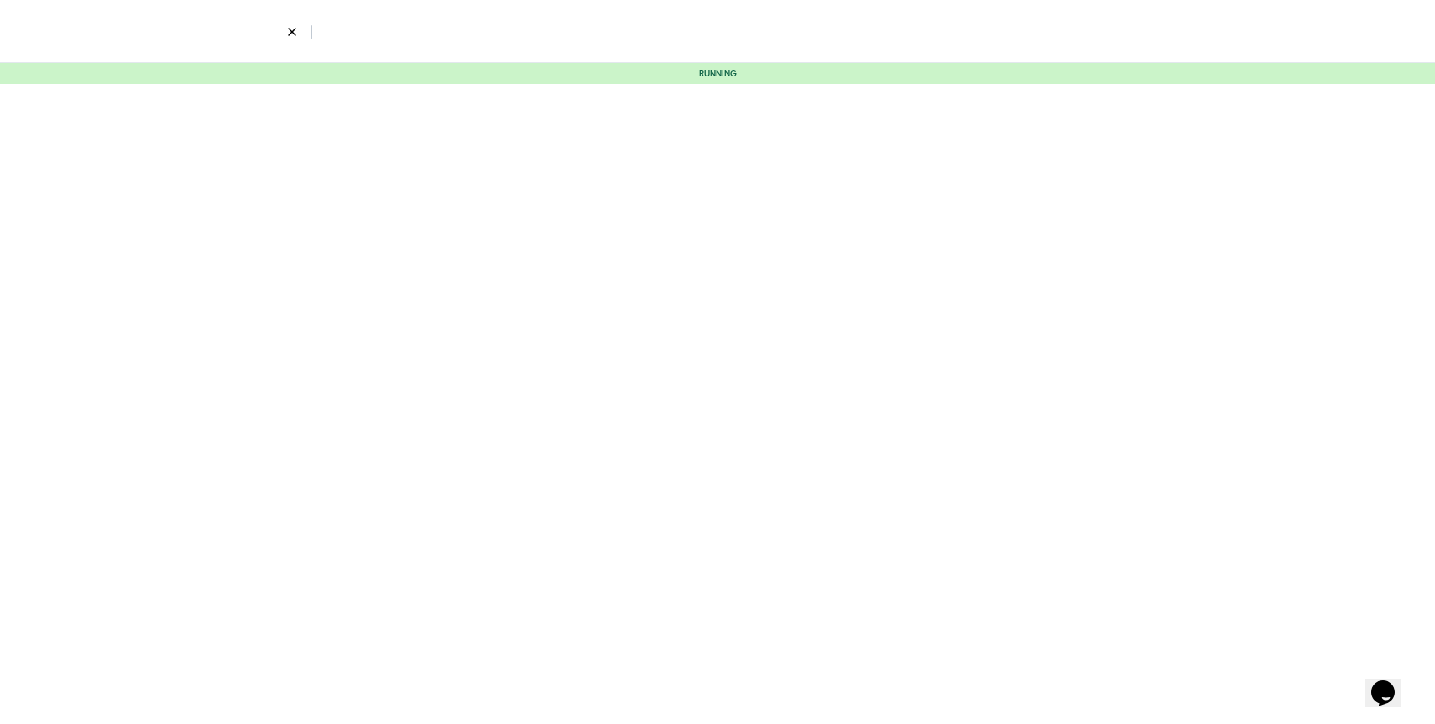
select select "2120"
select select "1015"
select select "1"
select select "5"
select select "9"
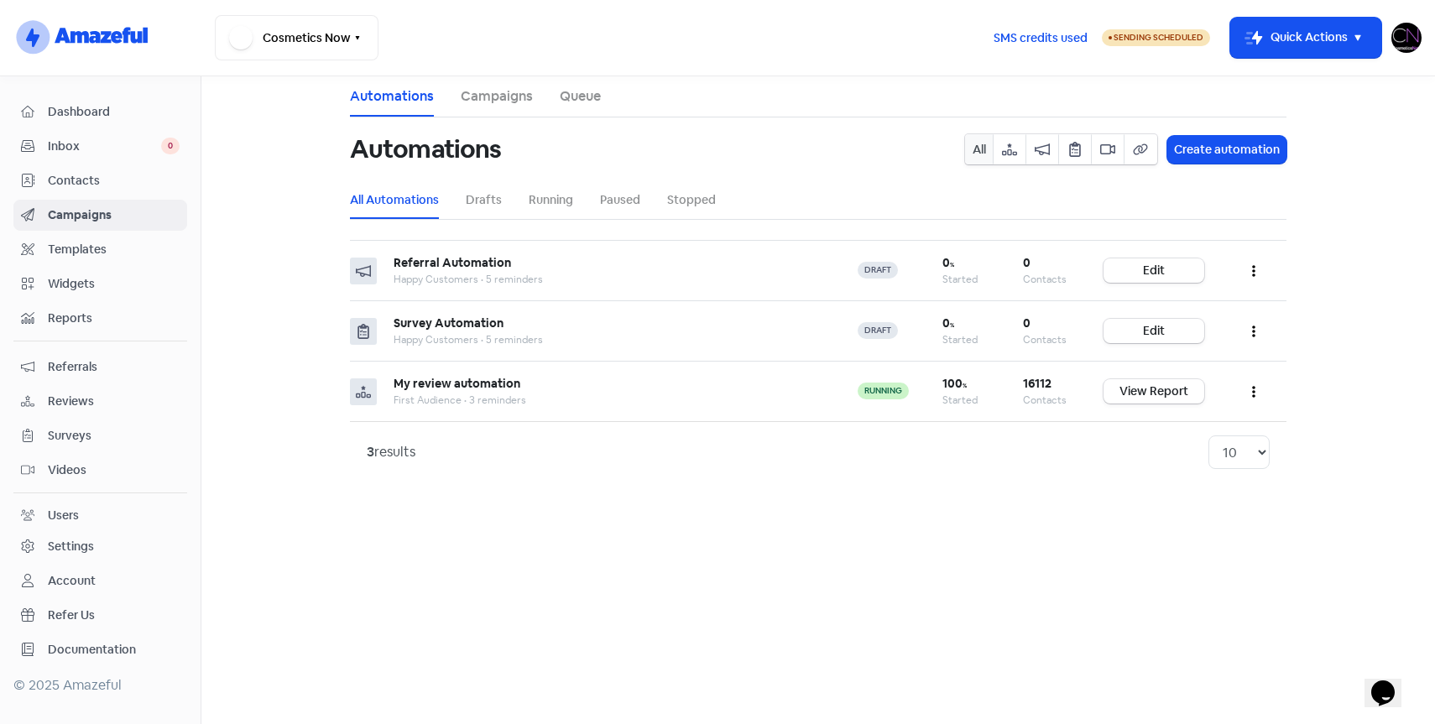
click at [470, 102] on link "Campaigns" at bounding box center [497, 96] width 72 height 20
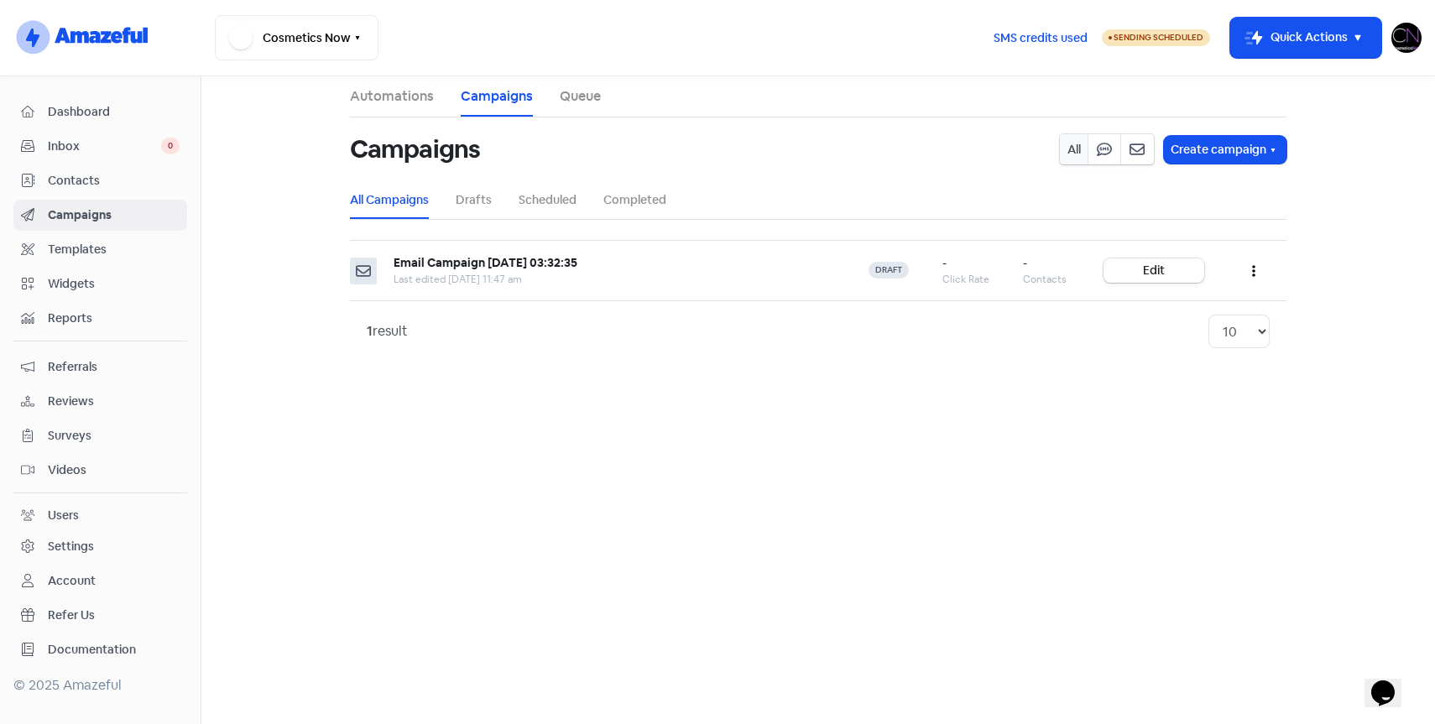
click at [96, 399] on span "Reviews" at bounding box center [114, 402] width 132 height 18
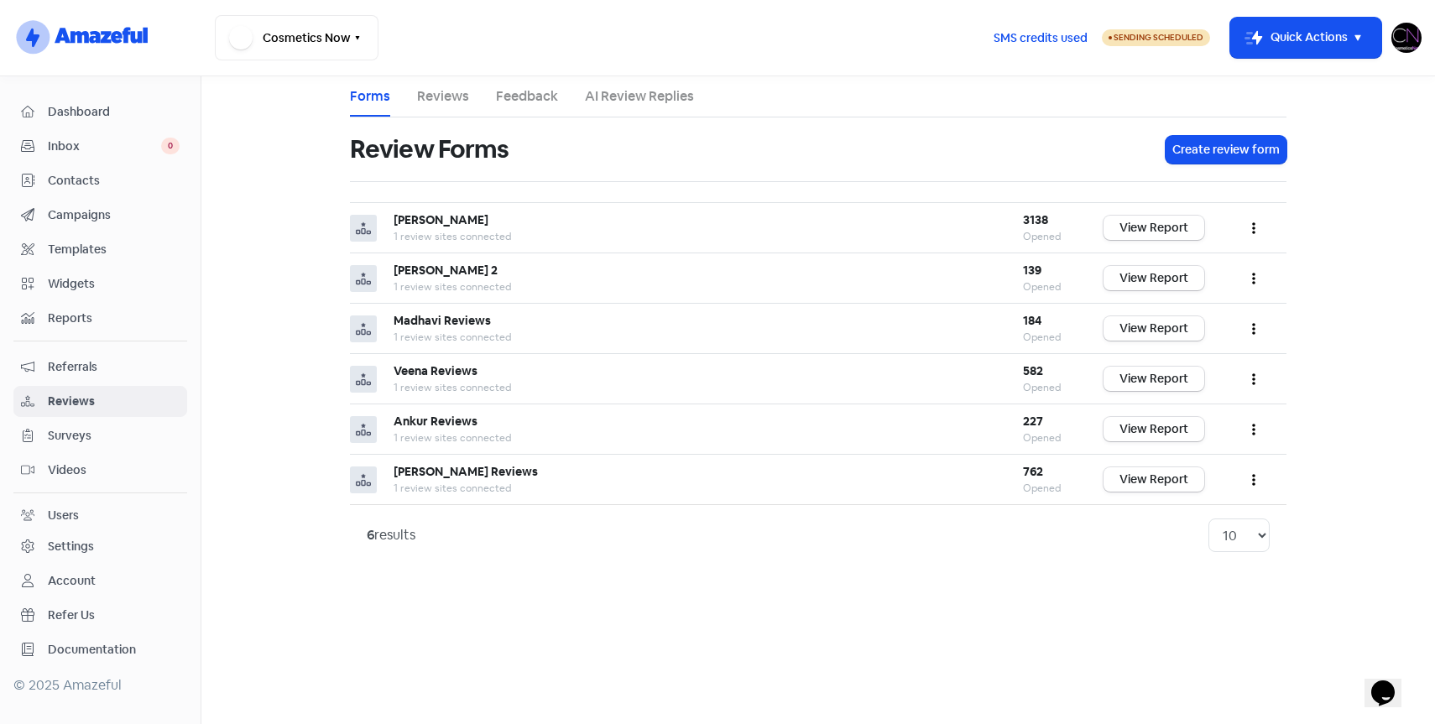
click at [429, 95] on link "Reviews" at bounding box center [443, 96] width 52 height 20
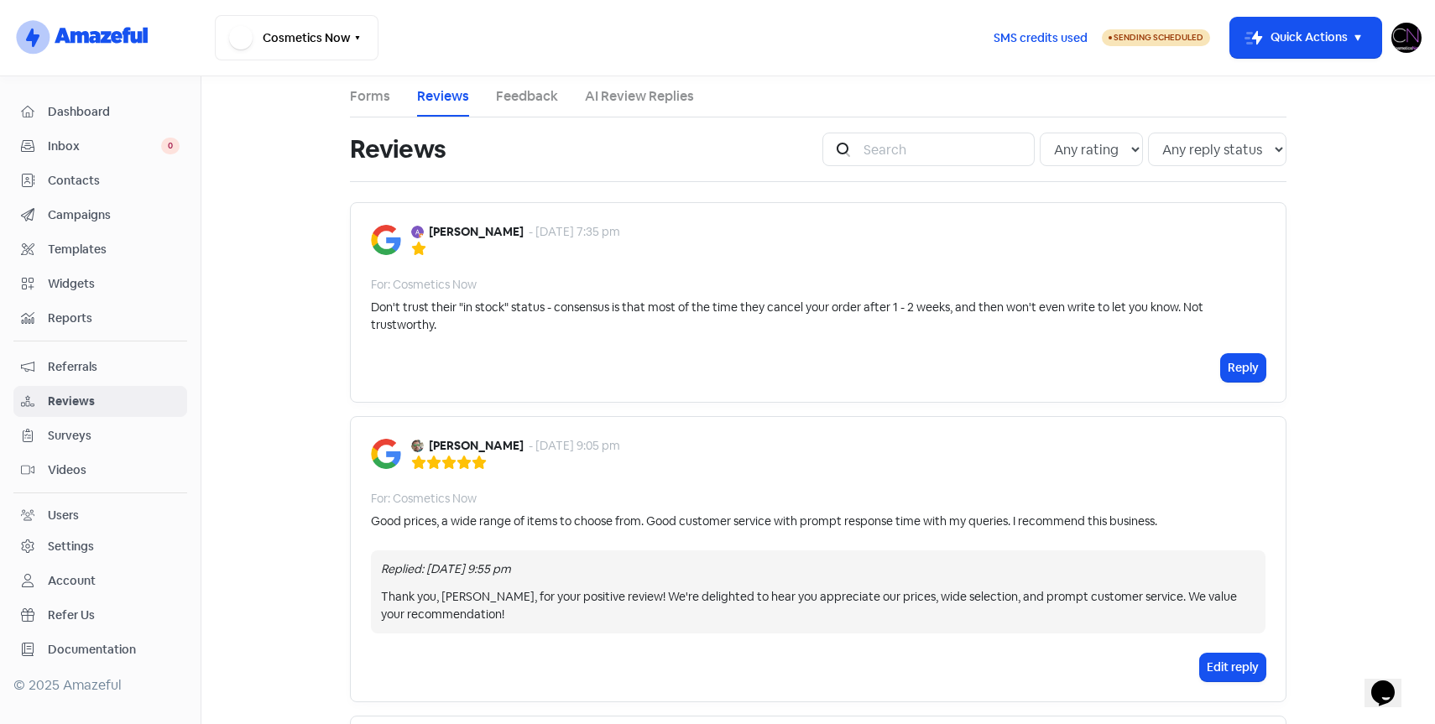
click at [62, 117] on span "Dashboard" at bounding box center [114, 112] width 132 height 18
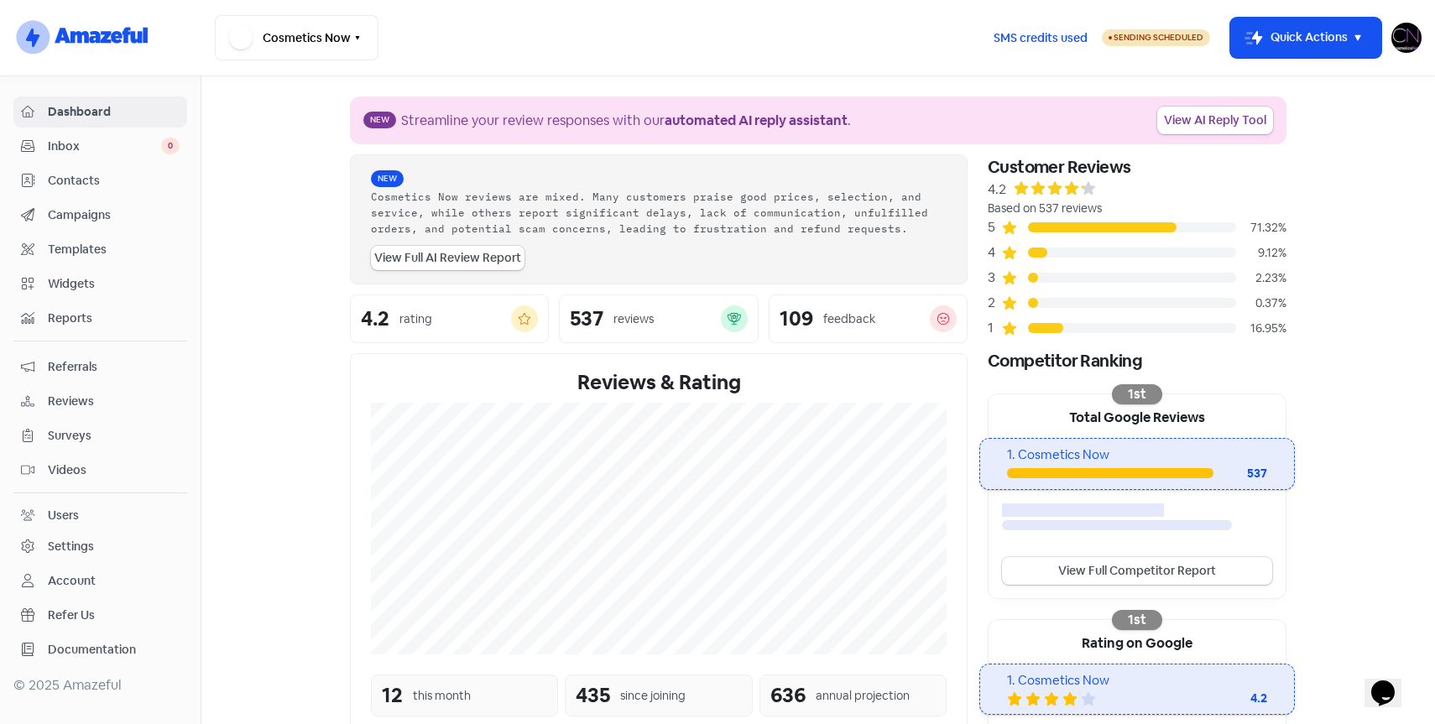
click at [83, 218] on span "Campaigns" at bounding box center [114, 215] width 132 height 18
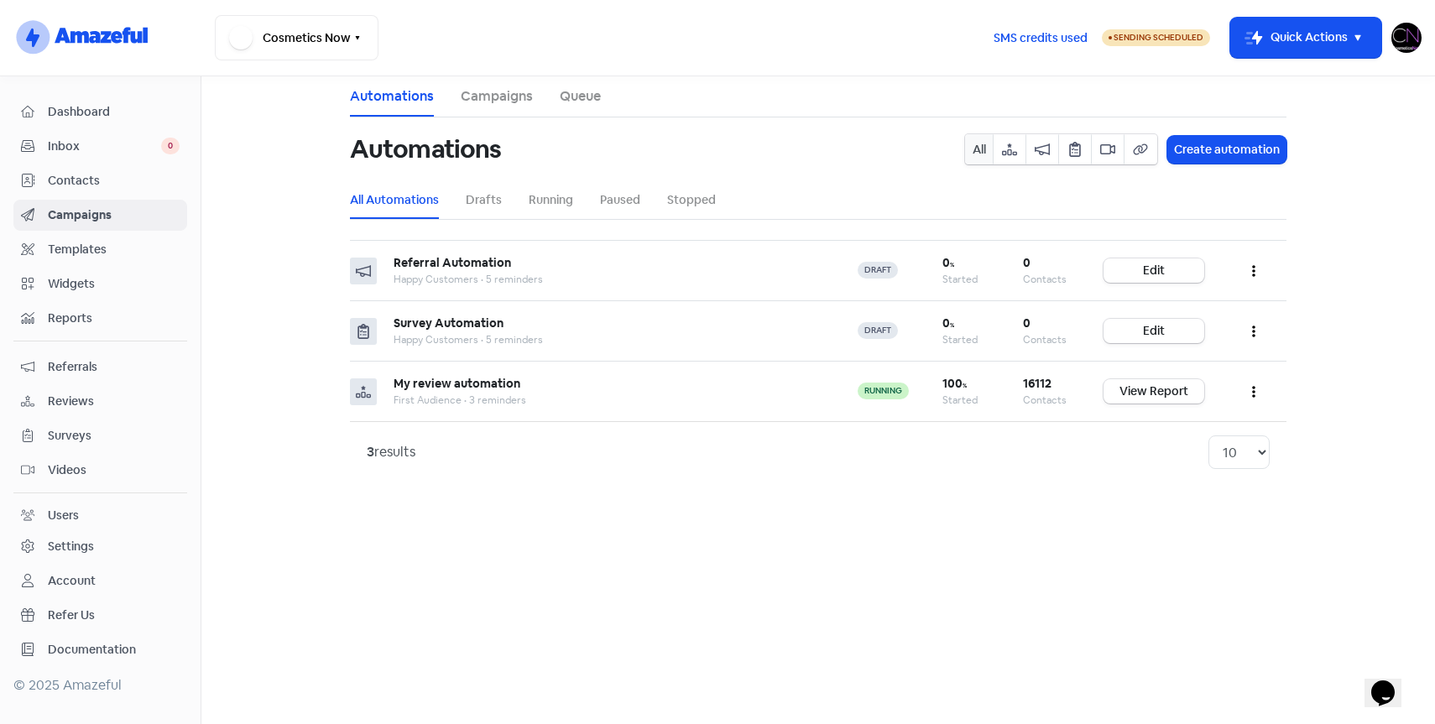
click at [77, 280] on span "Widgets" at bounding box center [114, 284] width 132 height 18
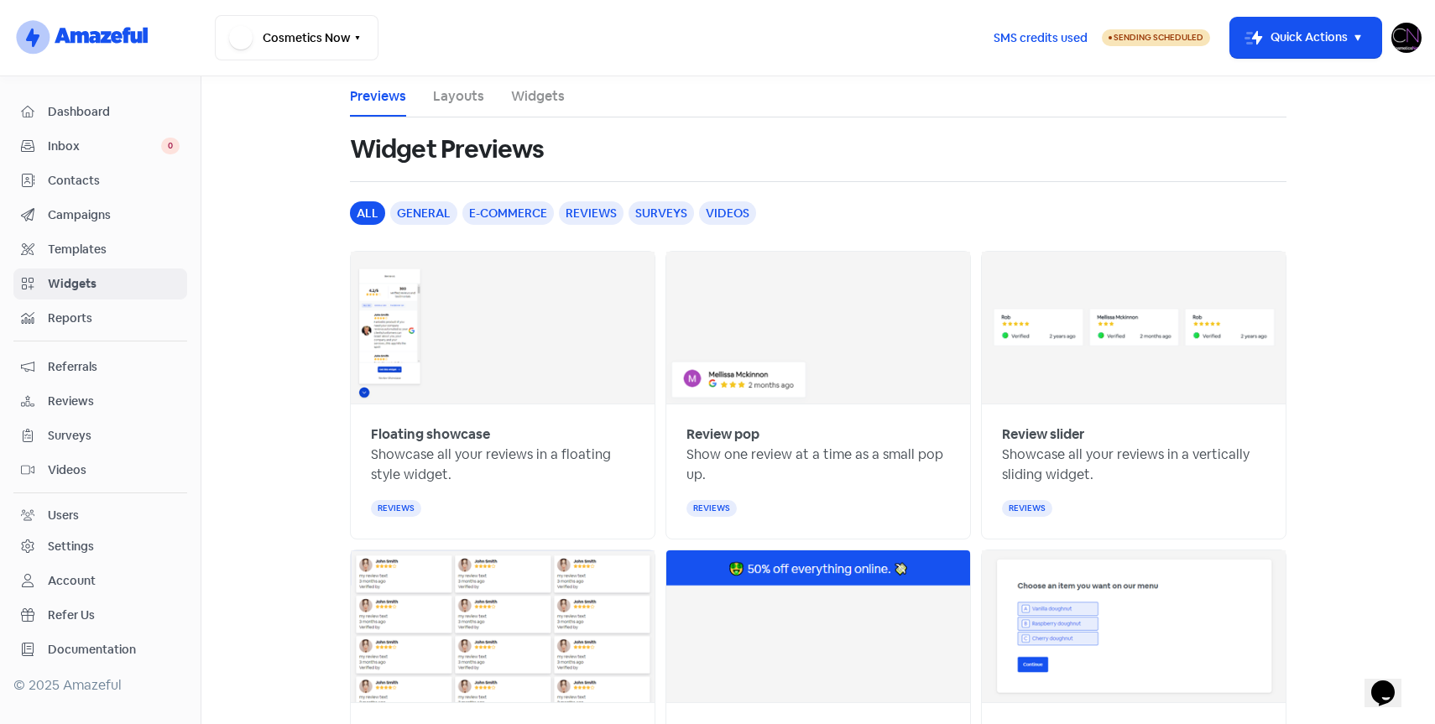
click at [86, 394] on span "Reviews" at bounding box center [114, 402] width 132 height 18
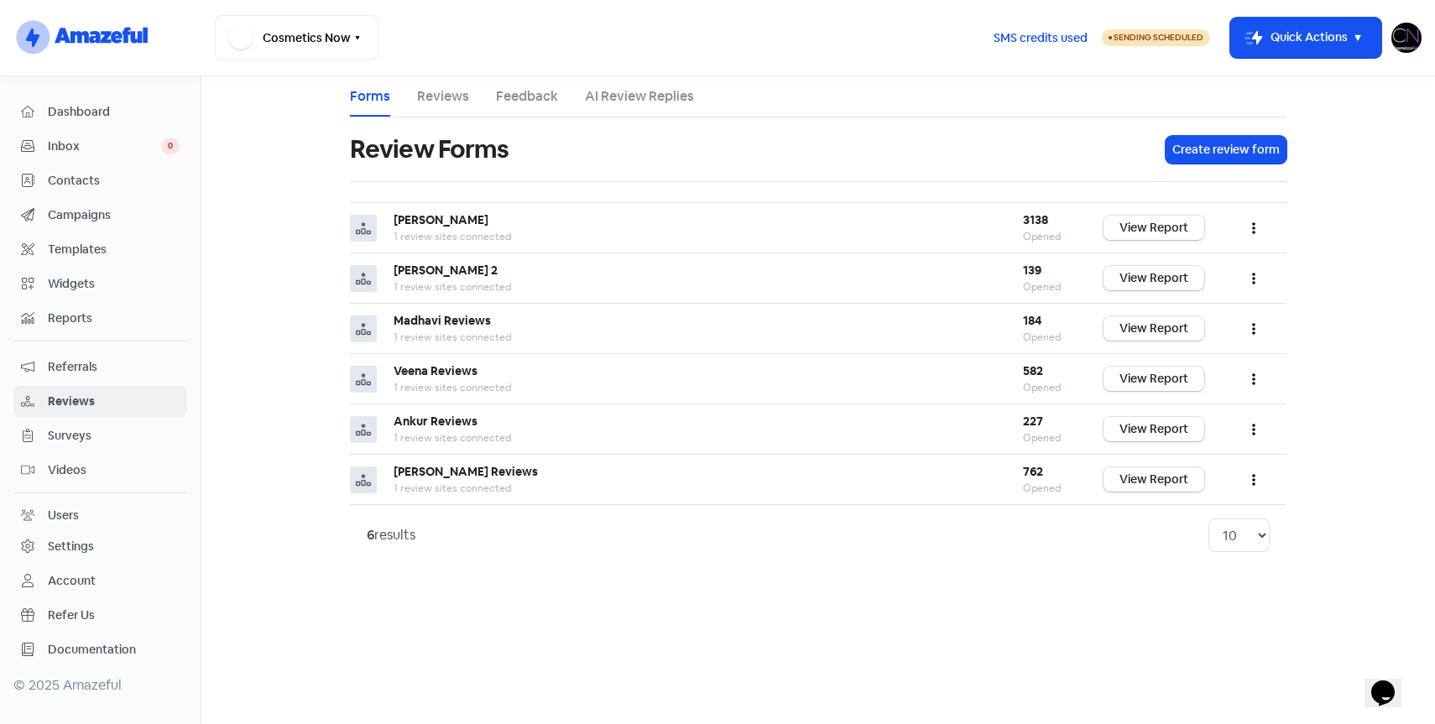
click at [85, 551] on div "Settings" at bounding box center [71, 547] width 46 height 18
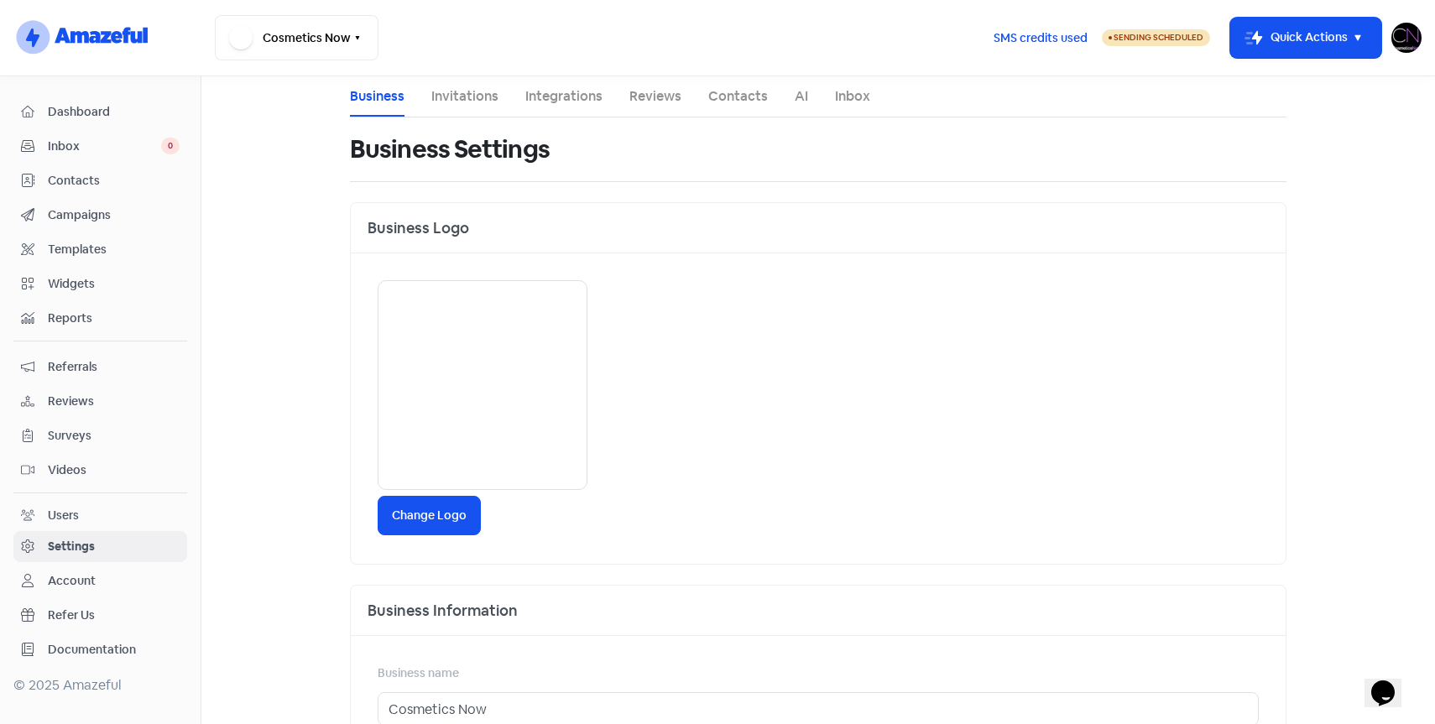
click at [659, 91] on link "Reviews" at bounding box center [655, 96] width 52 height 20
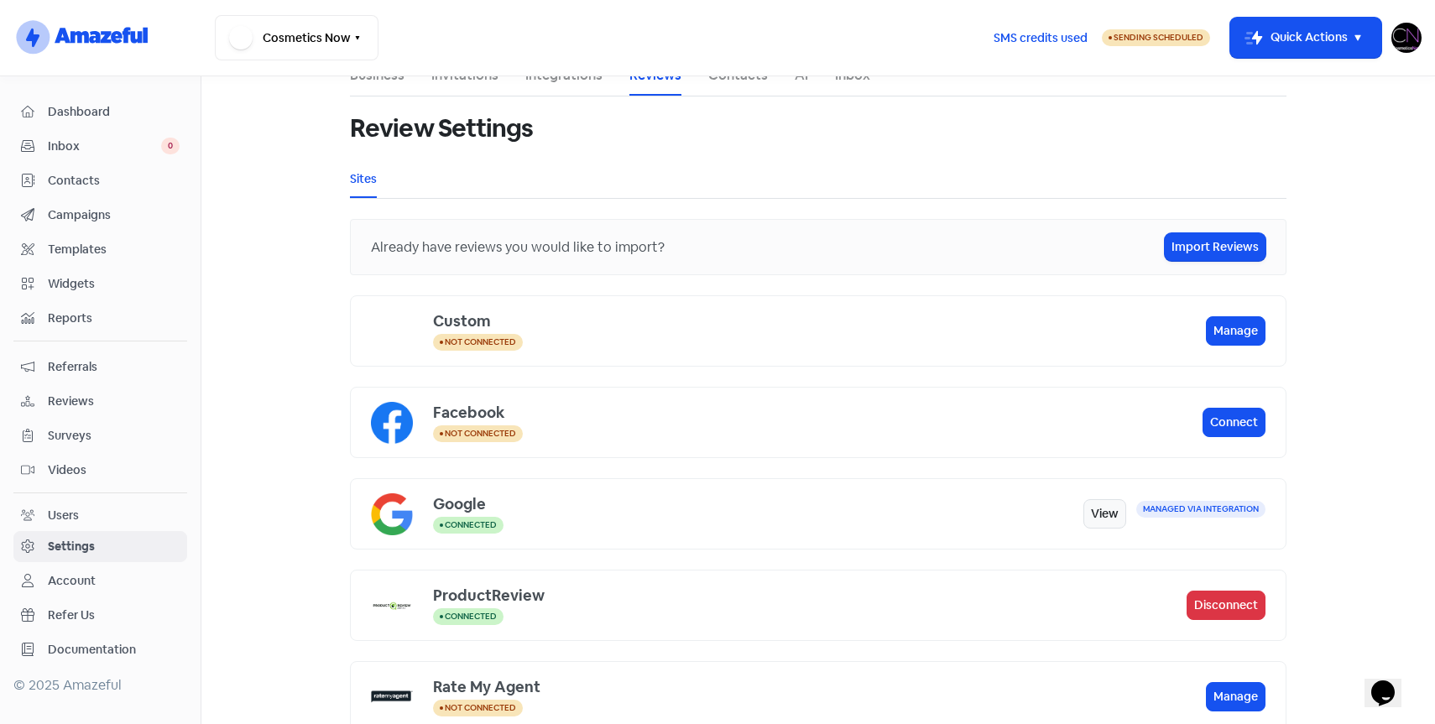
scroll to position [22, 0]
